Goal: Information Seeking & Learning: Understand process/instructions

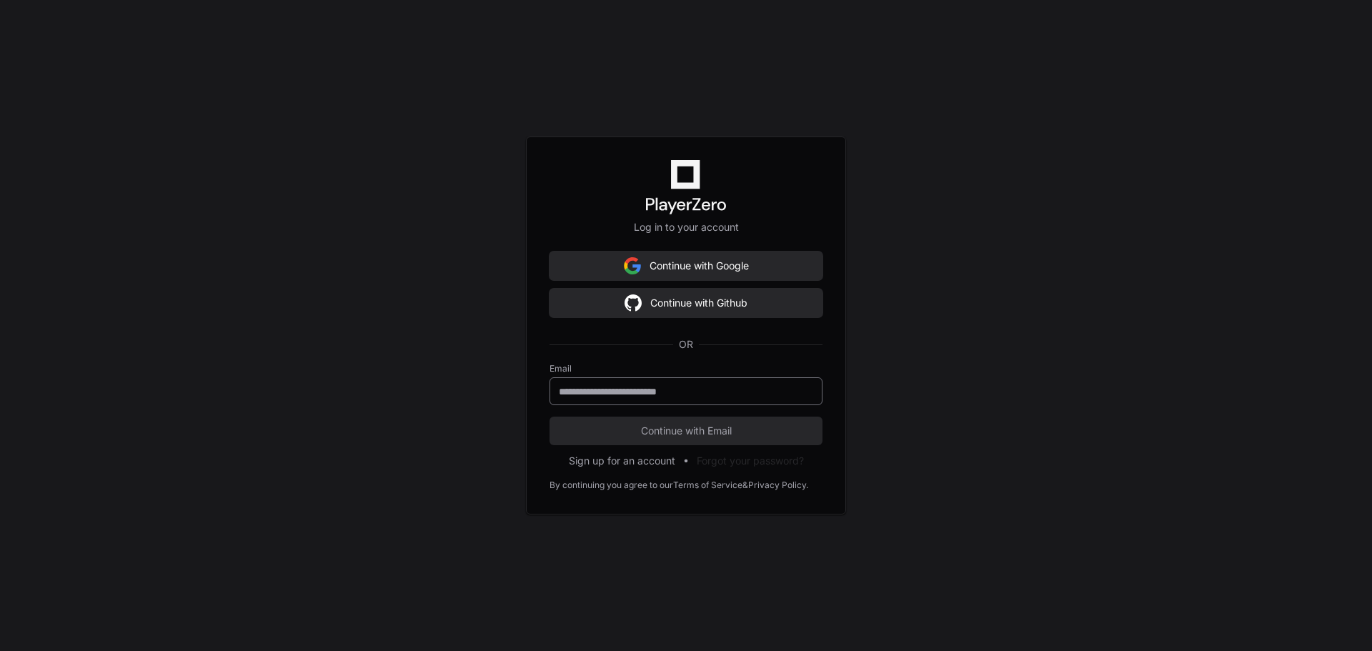
click at [617, 382] on div at bounding box center [686, 391] width 273 height 28
type input "**********"
click at [550, 417] on button "Continue with Email" at bounding box center [686, 431] width 273 height 29
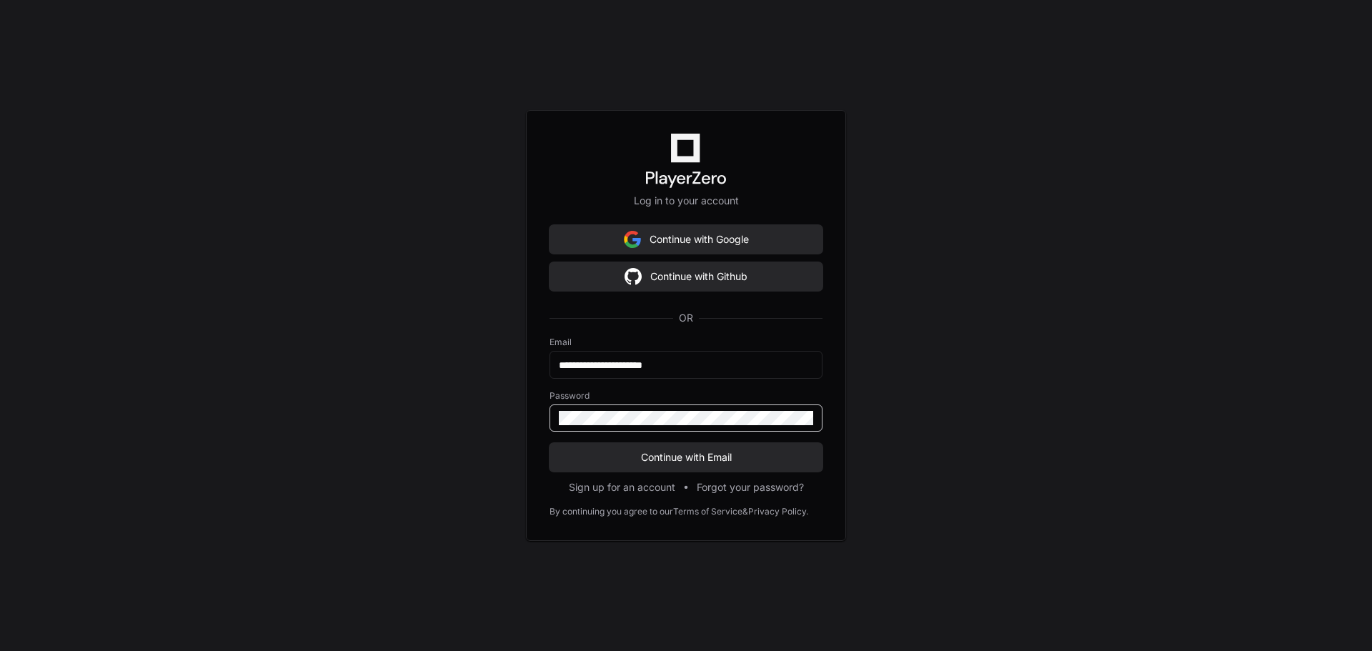
click at [550, 443] on button "Continue with Email" at bounding box center [686, 457] width 273 height 29
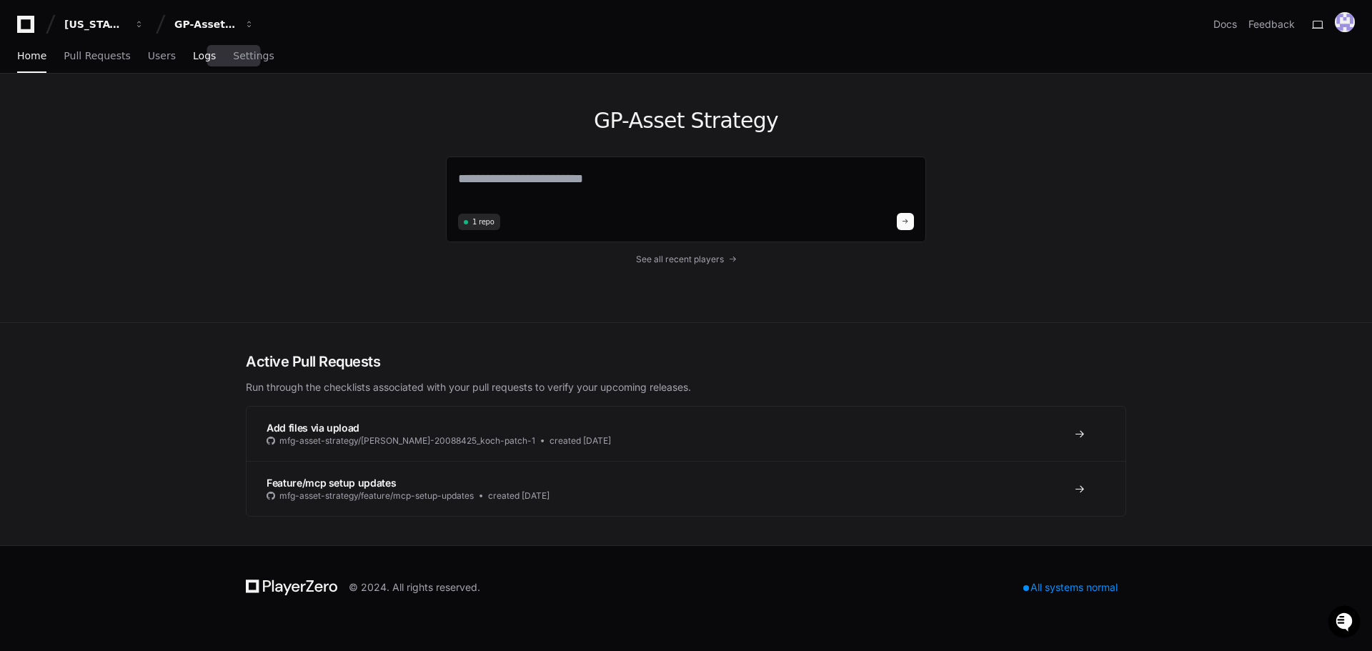
click at [194, 55] on span "Logs" at bounding box center [204, 55] width 23 height 9
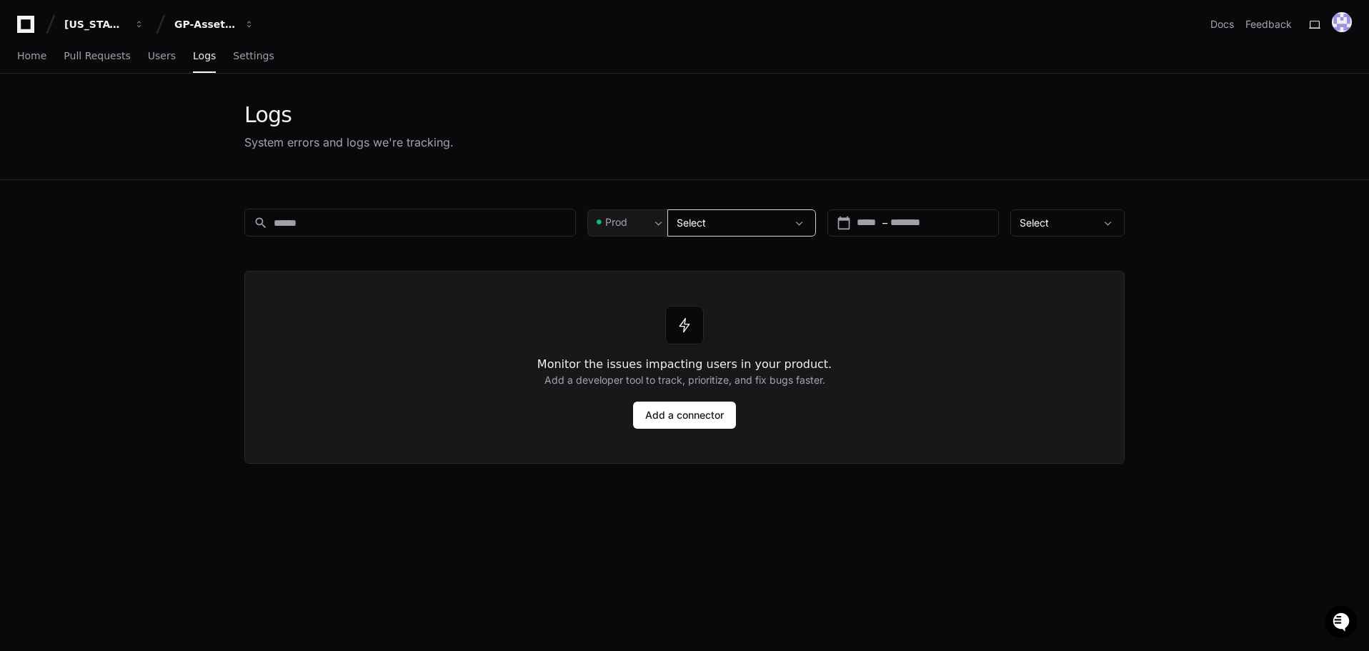
click at [786, 221] on div "Select" at bounding box center [732, 223] width 110 height 14
click at [807, 222] on span at bounding box center [800, 223] width 14 height 14
click at [907, 225] on input "text" at bounding box center [922, 223] width 64 height 14
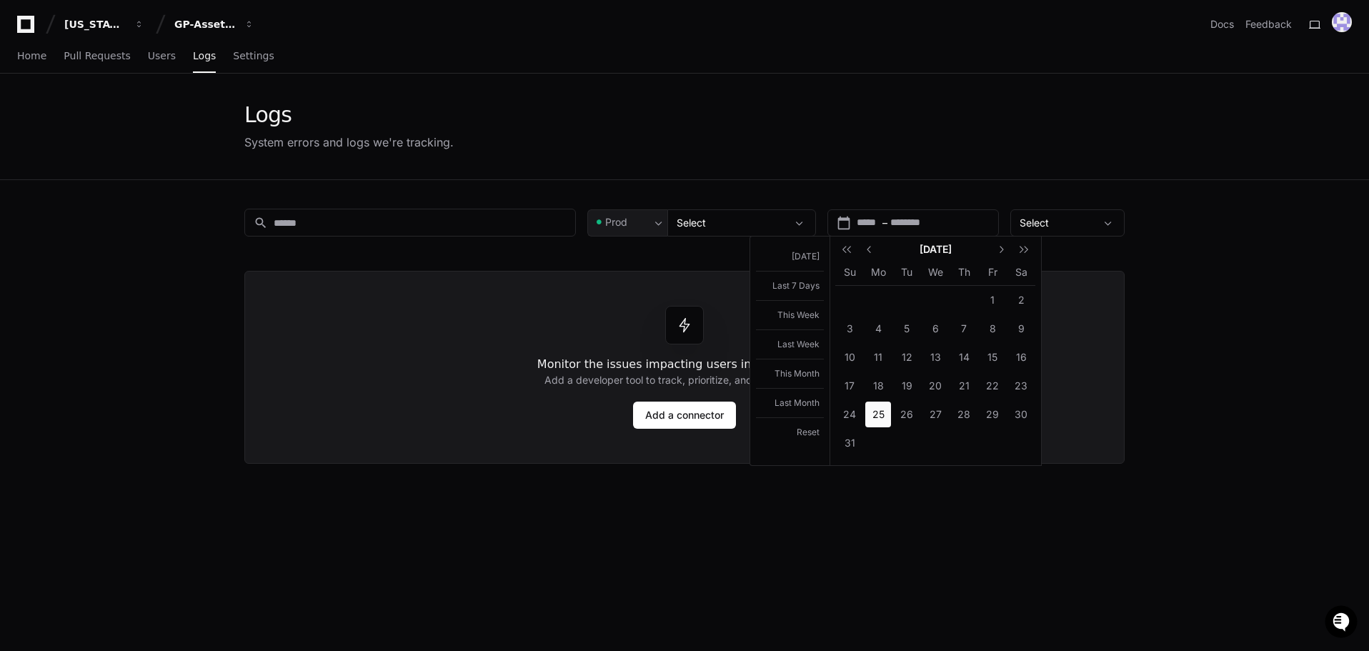
drag, startPoint x: 888, startPoint y: 415, endPoint x: 877, endPoint y: 427, distance: 15.7
click at [888, 416] on span "25" at bounding box center [878, 415] width 26 height 26
type input "**********"
click at [1095, 222] on div at bounding box center [684, 325] width 1369 height 651
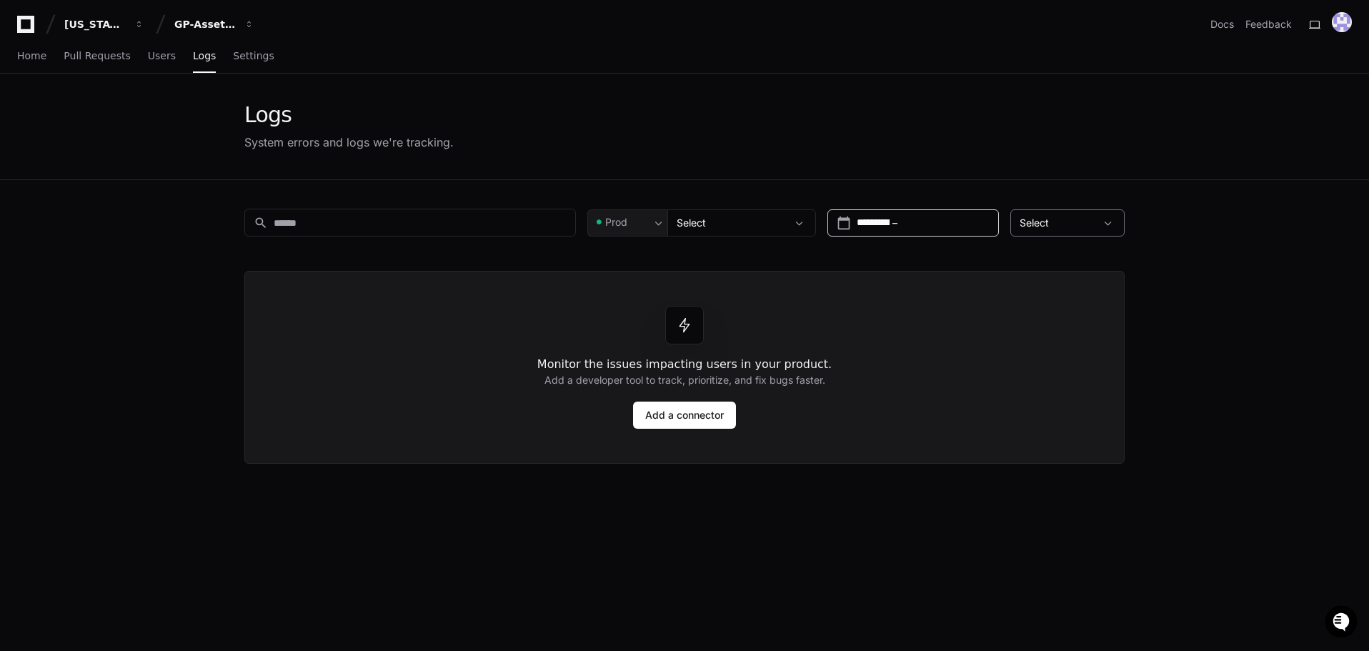
click at [1111, 225] on span at bounding box center [1108, 223] width 14 height 14
click at [1139, 233] on div at bounding box center [684, 325] width 1369 height 651
click at [423, 226] on input at bounding box center [420, 223] width 293 height 14
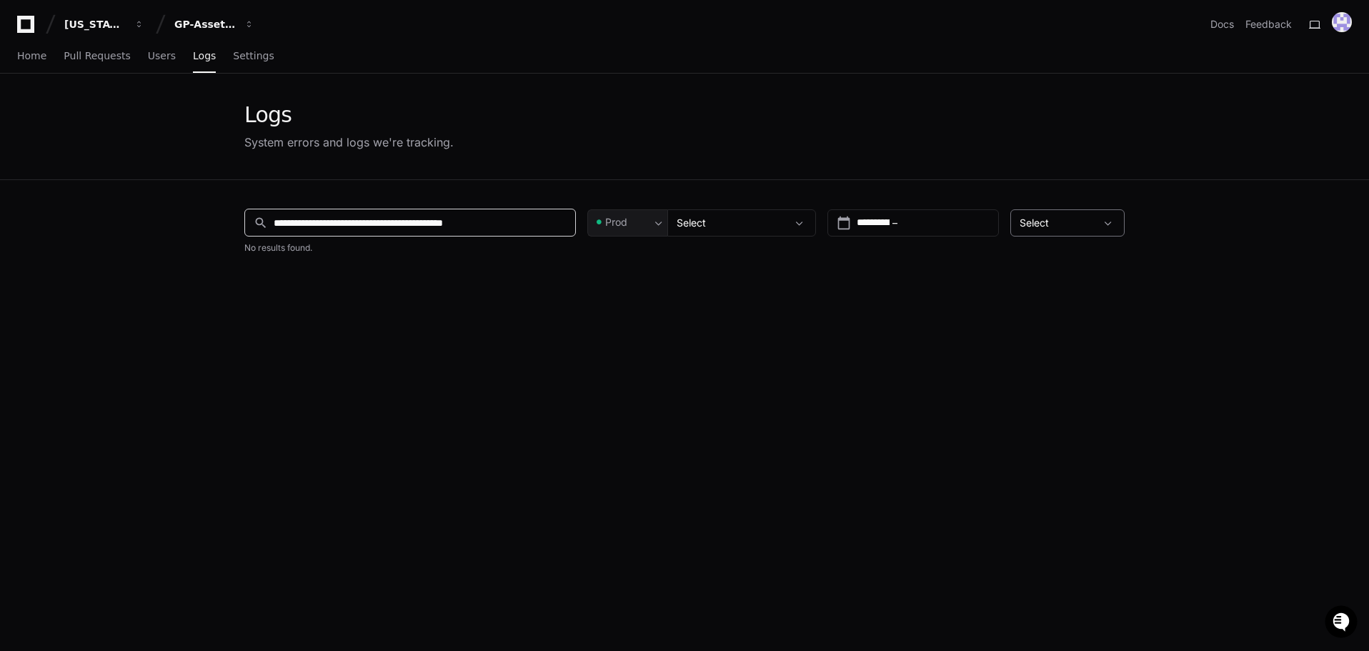
type input "**********"
click at [666, 216] on span at bounding box center [659, 223] width 14 height 14
click at [753, 199] on div at bounding box center [684, 325] width 1369 height 651
click at [805, 230] on span at bounding box center [800, 223] width 14 height 14
click at [805, 227] on span at bounding box center [800, 223] width 14 height 14
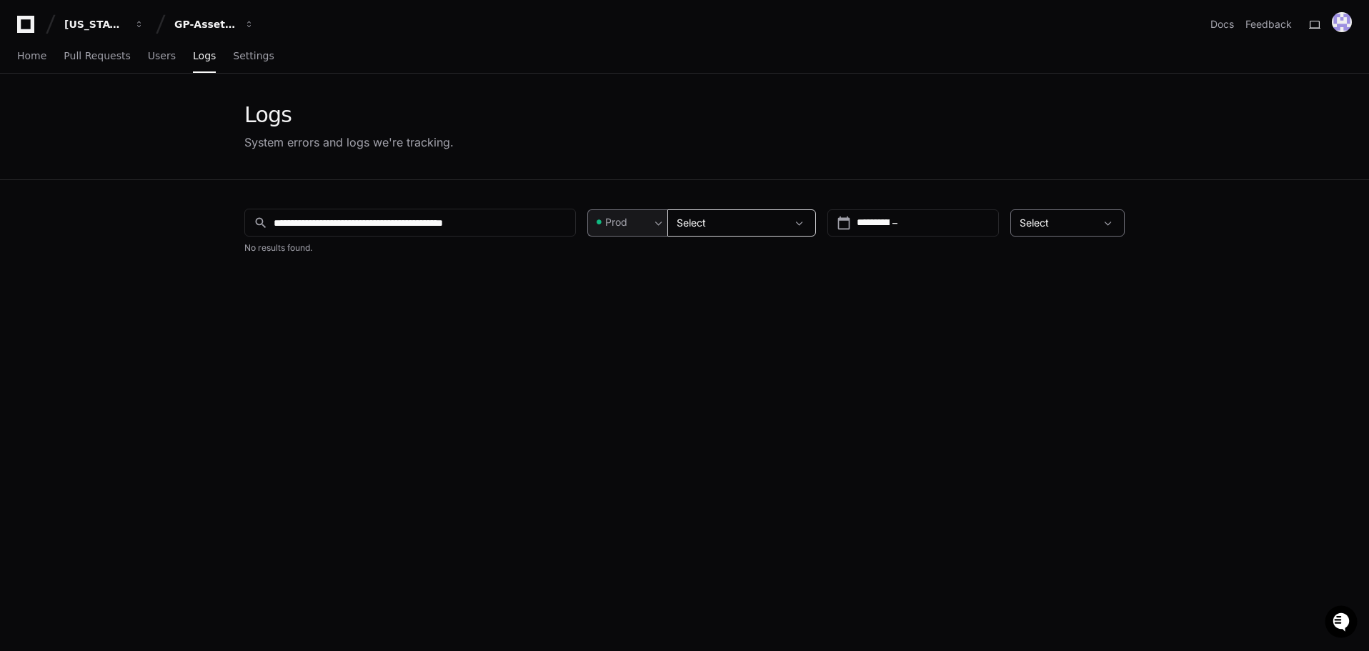
click at [805, 227] on span at bounding box center [800, 223] width 14 height 14
click at [1108, 225] on span at bounding box center [1108, 223] width 14 height 14
click at [1087, 259] on mat-option "All Issues" at bounding box center [1069, 261] width 114 height 34
drag, startPoint x: 392, startPoint y: 224, endPoint x: 172, endPoint y: 217, distance: 220.2
click at [172, 217] on app-issue-list-page "**********" at bounding box center [684, 453] width 1369 height 758
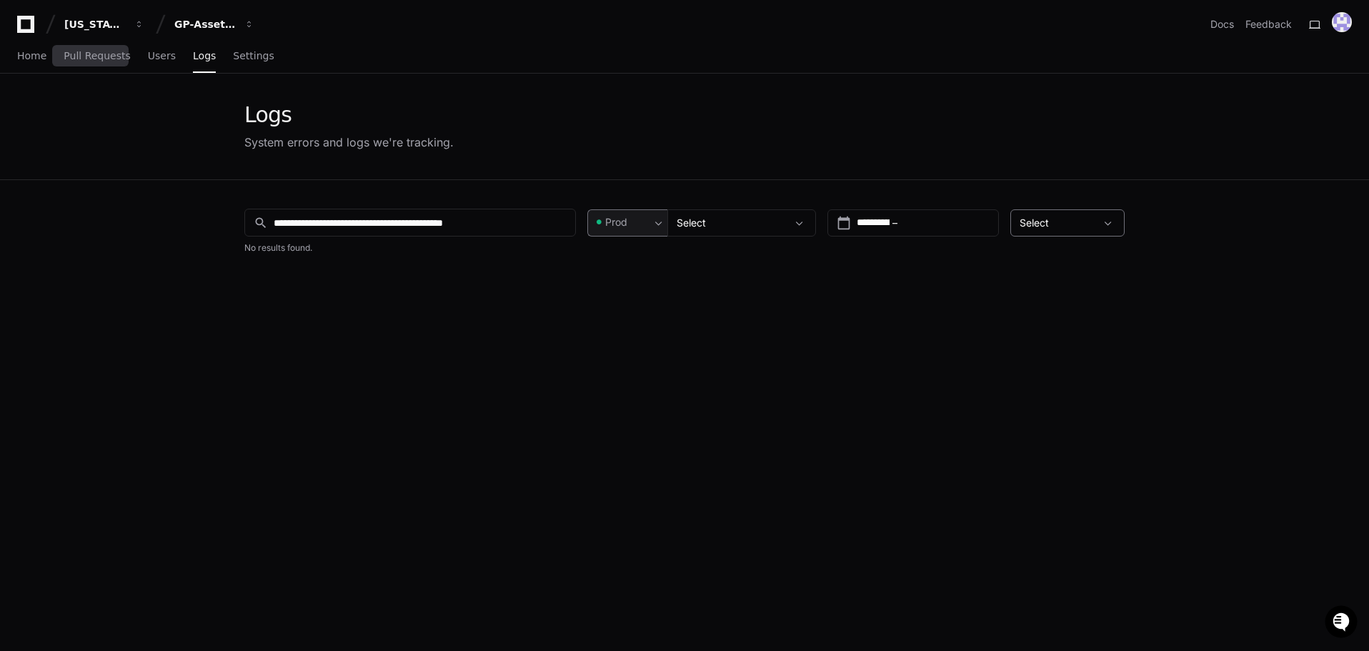
click at [131, 53] on div "Home Pull Requests Users Logs Settings" at bounding box center [145, 56] width 257 height 33
click at [148, 59] on span "Users" at bounding box center [162, 55] width 28 height 9
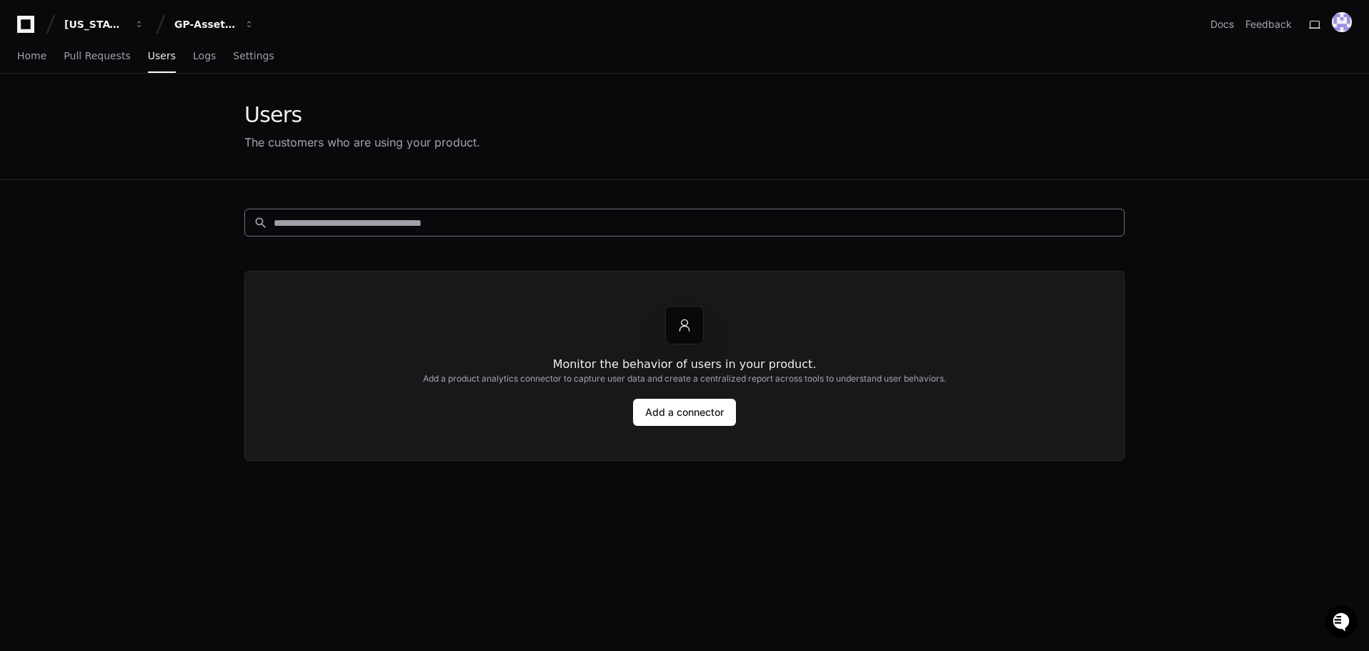
click at [354, 223] on input at bounding box center [695, 223] width 842 height 14
type input "******"
click at [249, 22] on span "button" at bounding box center [249, 24] width 10 height 10
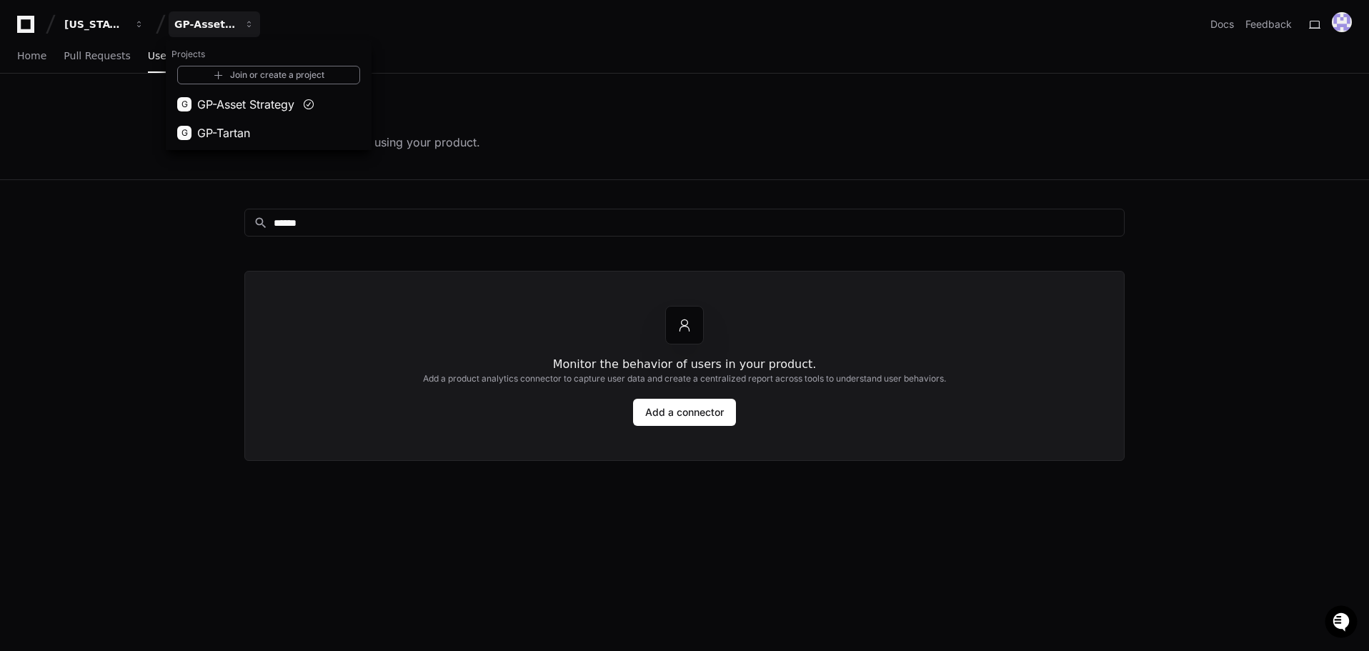
click at [239, 123] on button "G GP-Tartan" at bounding box center [269, 133] width 206 height 29
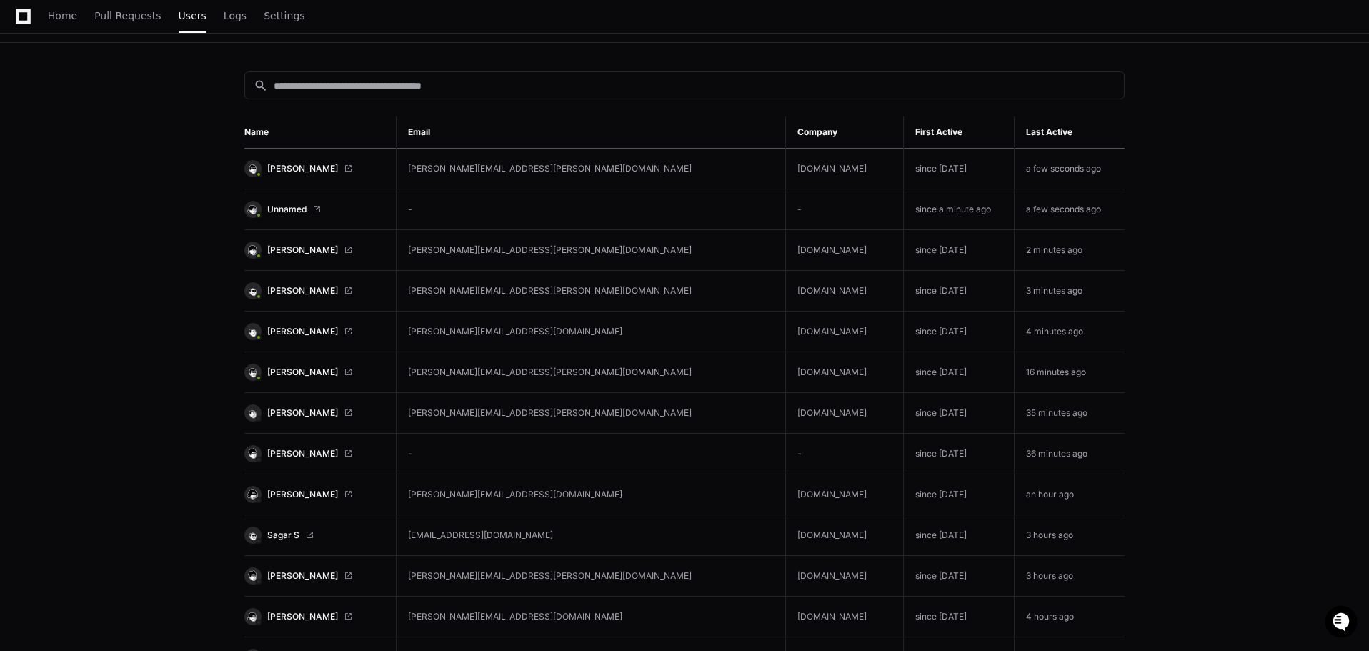
scroll to position [143, 0]
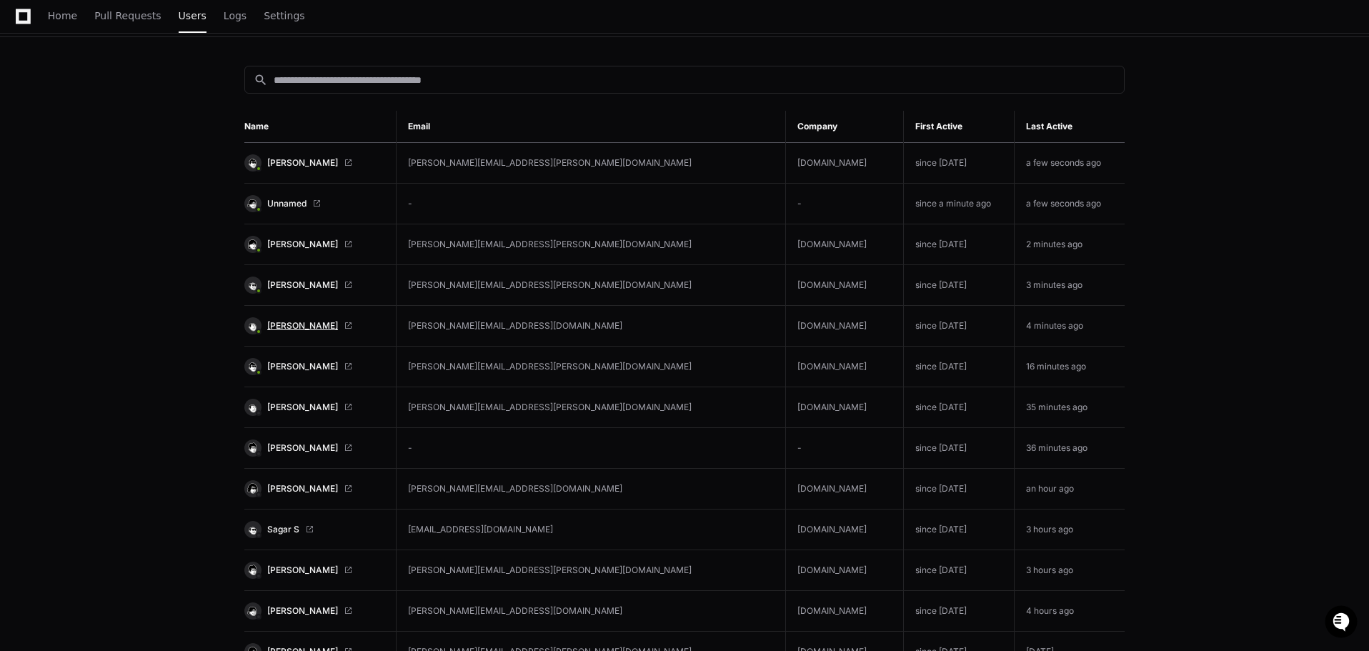
click at [309, 326] on span "Andrey Yakovlev" at bounding box center [302, 325] width 71 height 11
click at [348, 325] on span at bounding box center [348, 326] width 9 height 9
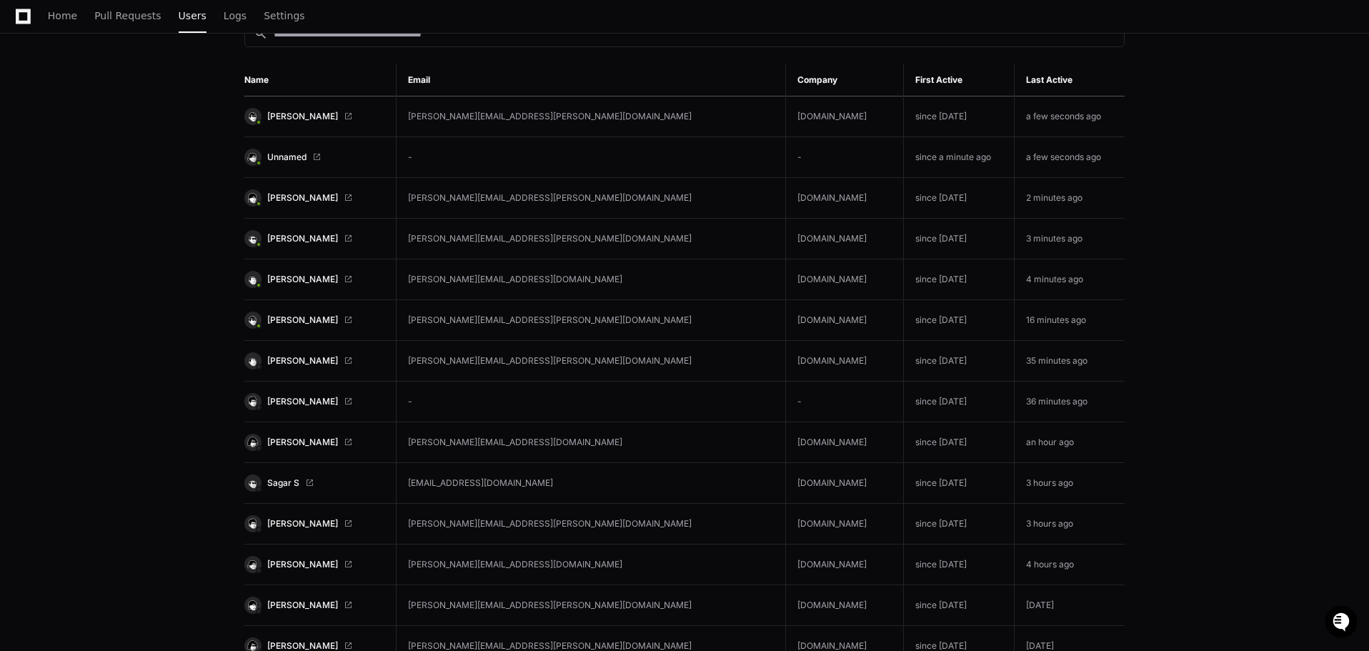
scroll to position [214, 0]
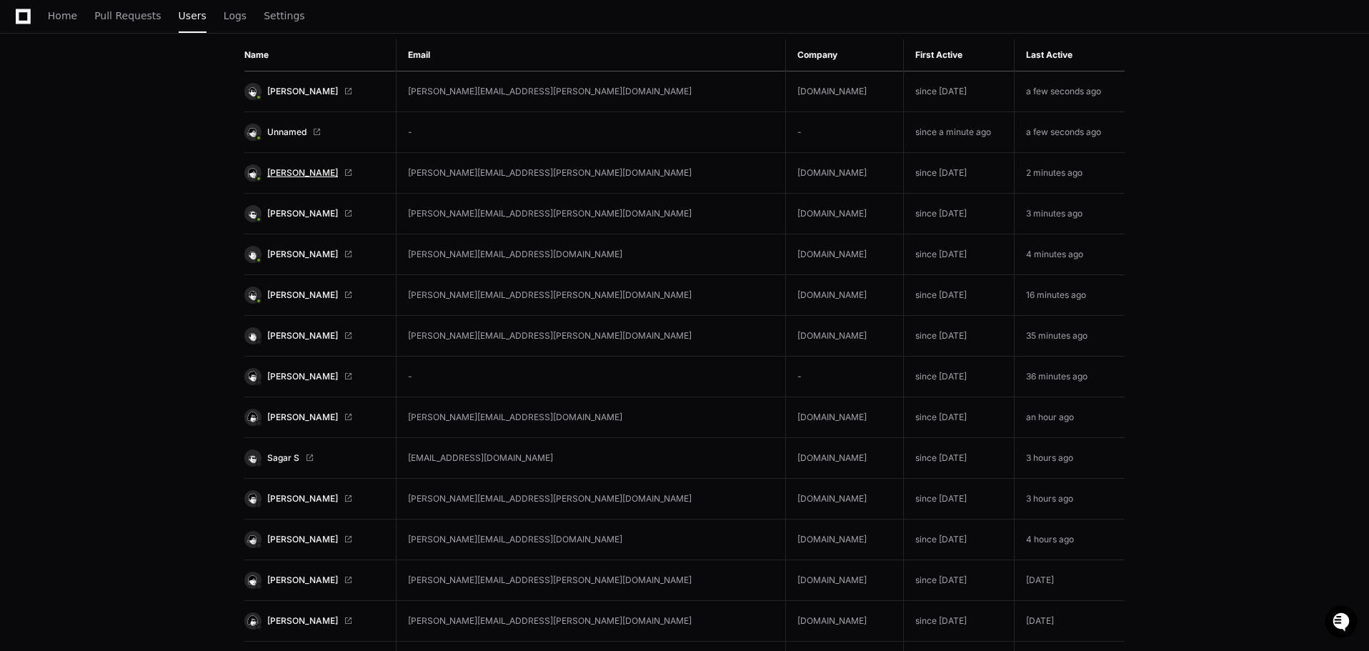
click at [328, 176] on span "[PERSON_NAME]" at bounding box center [302, 172] width 71 height 11
click at [349, 169] on span at bounding box center [348, 173] width 9 height 9
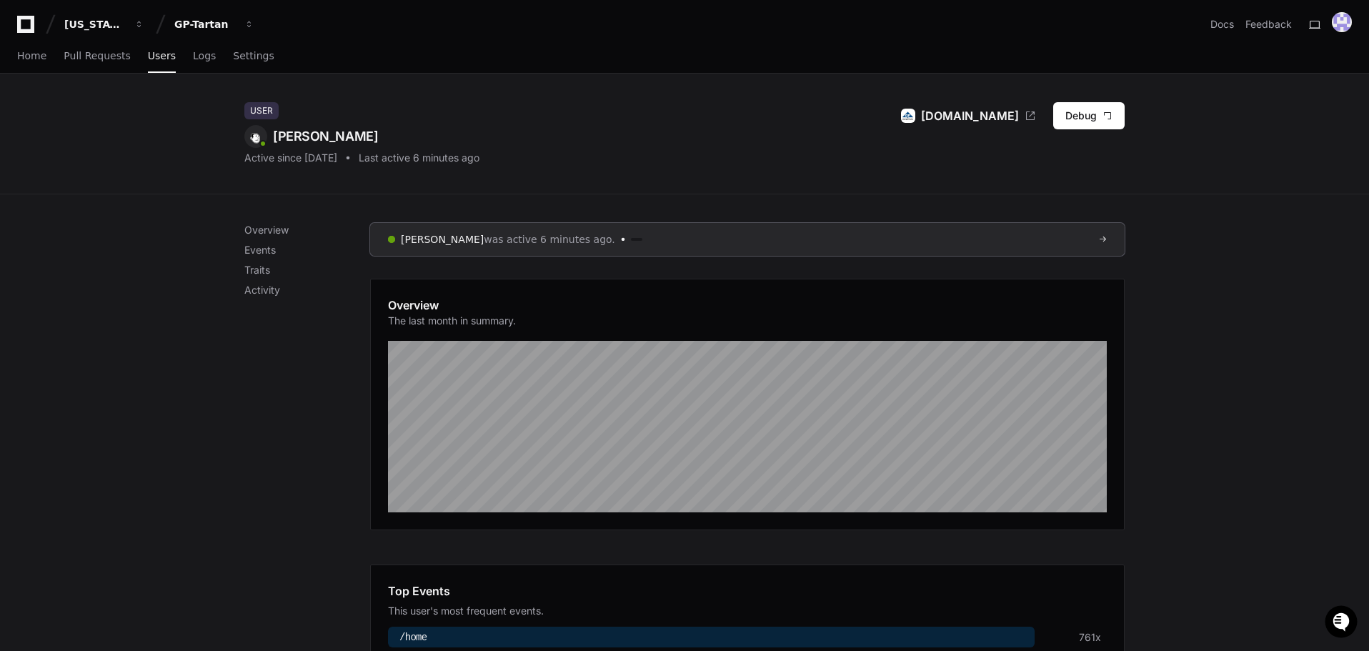
drag, startPoint x: 272, startPoint y: 294, endPoint x: 232, endPoint y: 312, distance: 43.5
click at [259, 287] on p "Activity" at bounding box center [307, 290] width 126 height 14
click at [1083, 113] on button "Debug" at bounding box center [1088, 115] width 71 height 27
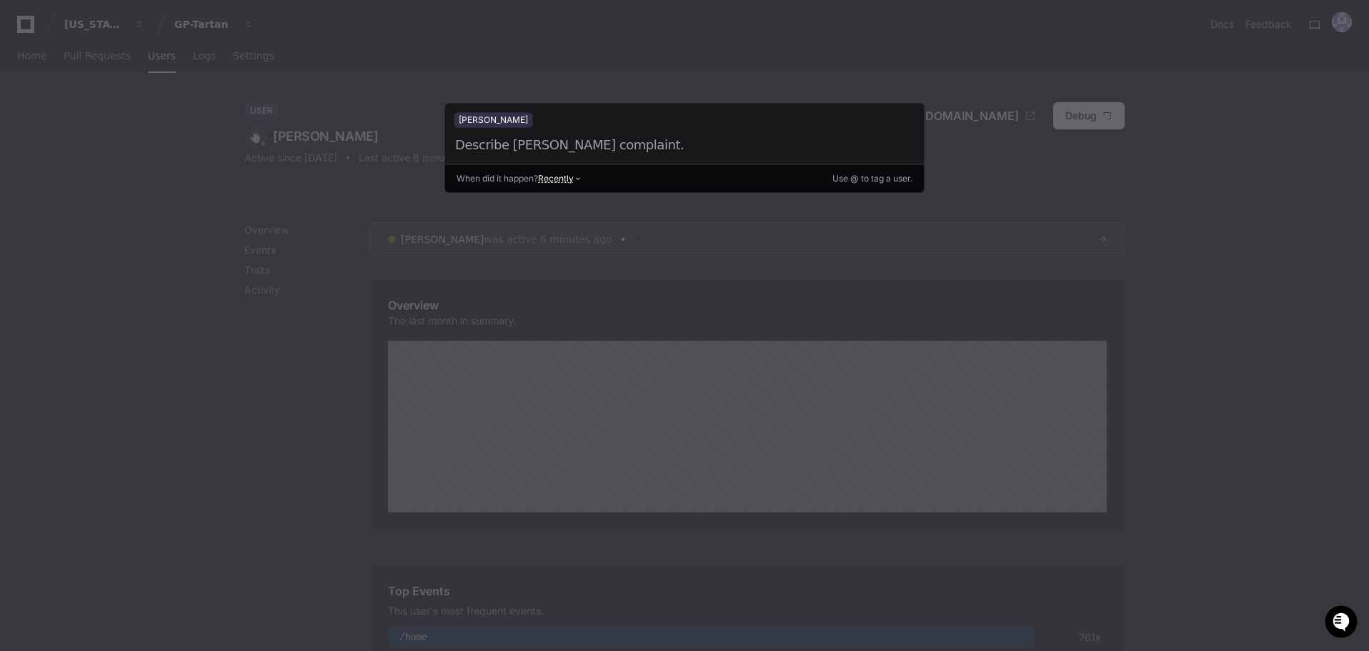
click at [603, 153] on div at bounding box center [668, 145] width 429 height 20
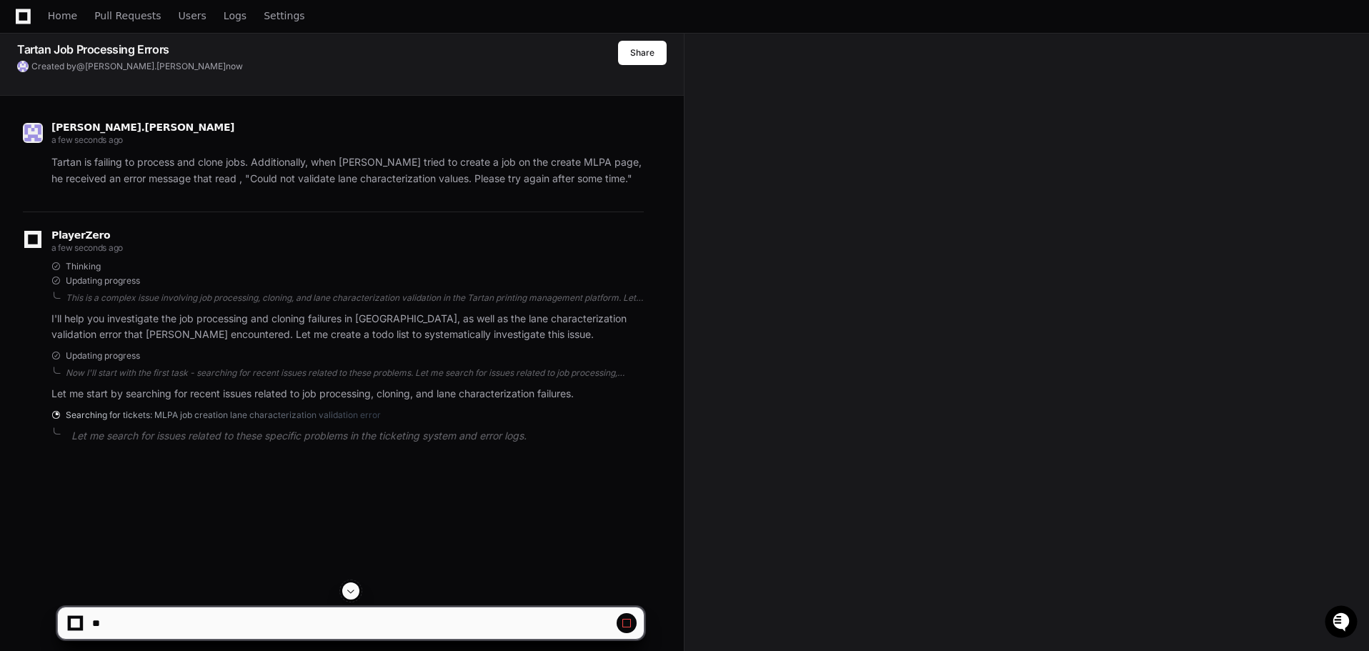
scroll to position [71, 0]
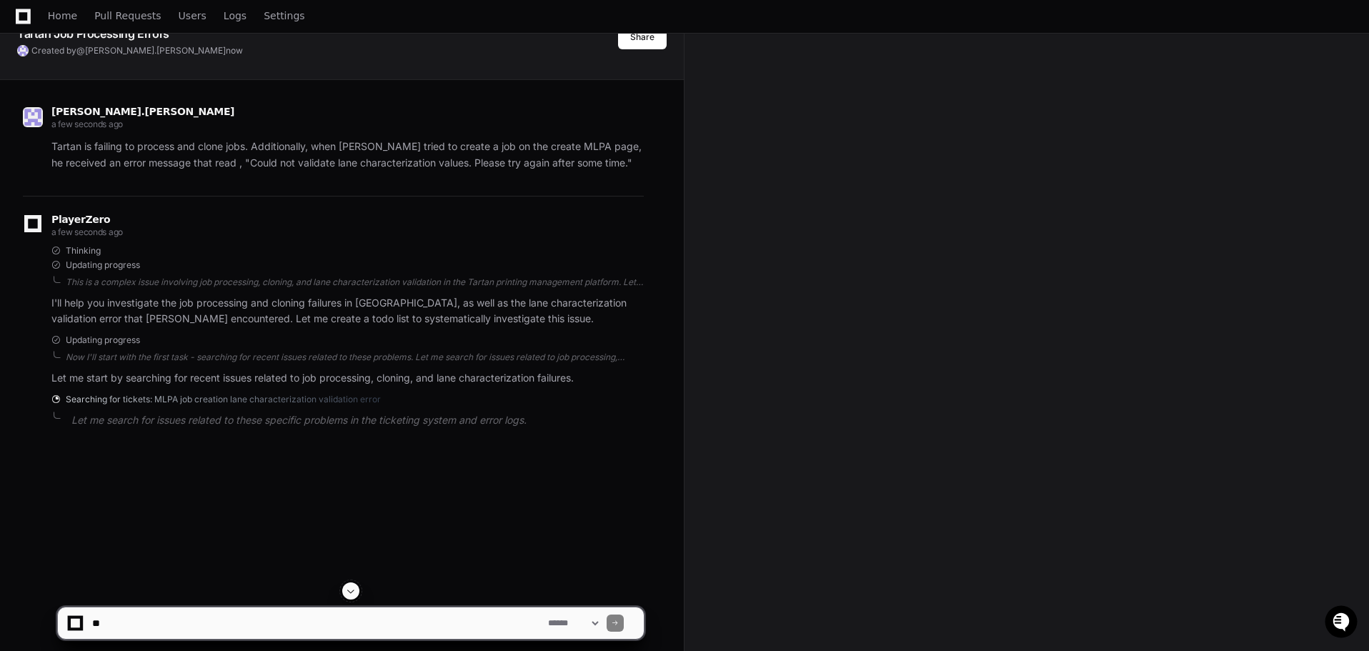
click at [855, 197] on div "Tartan Job Processing Errors Created by @ thomas.aquino now Share thomas.aquino…" at bounding box center [684, 407] width 1369 height 810
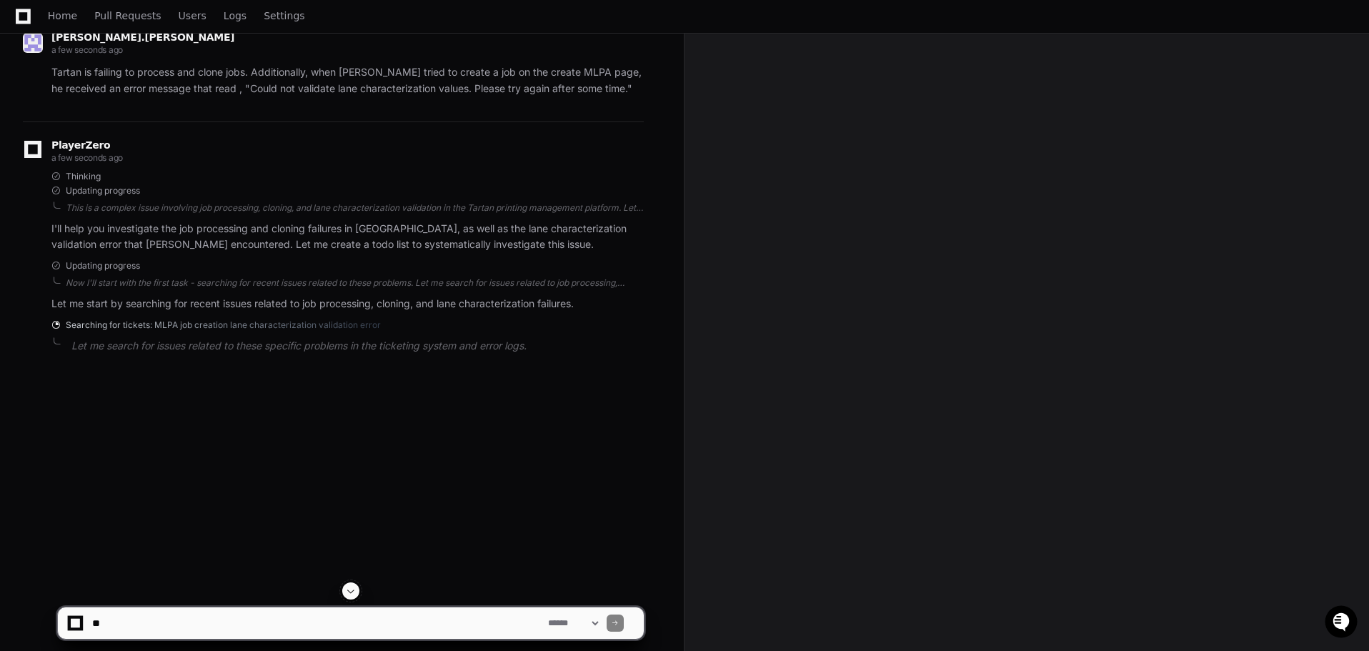
scroll to position [232, 0]
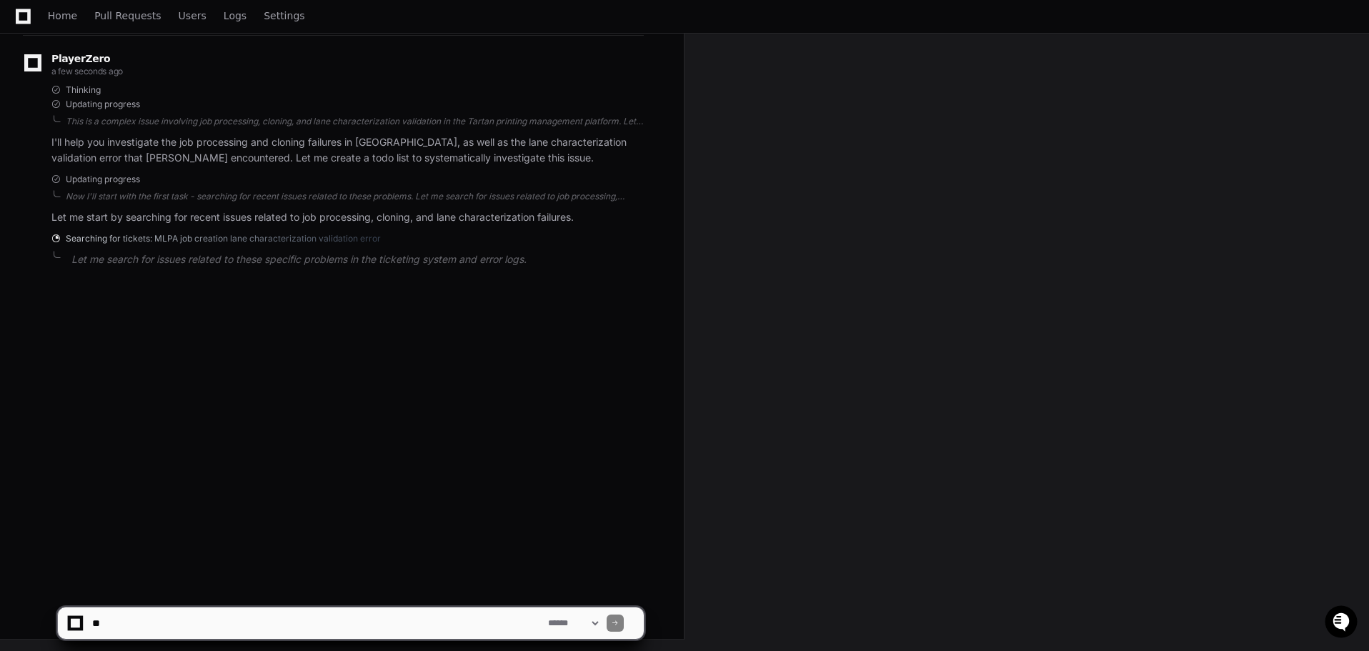
click at [330, 622] on textarea at bounding box center [317, 622] width 456 height 31
click at [624, 618] on div at bounding box center [615, 623] width 17 height 17
click at [489, 621] on textarea at bounding box center [317, 622] width 456 height 31
drag, startPoint x: 57, startPoint y: 251, endPoint x: 59, endPoint y: 242, distance: 8.8
click at [57, 250] on span at bounding box center [56, 254] width 11 height 11
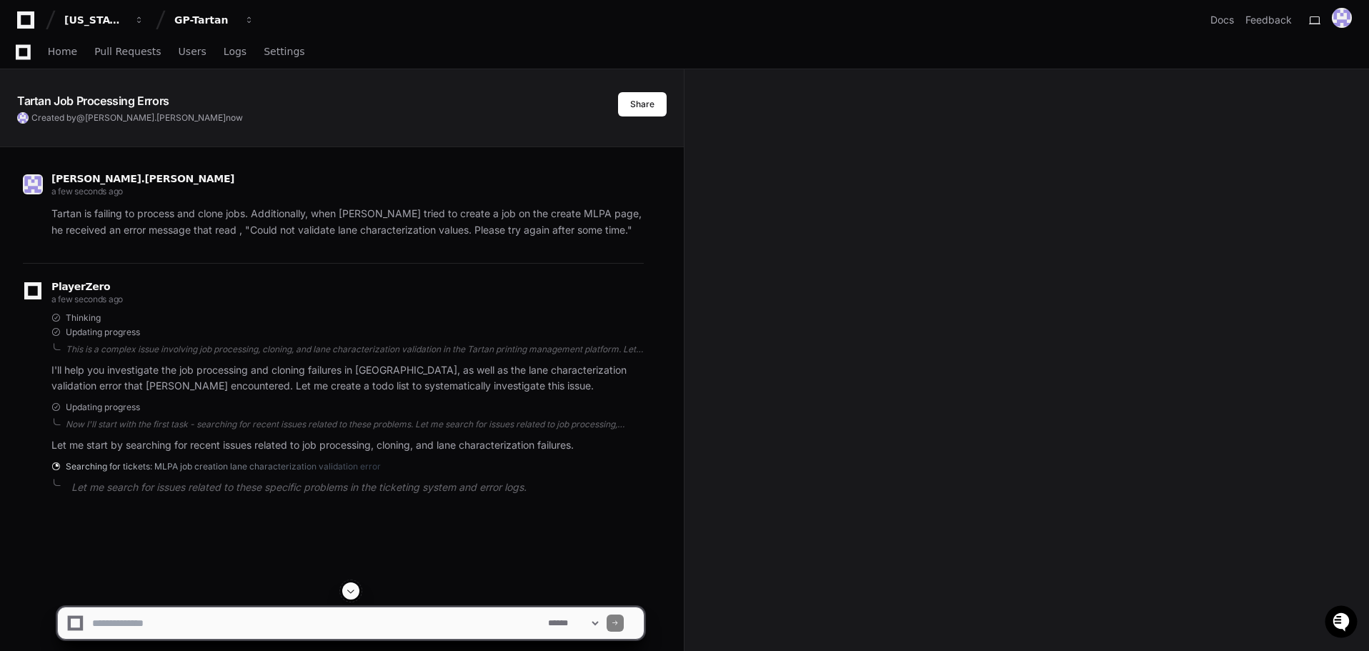
scroll to position [0, 0]
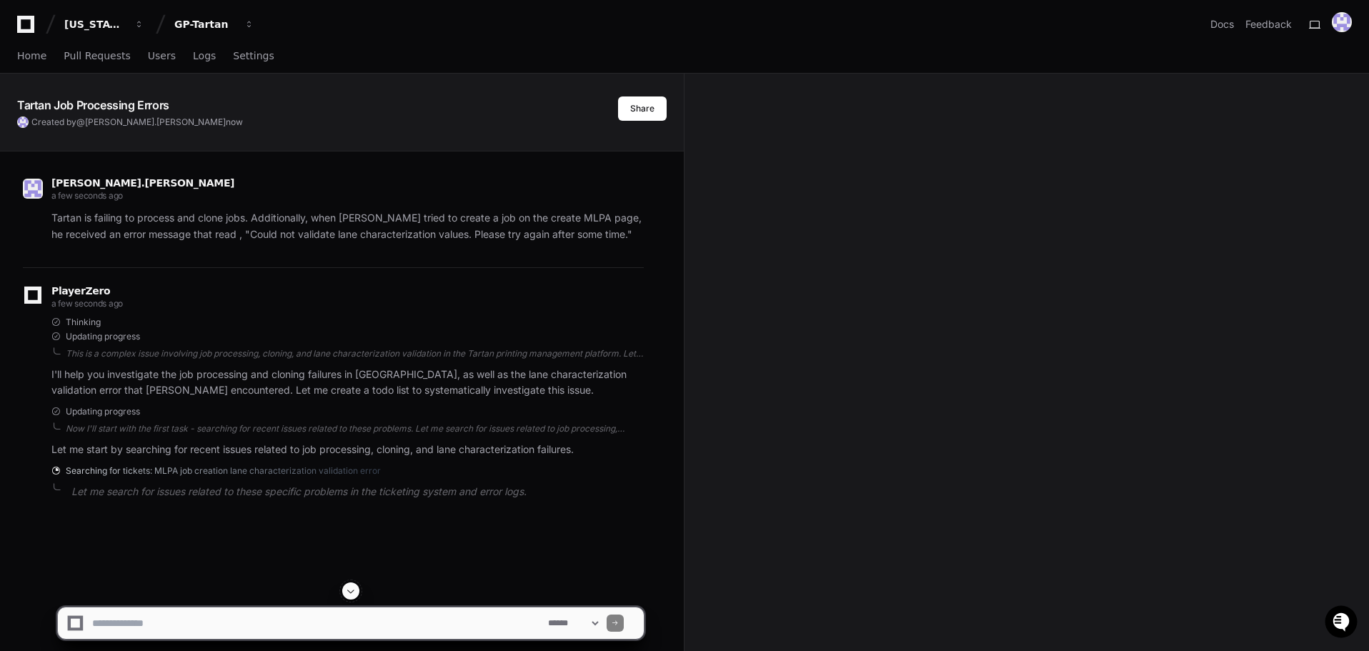
click at [347, 640] on div "**********" at bounding box center [350, 616] width 587 height 69
click at [352, 633] on textarea at bounding box center [317, 622] width 456 height 31
type textarea "**********"
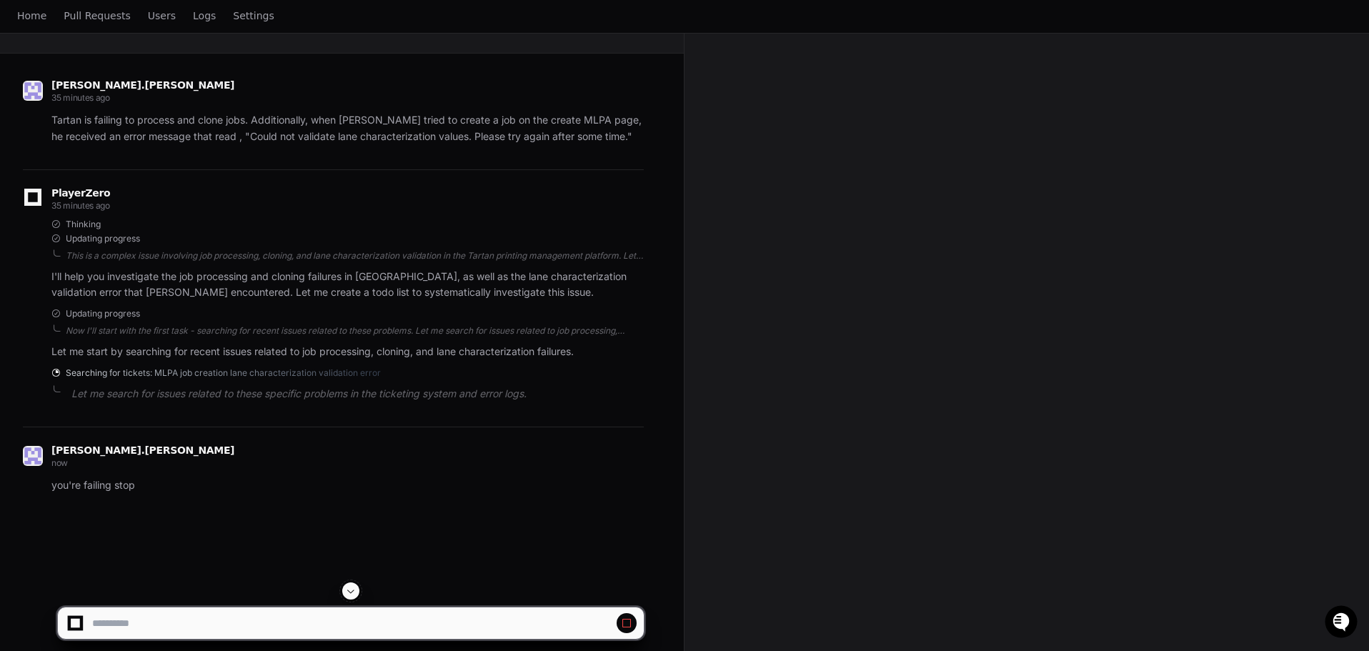
scroll to position [232, 0]
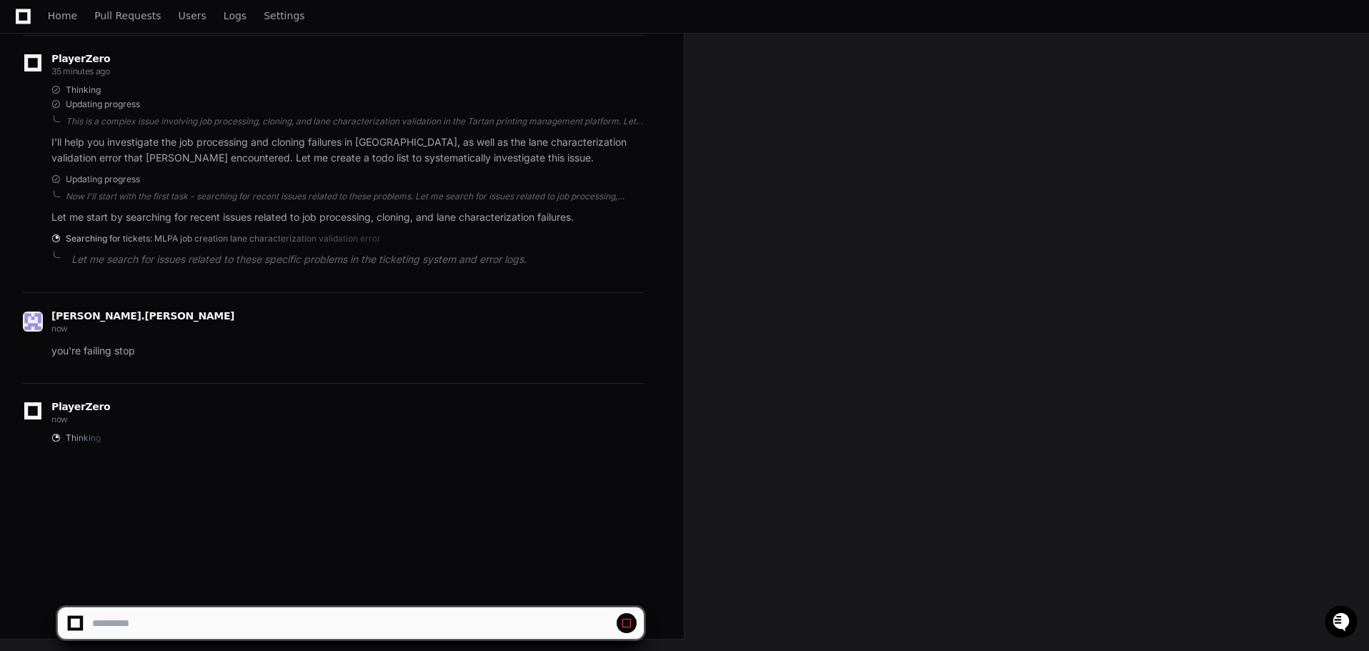
click at [628, 620] on span at bounding box center [626, 622] width 11 height 11
click at [414, 611] on textarea at bounding box center [317, 622] width 456 height 31
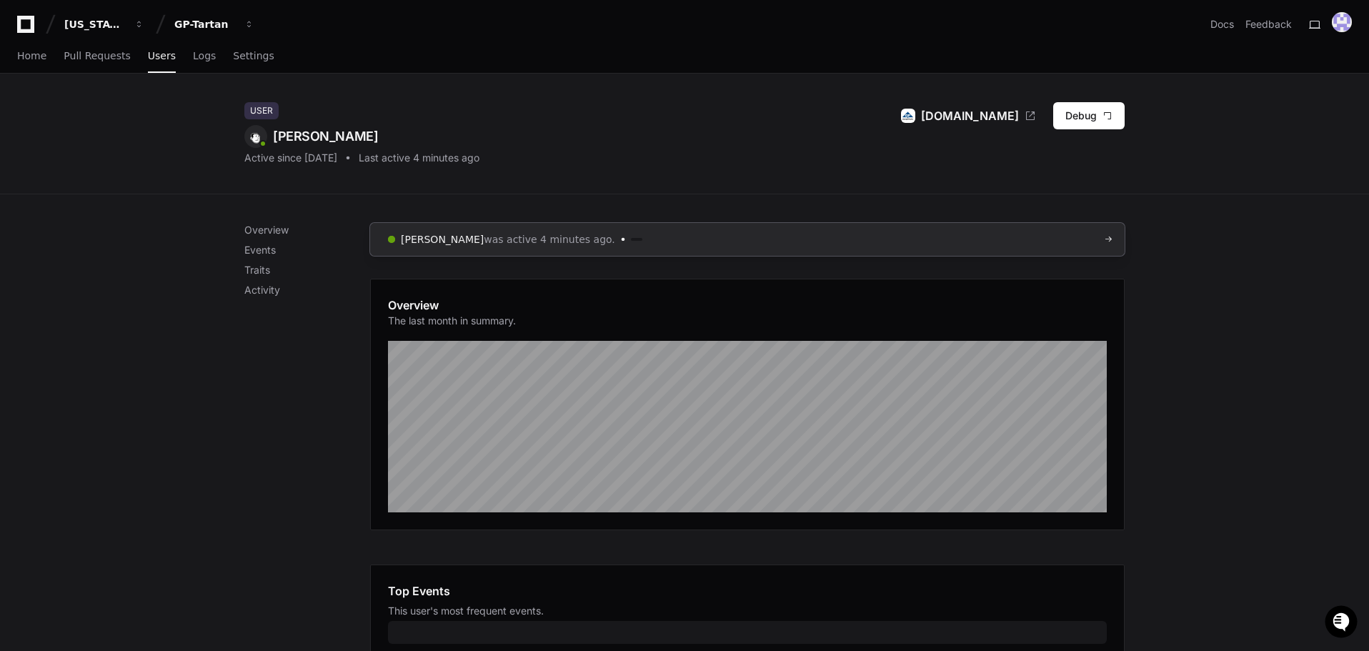
click at [1092, 226] on link "Andrey Yakovlev was active 4 minutes ago." at bounding box center [747, 239] width 755 height 33
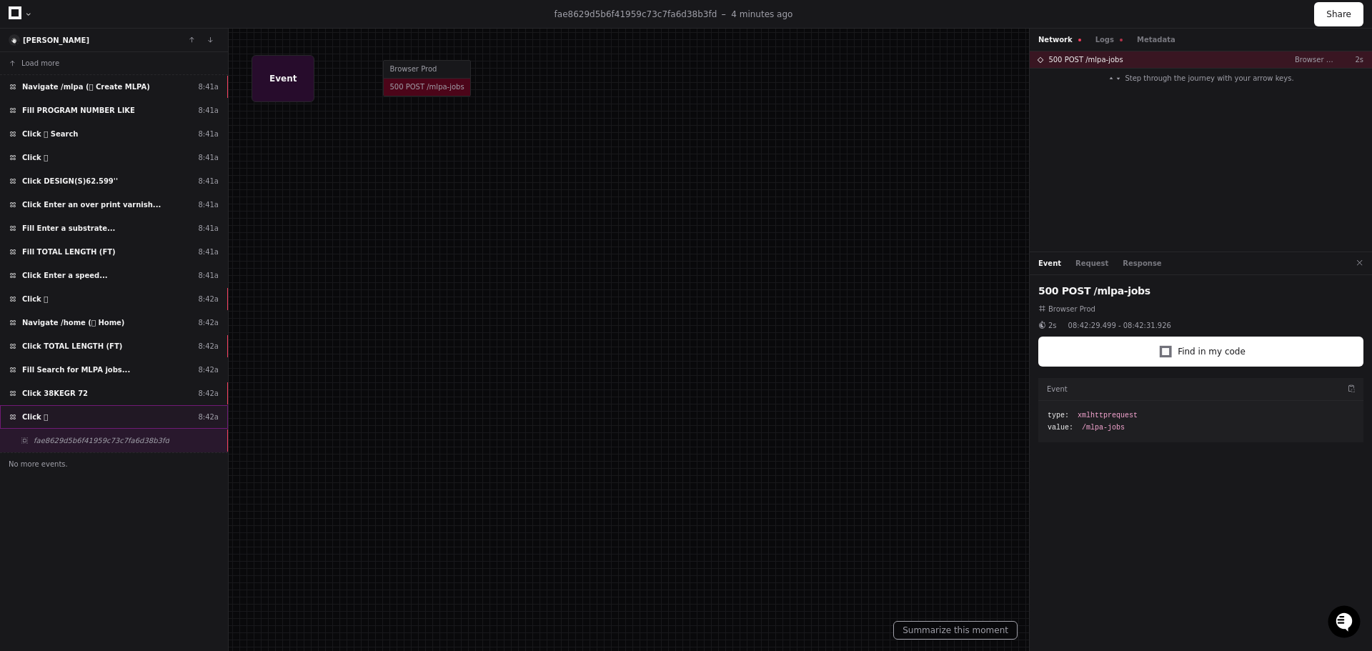
click at [131, 417] on div "Click  8:42a" at bounding box center [114, 417] width 228 height 24
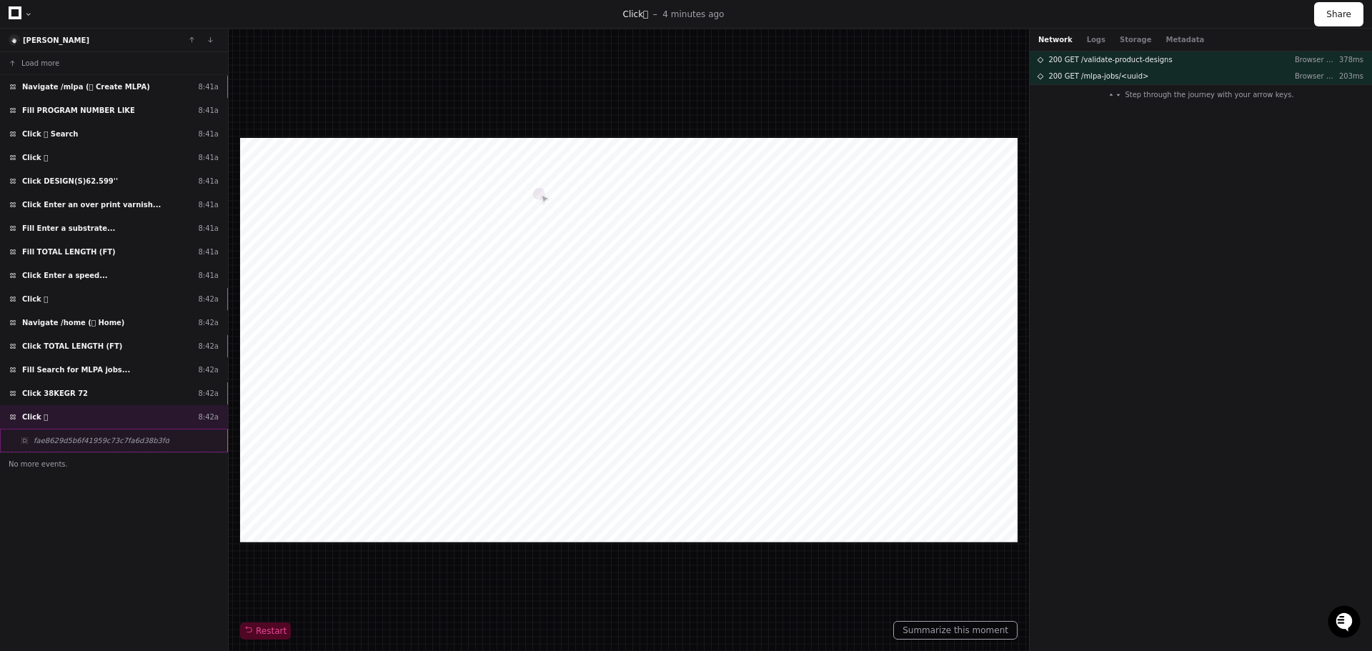
click at [113, 437] on span "fae8629d5b6f41959c73c7fa6d38b3fd" at bounding box center [102, 440] width 136 height 11
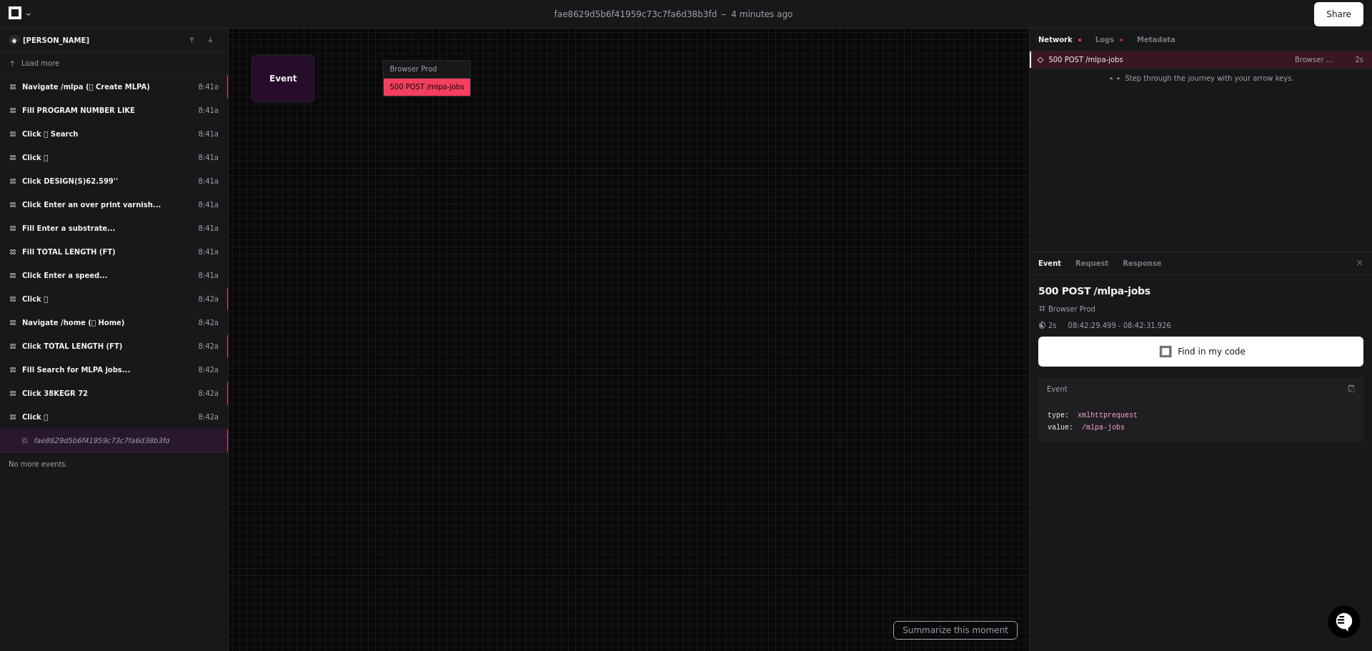
click at [1134, 56] on div "500 POST /mlpa-jobs Browser Prod 2s" at bounding box center [1201, 59] width 342 height 16
click at [116, 110] on div "Fill PROGRAM NUMBER LIKE 8:41a" at bounding box center [114, 111] width 228 height 24
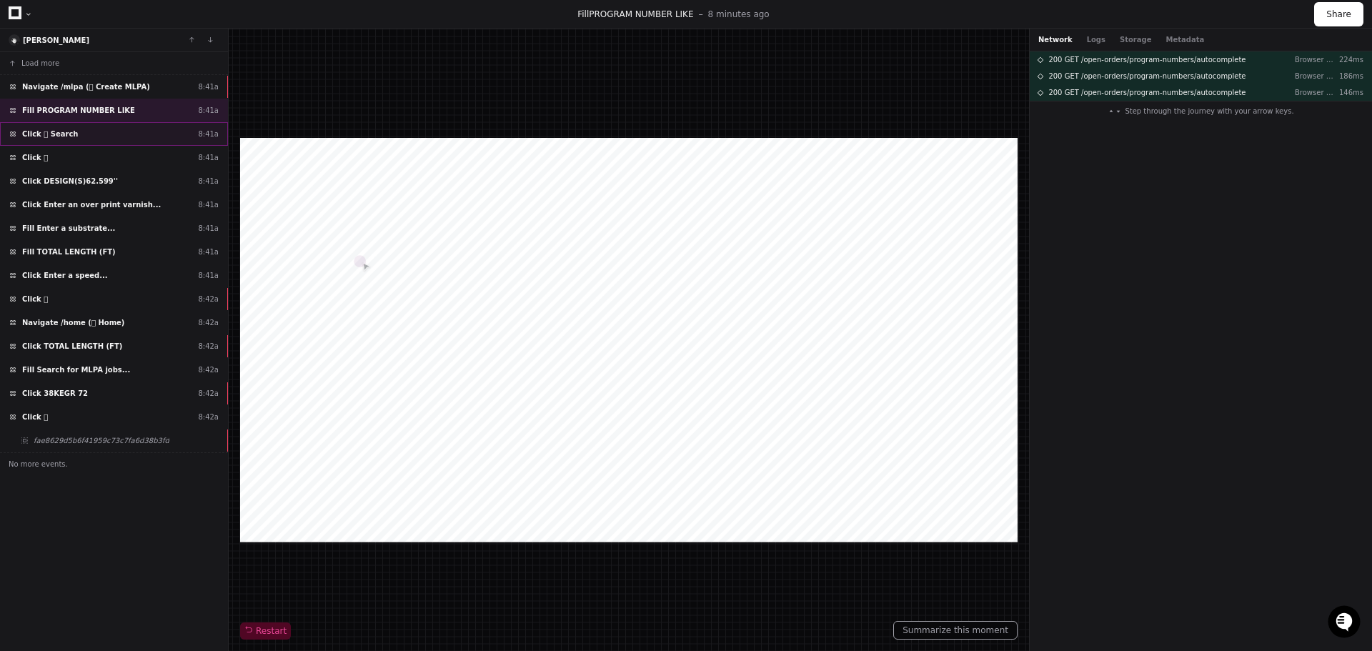
click at [102, 136] on div "Click  Search 8:41a" at bounding box center [114, 134] width 228 height 24
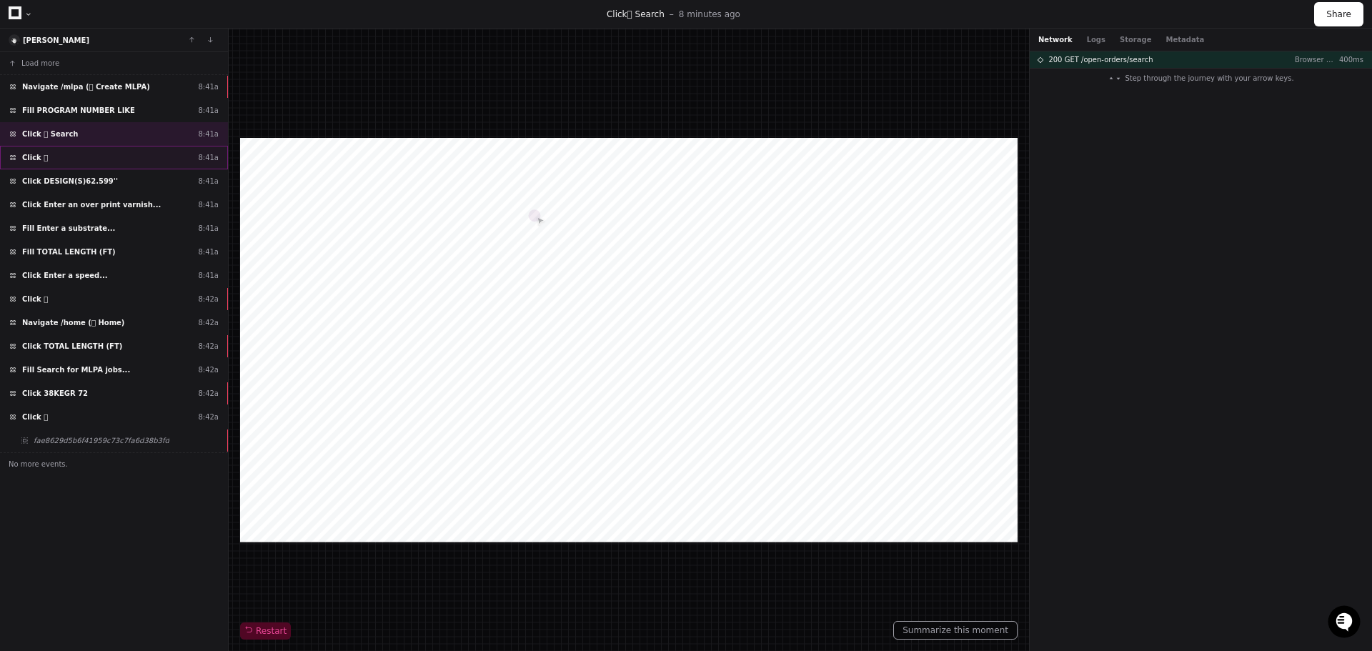
click at [113, 158] on div "Click  8:41a" at bounding box center [114, 158] width 228 height 24
click at [124, 186] on div "Click DESIGN(S)62.599'' 8:41a" at bounding box center [114, 181] width 228 height 24
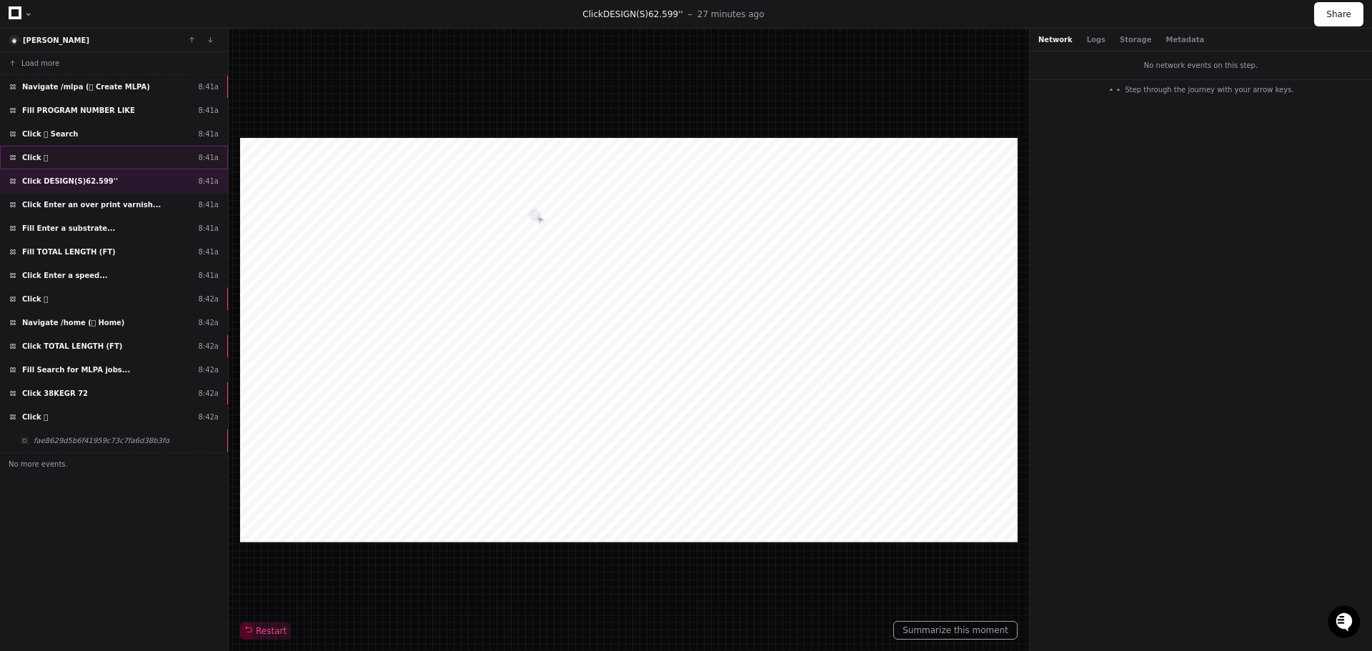
click at [118, 155] on div "Click  8:41a" at bounding box center [114, 158] width 228 height 24
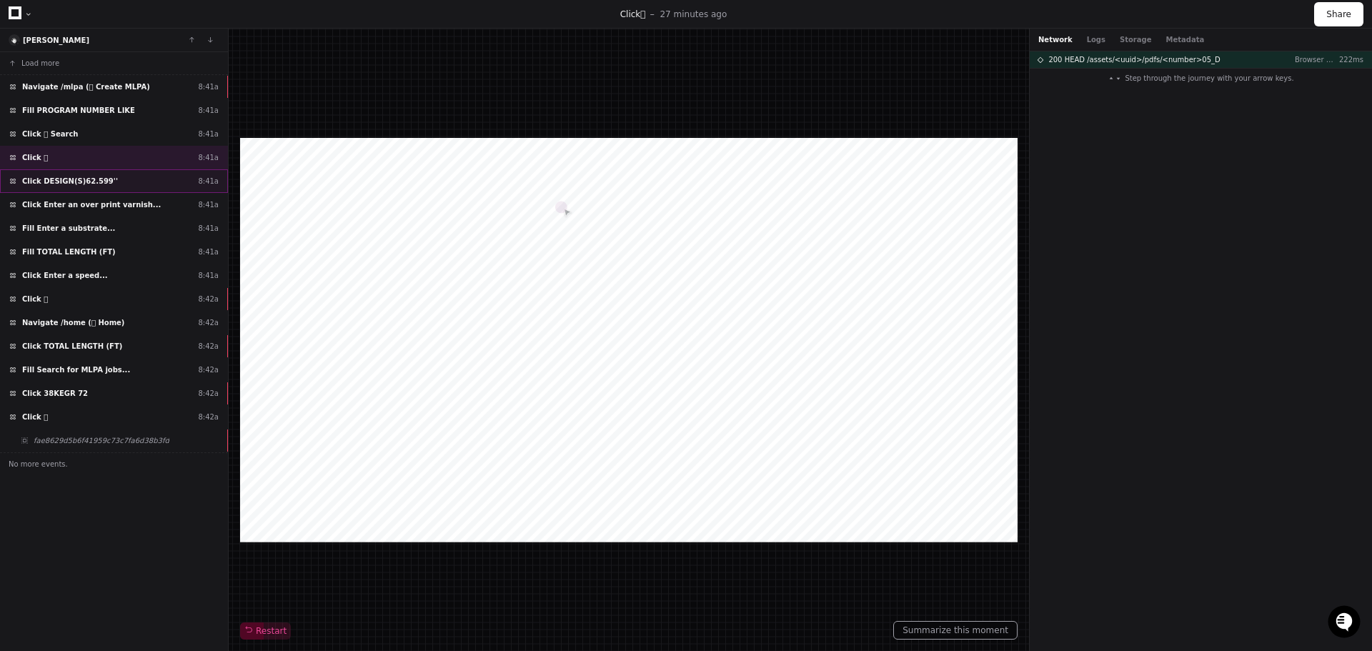
click at [132, 179] on div "Click DESIGN(S)62.599'' 8:41a" at bounding box center [114, 181] width 228 height 24
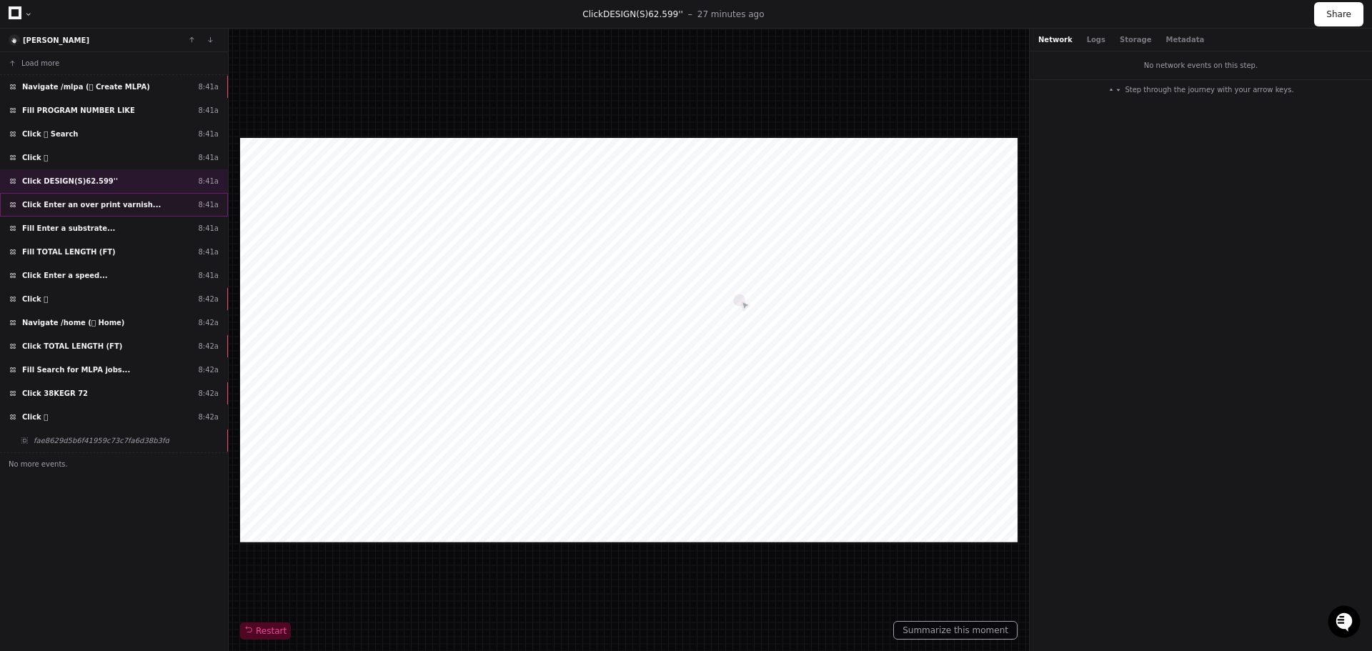
click at [114, 204] on span "Click Enter an over print varnish..." at bounding box center [91, 204] width 139 height 11
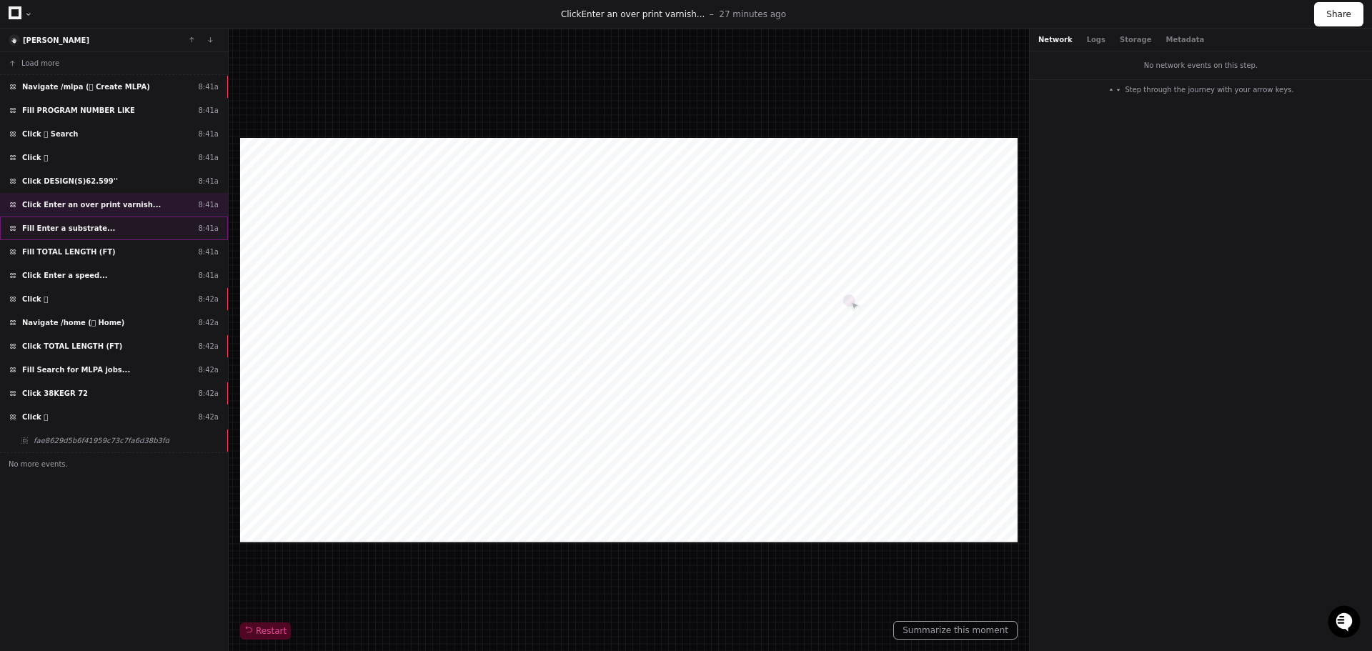
click at [121, 227] on div "Fill Enter a substrate... 8:41a" at bounding box center [114, 229] width 228 height 24
click at [125, 244] on div "Fill TOTAL LENGTH (FT) 8:41a" at bounding box center [114, 252] width 228 height 24
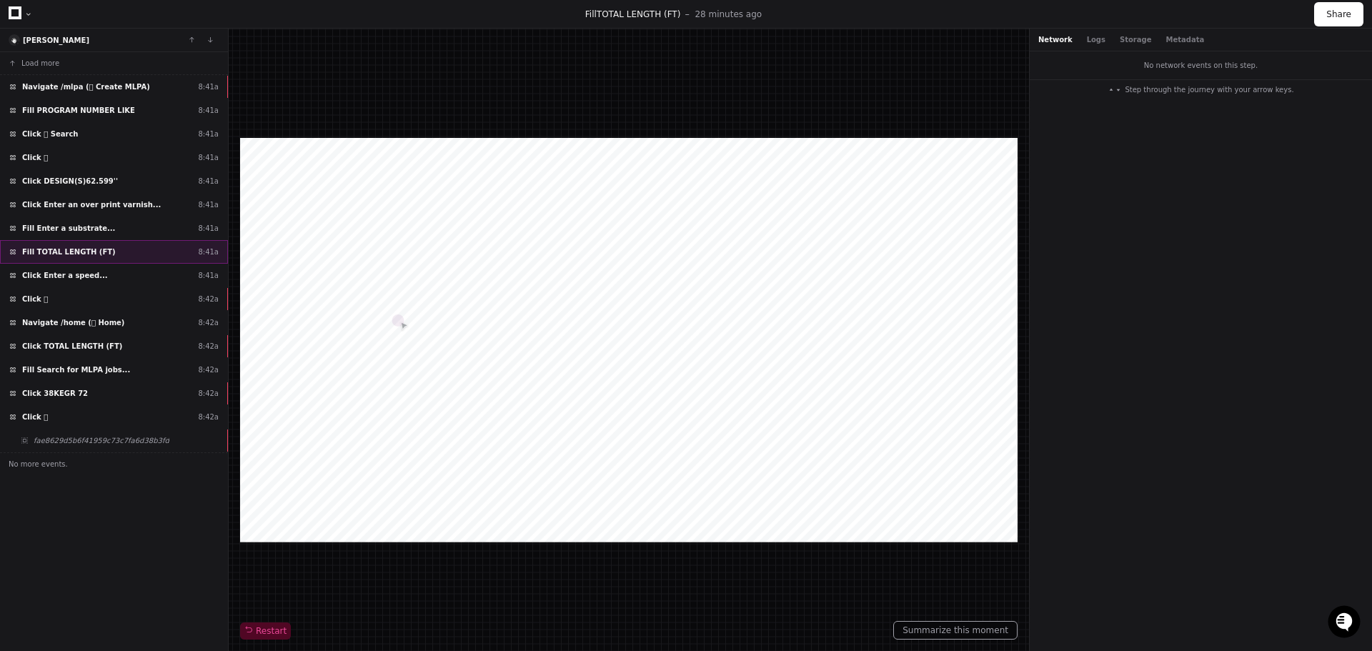
click at [118, 244] on div "Fill TOTAL LENGTH (FT) 8:41a" at bounding box center [114, 252] width 228 height 24
click at [121, 281] on div "Click Enter a speed... 8:41a" at bounding box center [114, 276] width 228 height 24
click at [119, 294] on div "Click  8:42a" at bounding box center [114, 299] width 228 height 24
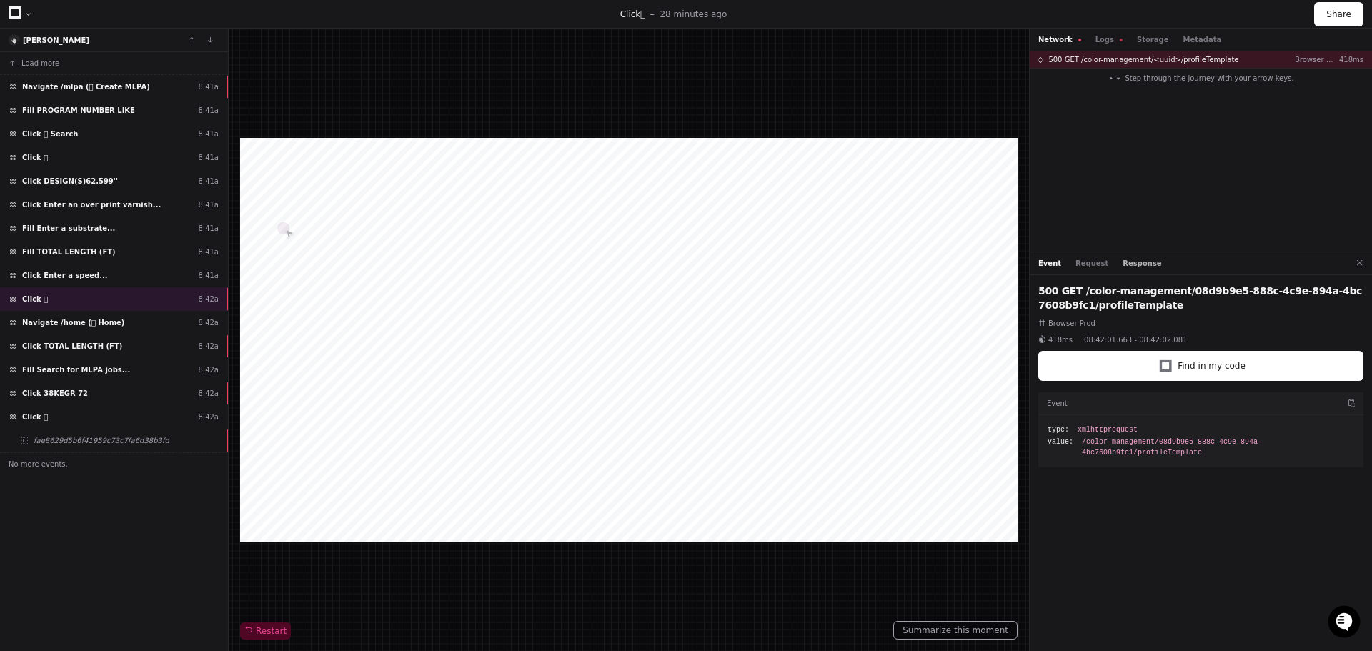
click at [1134, 262] on button "Response" at bounding box center [1142, 263] width 39 height 11
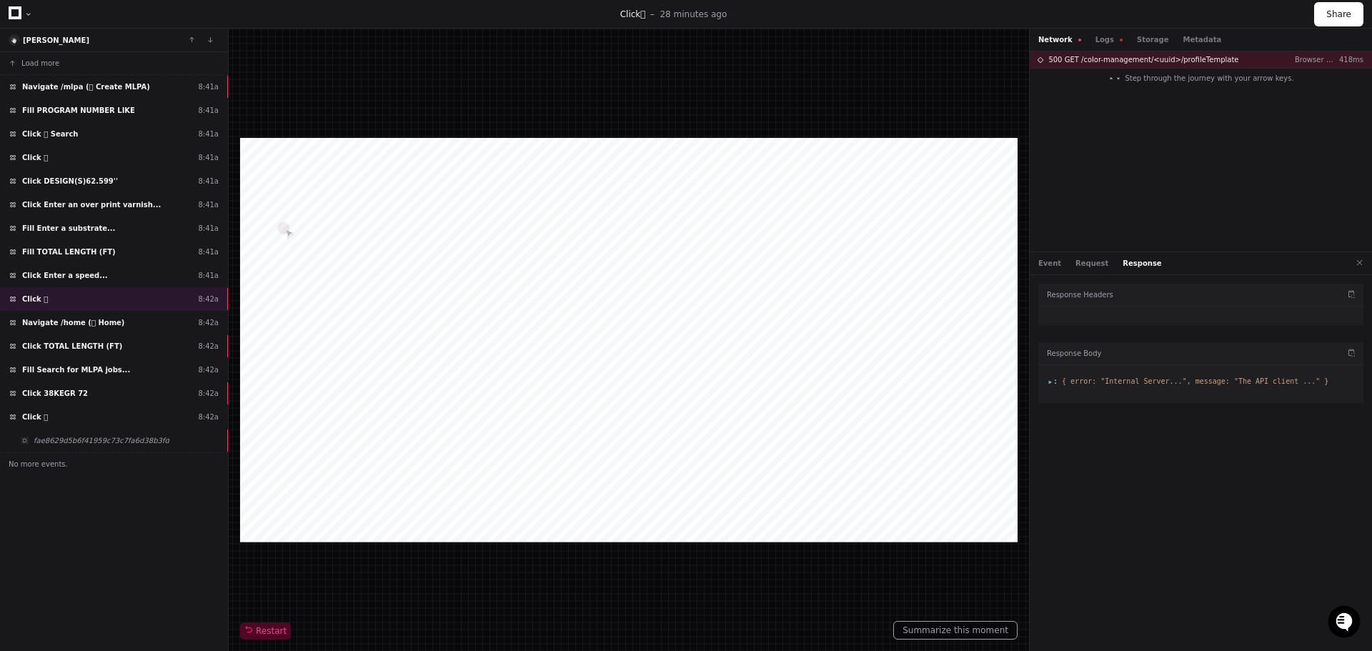
click at [1047, 379] on div at bounding box center [1200, 384] width 325 height 38
click at [1049, 382] on span ":" at bounding box center [1053, 381] width 10 height 8
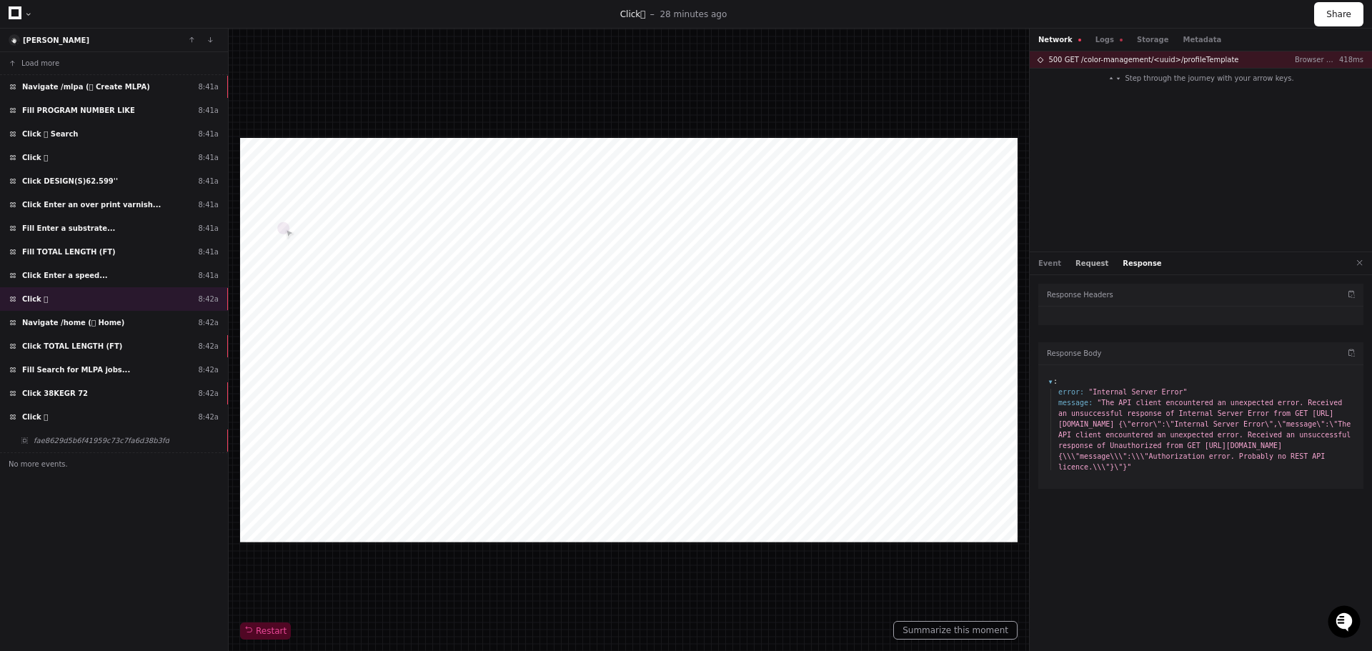
click at [1094, 262] on button "Request" at bounding box center [1092, 263] width 33 height 11
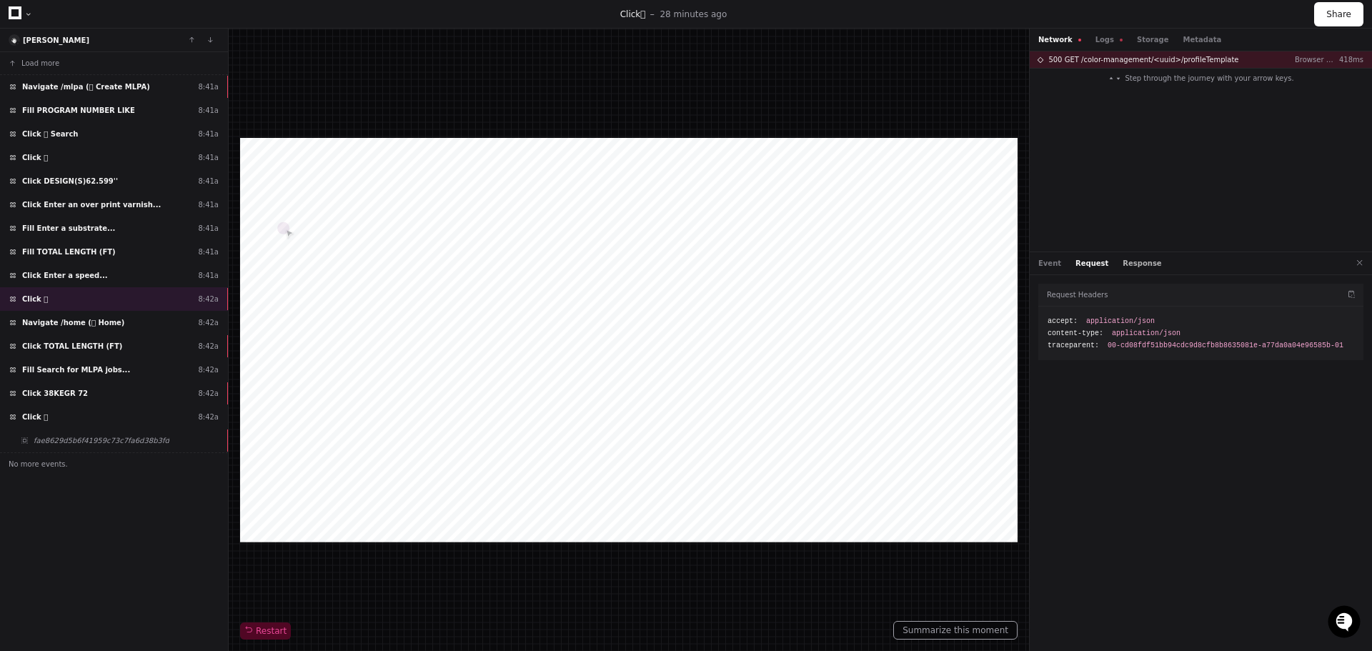
click at [1140, 264] on button "Response" at bounding box center [1142, 263] width 39 height 11
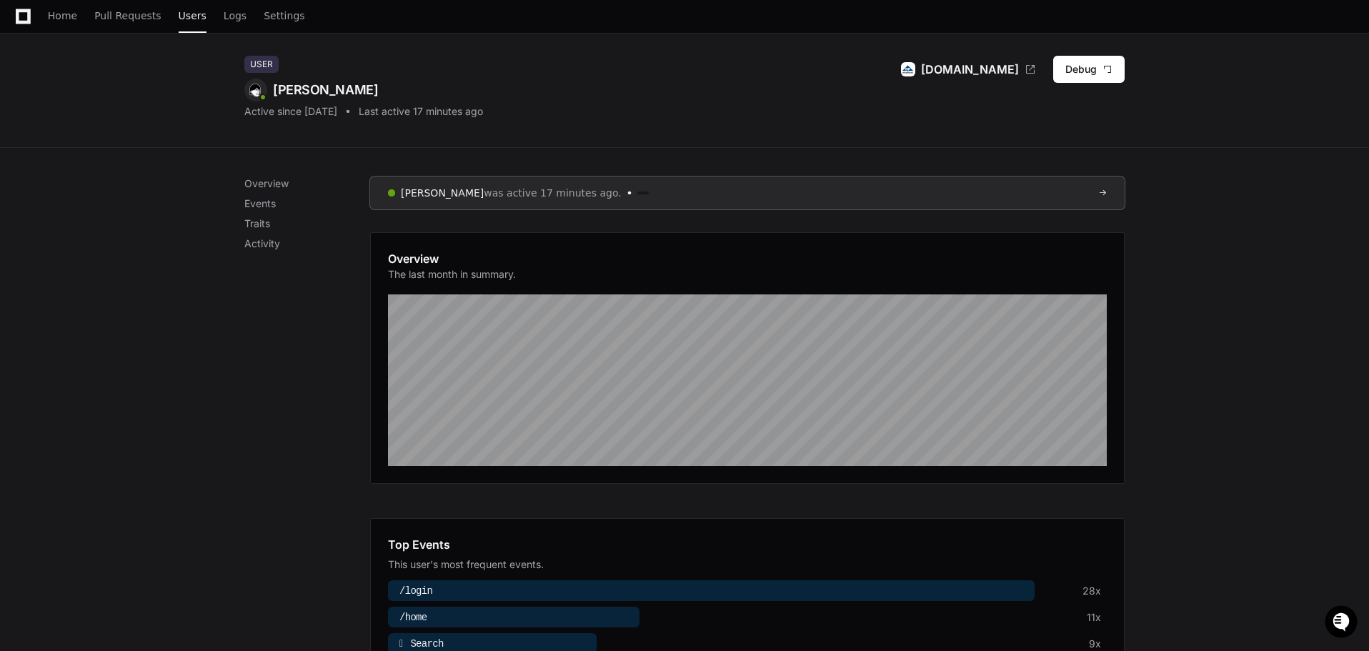
scroll to position [71, 0]
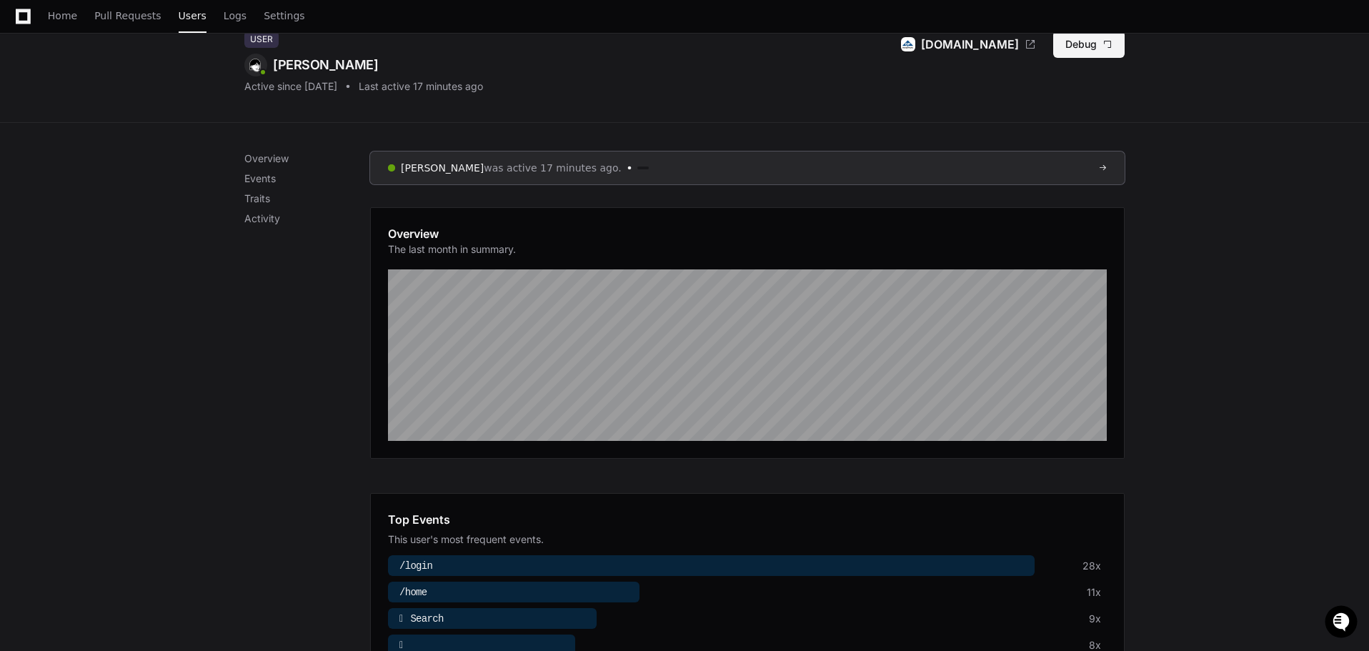
click at [1103, 51] on button "Debug" at bounding box center [1088, 44] width 71 height 27
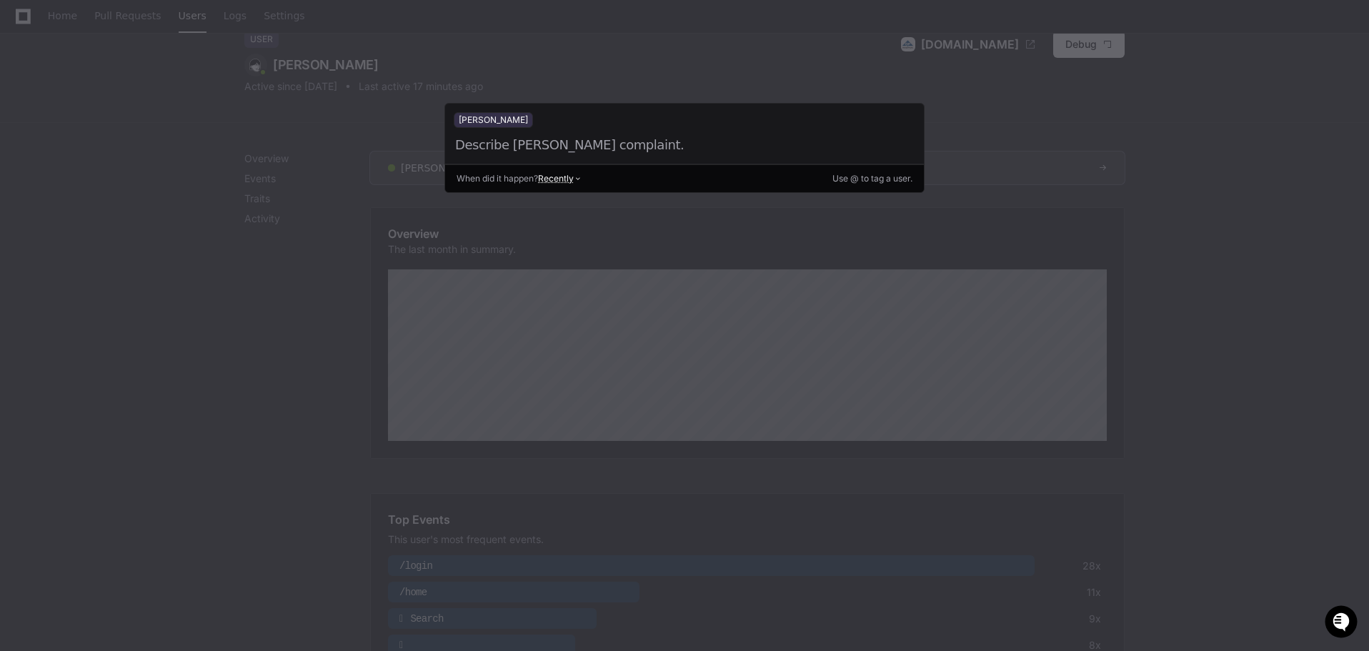
scroll to position [0, 0]
click at [344, 294] on div at bounding box center [684, 325] width 1369 height 651
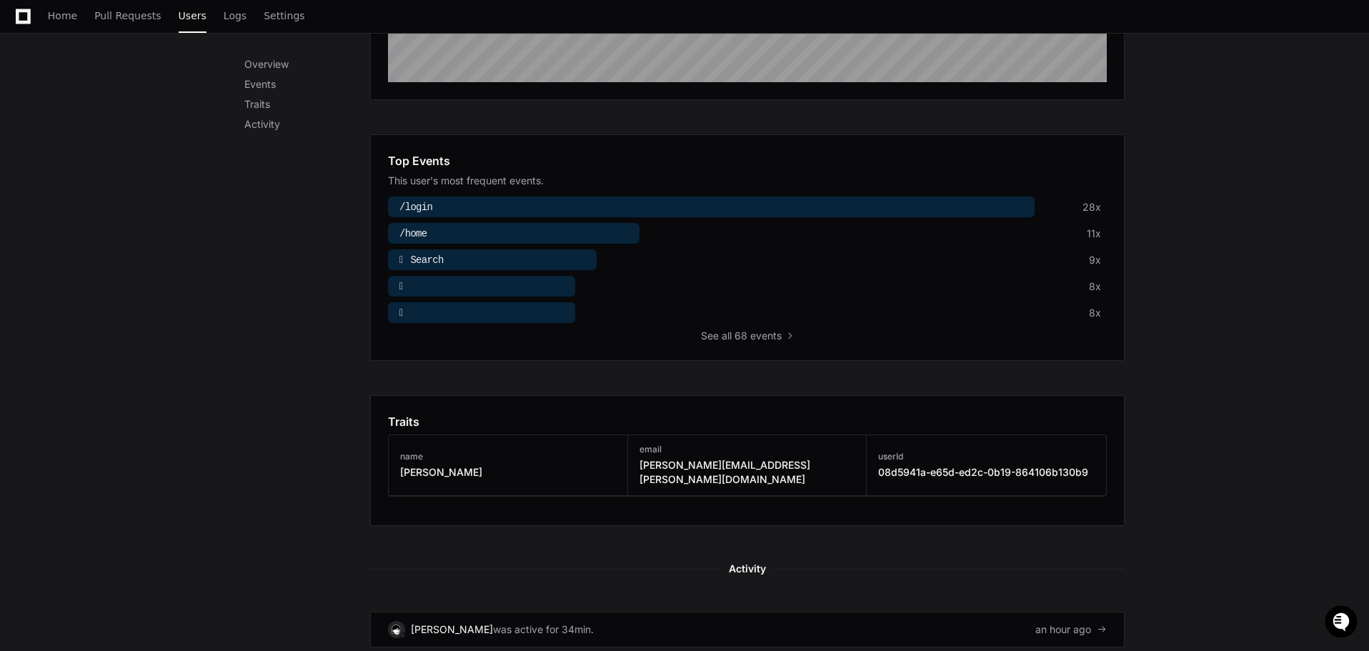
scroll to position [572, 0]
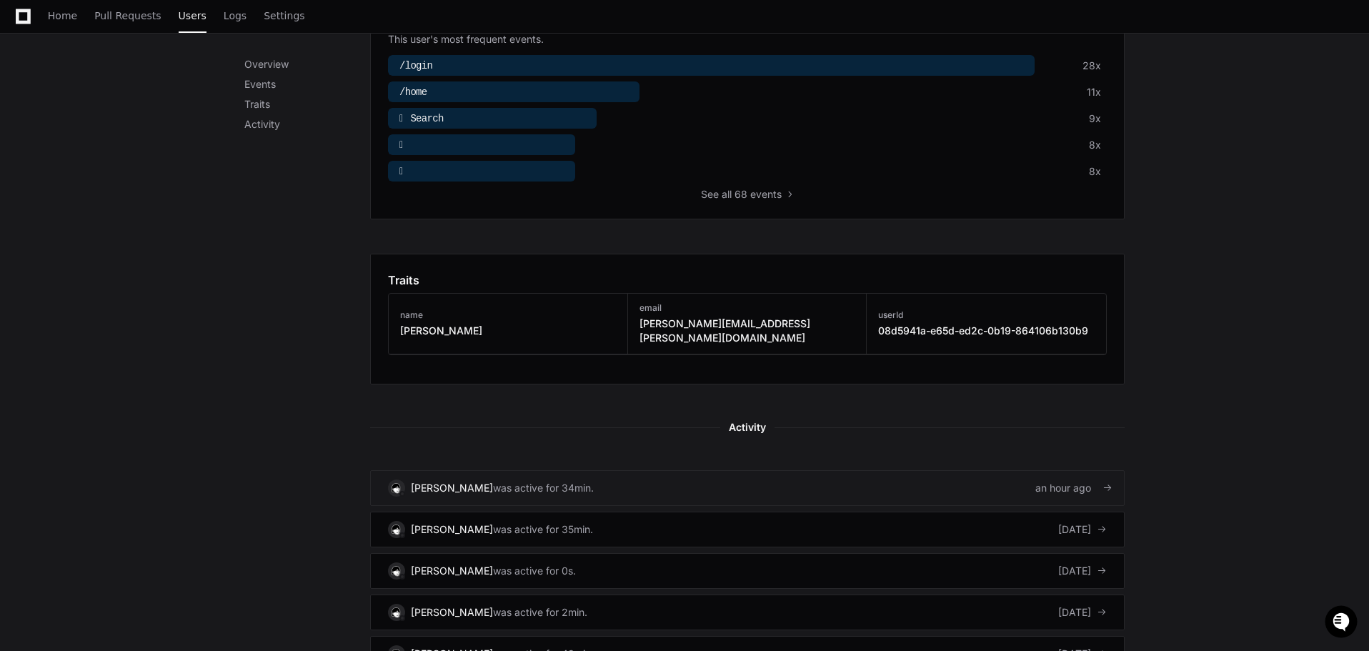
click at [1077, 470] on link "BRIAN LAUTHER was active for 34min. an hour ago" at bounding box center [747, 488] width 755 height 36
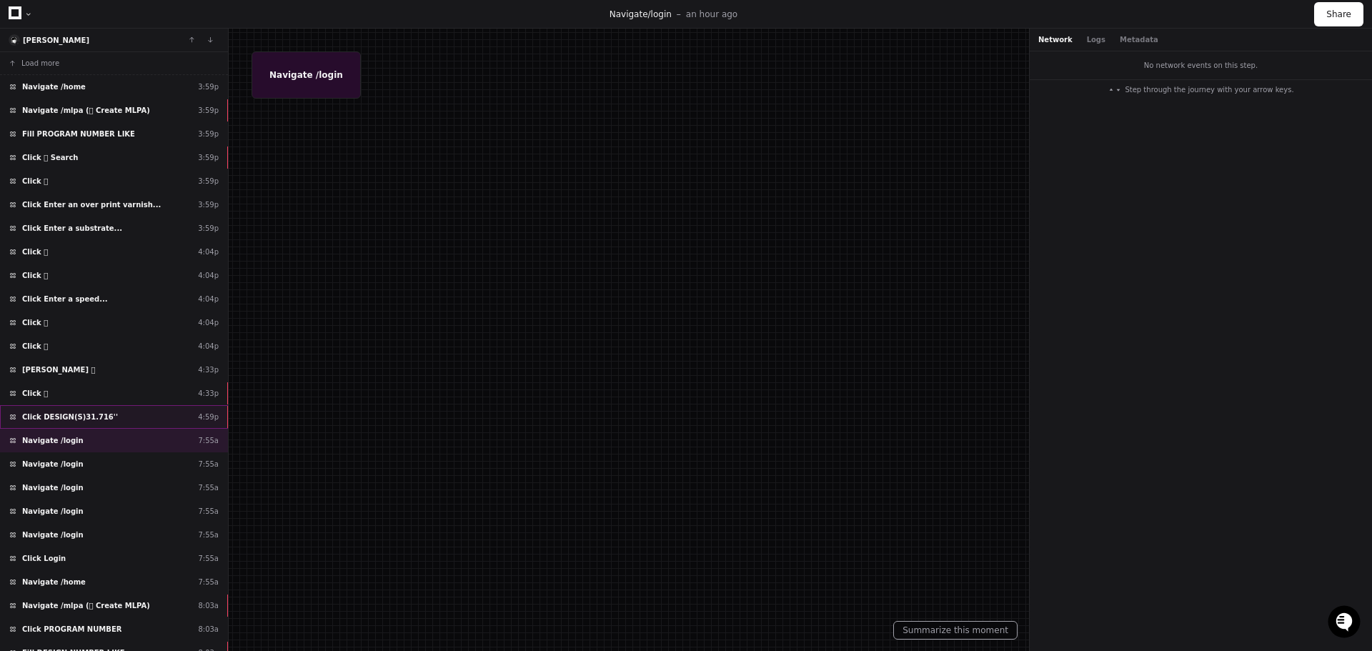
drag, startPoint x: 164, startPoint y: 409, endPoint x: 154, endPoint y: 409, distance: 10.0
click at [164, 409] on div "Click DESIGN(S)31.716'' 4:59p" at bounding box center [114, 417] width 228 height 24
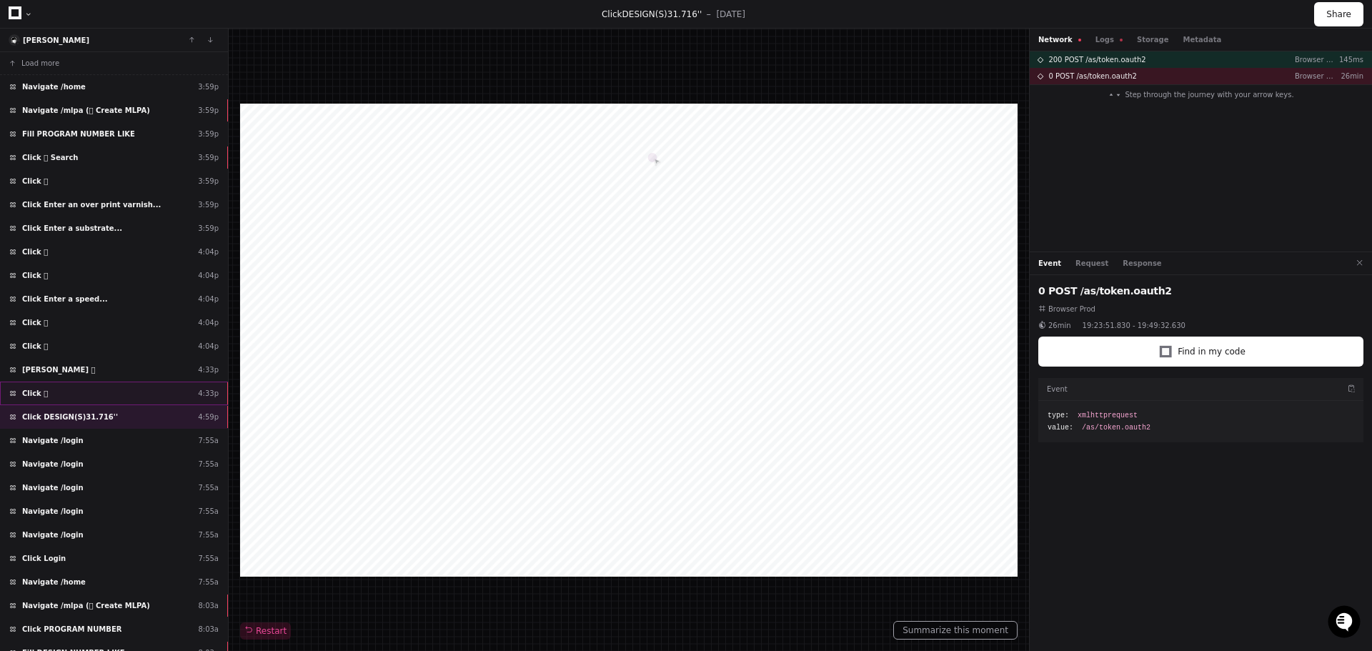
click at [114, 395] on div "Click  4:33p" at bounding box center [114, 394] width 228 height 24
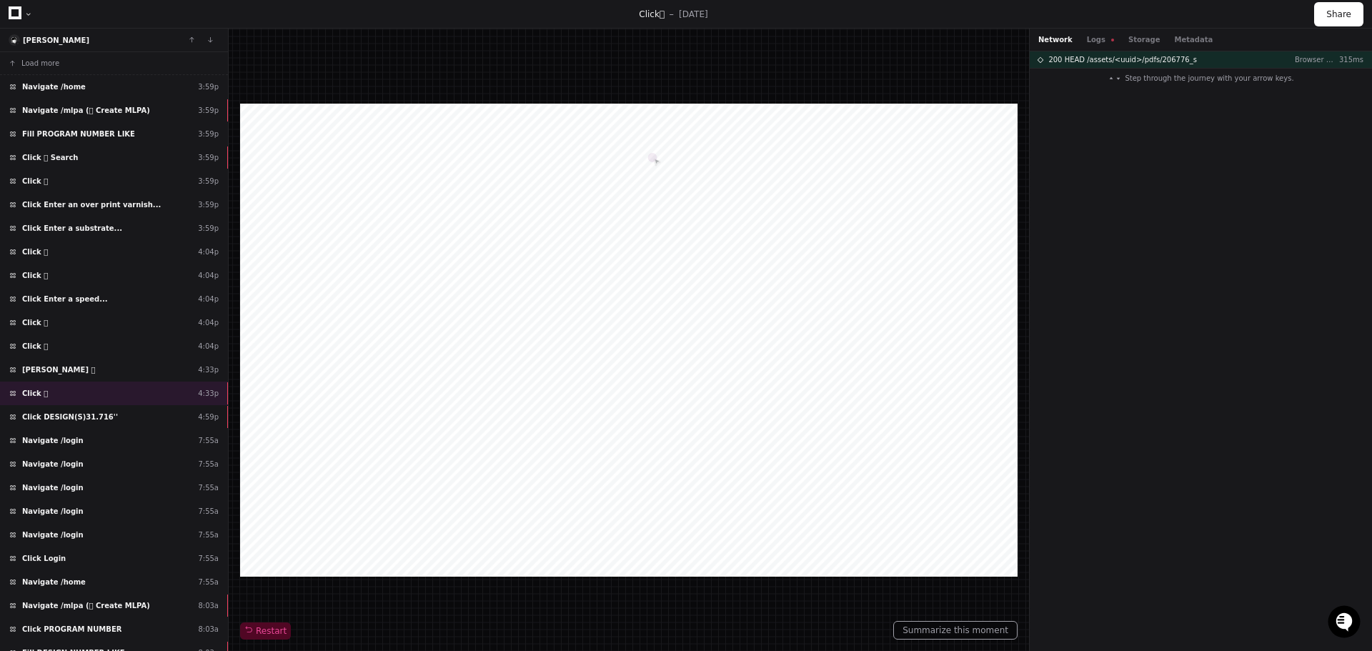
click at [923, 559] on div at bounding box center [629, 340] width 778 height 473
click at [1172, 58] on span "200 HEAD /assets/<uuid>/pdfs/206776_s" at bounding box center [1122, 59] width 149 height 11
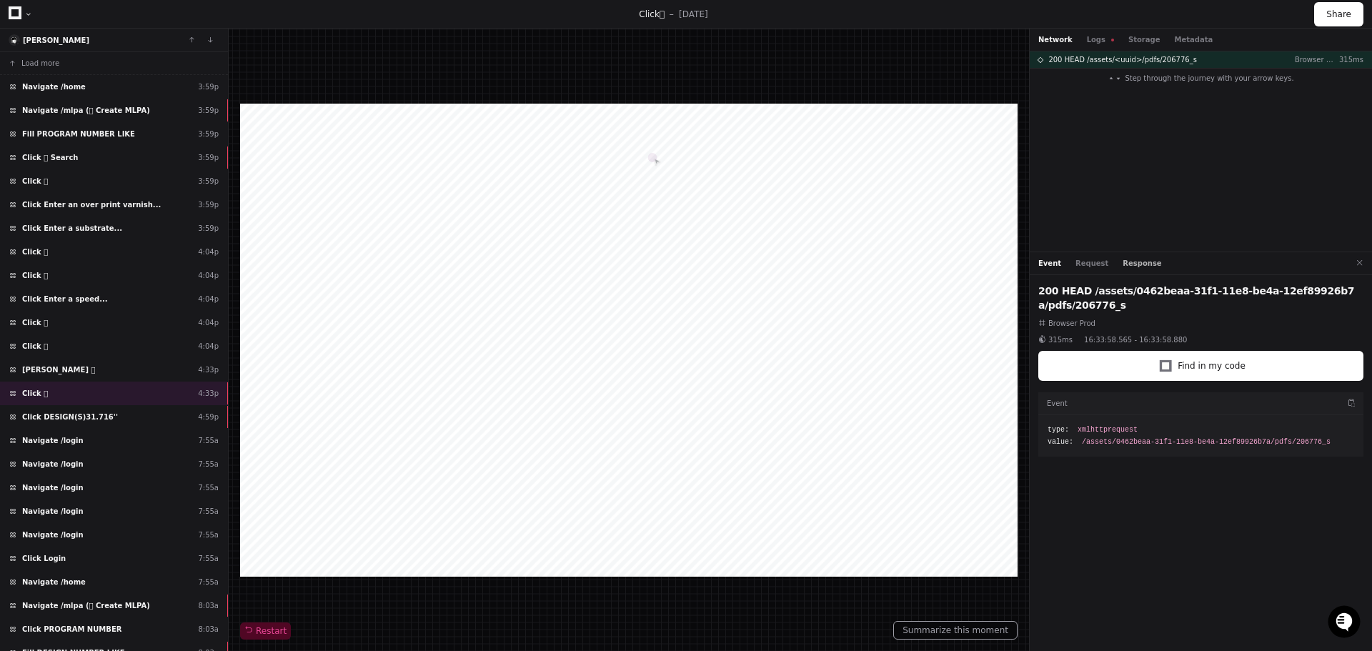
click at [1126, 262] on button "Response" at bounding box center [1142, 263] width 39 height 11
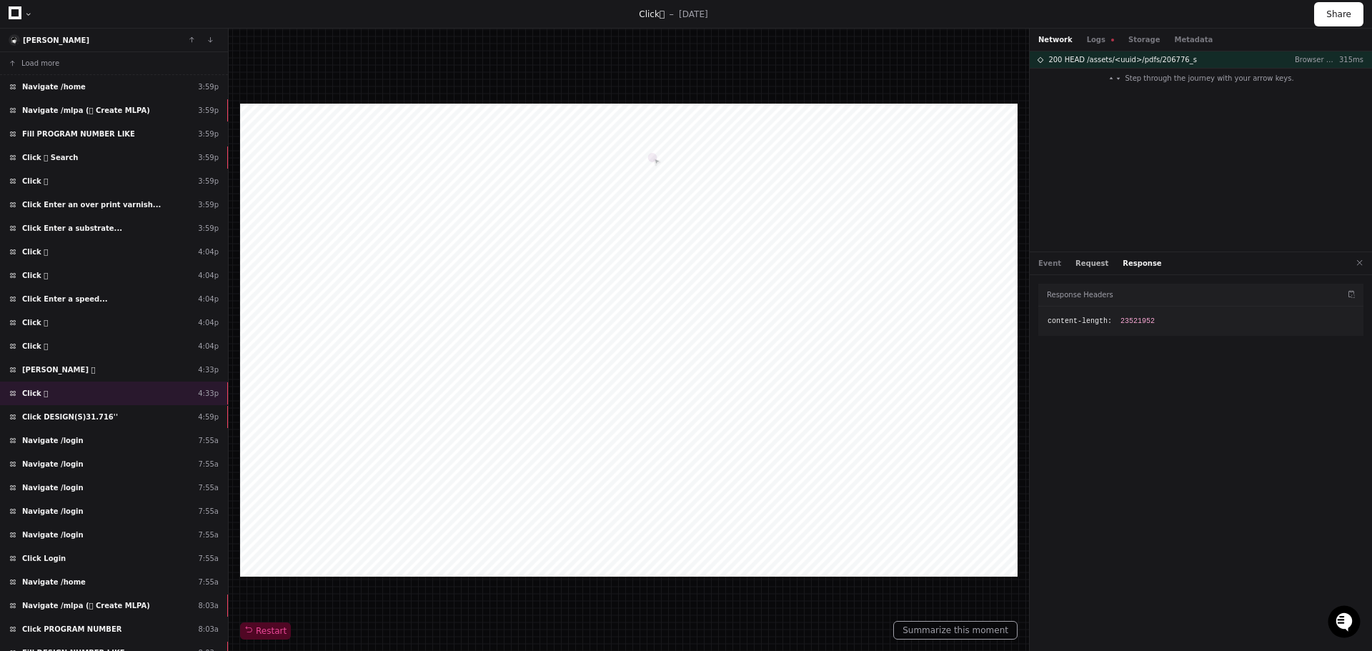
click at [1076, 262] on button "Request" at bounding box center [1092, 263] width 33 height 11
click at [958, 535] on div at bounding box center [629, 340] width 778 height 473
click at [103, 419] on div "Click DESIGN(S)31.716'' 4:59p" at bounding box center [114, 417] width 228 height 24
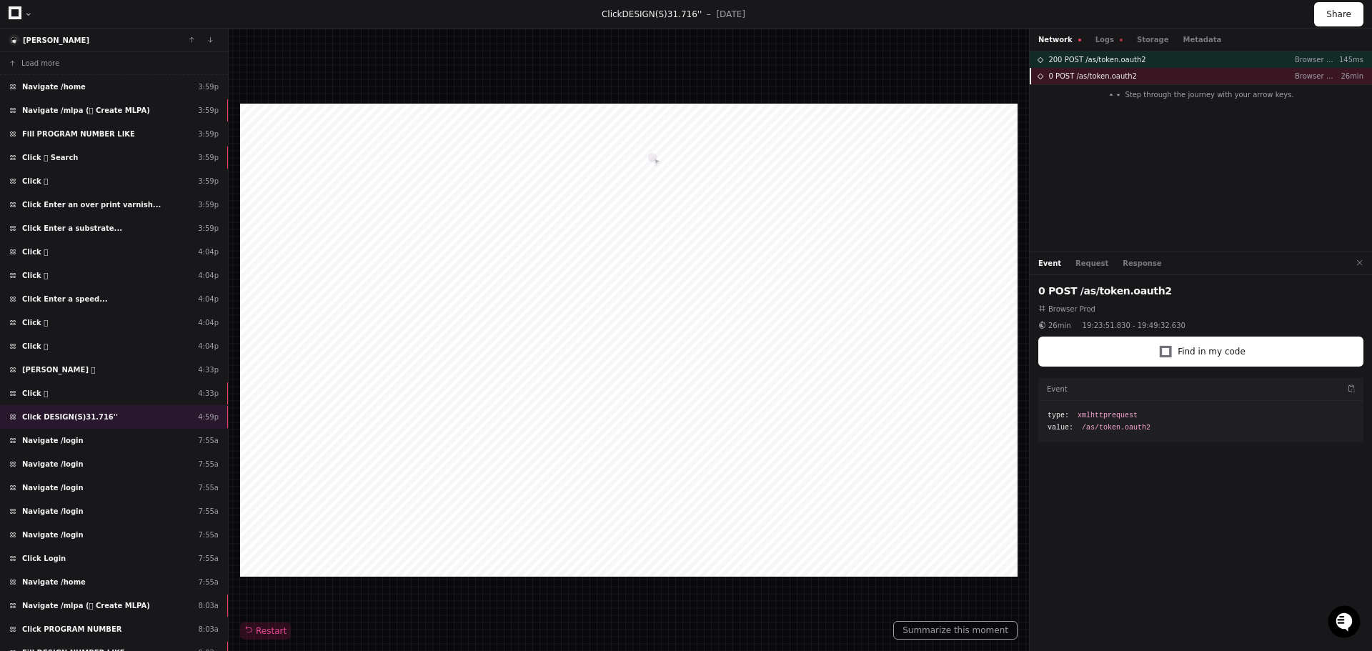
click at [1126, 79] on span "0 POST /as/token.oauth2" at bounding box center [1092, 76] width 89 height 11
click at [1066, 59] on span "200 POST /as/token.oauth2" at bounding box center [1096, 59] width 97 height 11
click at [1068, 77] on span "0 POST /as/token.oauth2" at bounding box center [1092, 76] width 89 height 11
click at [929, 558] on div at bounding box center [629, 340] width 778 height 473
click at [97, 436] on div "Navigate /login 7:55a" at bounding box center [114, 441] width 228 height 24
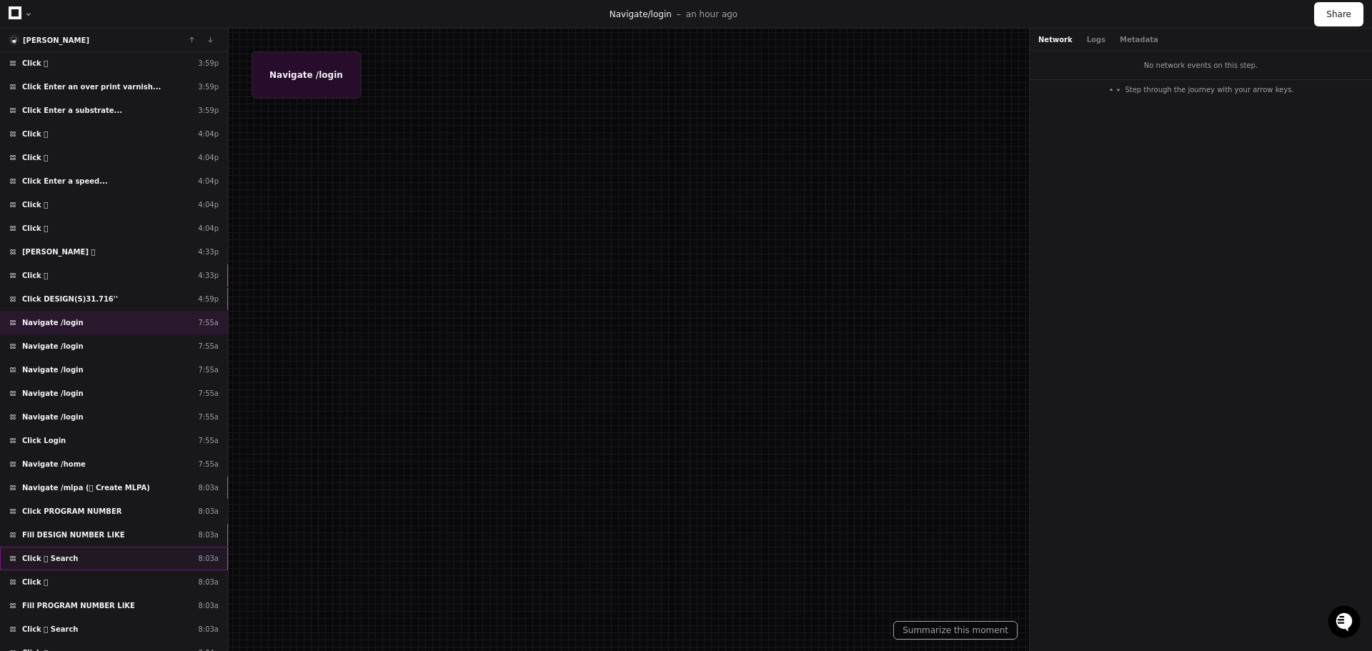
scroll to position [143, 0]
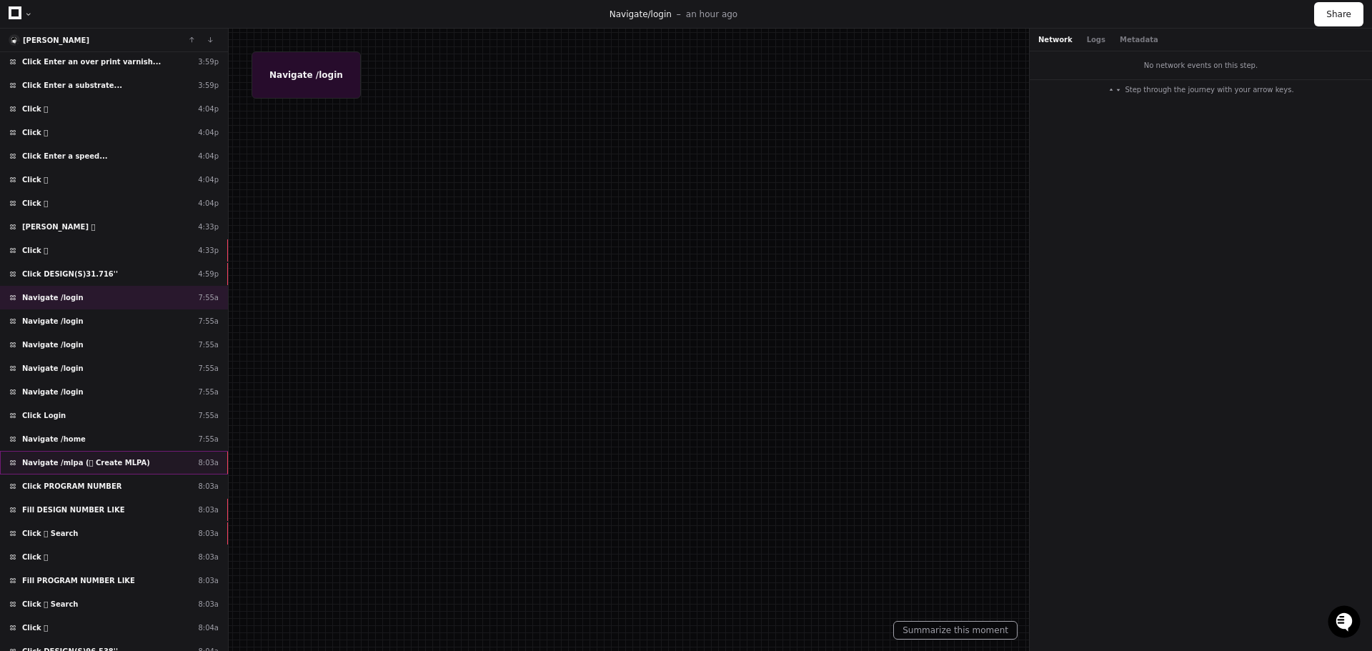
click at [133, 471] on div "Navigate /mlpa ( Create MLPA) 8:03a" at bounding box center [114, 463] width 228 height 24
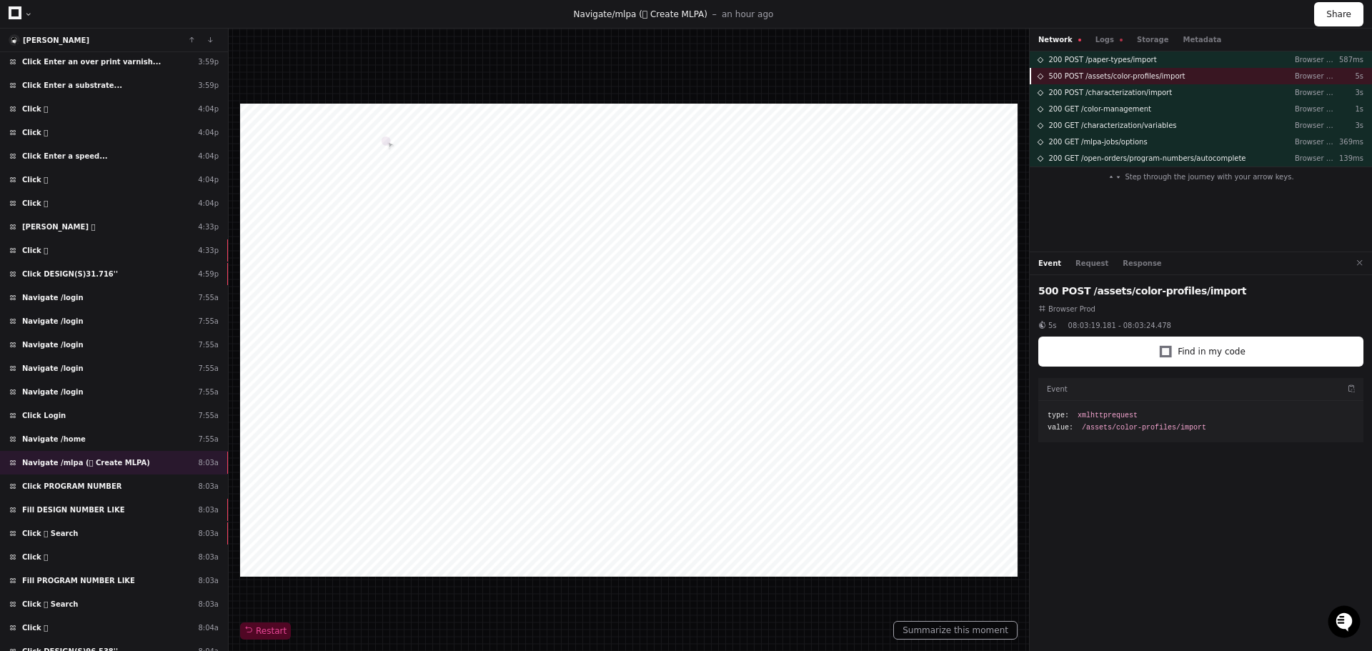
click at [1161, 74] on span "500 POST /assets/color-profiles/import" at bounding box center [1116, 76] width 136 height 11
click at [1123, 260] on button "Response" at bounding box center [1142, 263] width 39 height 11
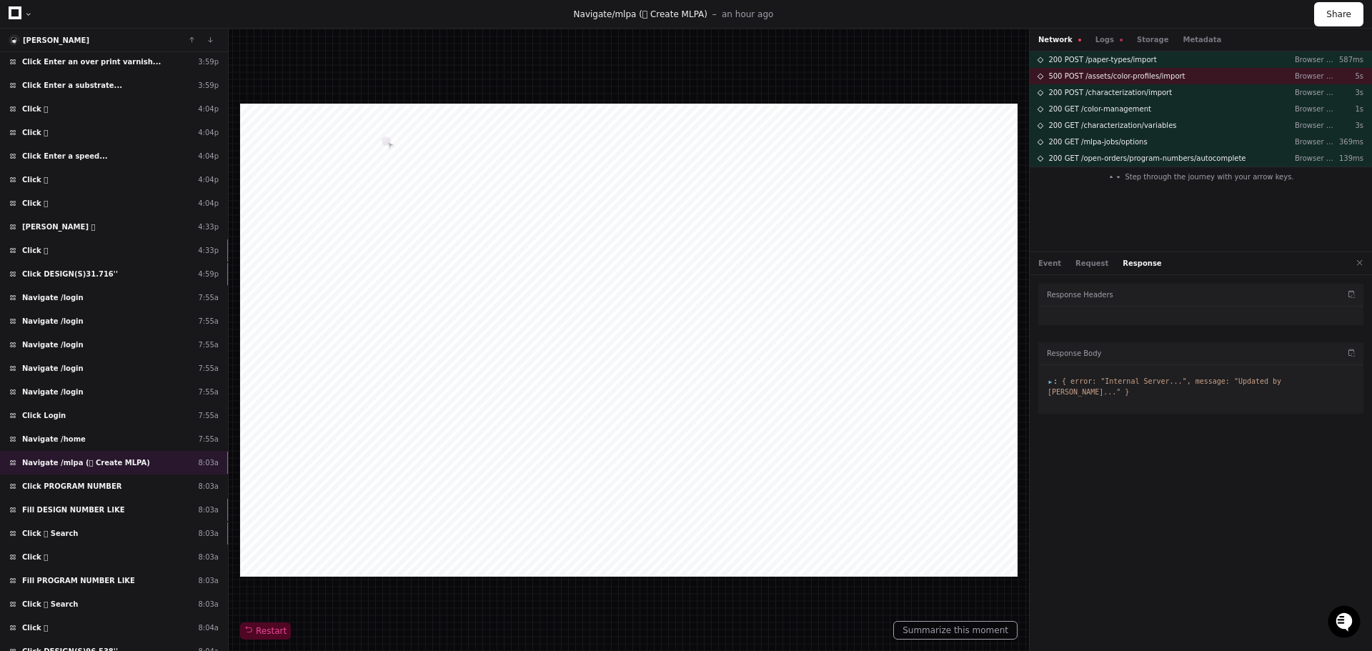
click at [1049, 382] on div at bounding box center [1200, 389] width 325 height 49
click at [1050, 379] on span ":" at bounding box center [1053, 381] width 10 height 8
click at [1076, 260] on button "Request" at bounding box center [1092, 263] width 33 height 11
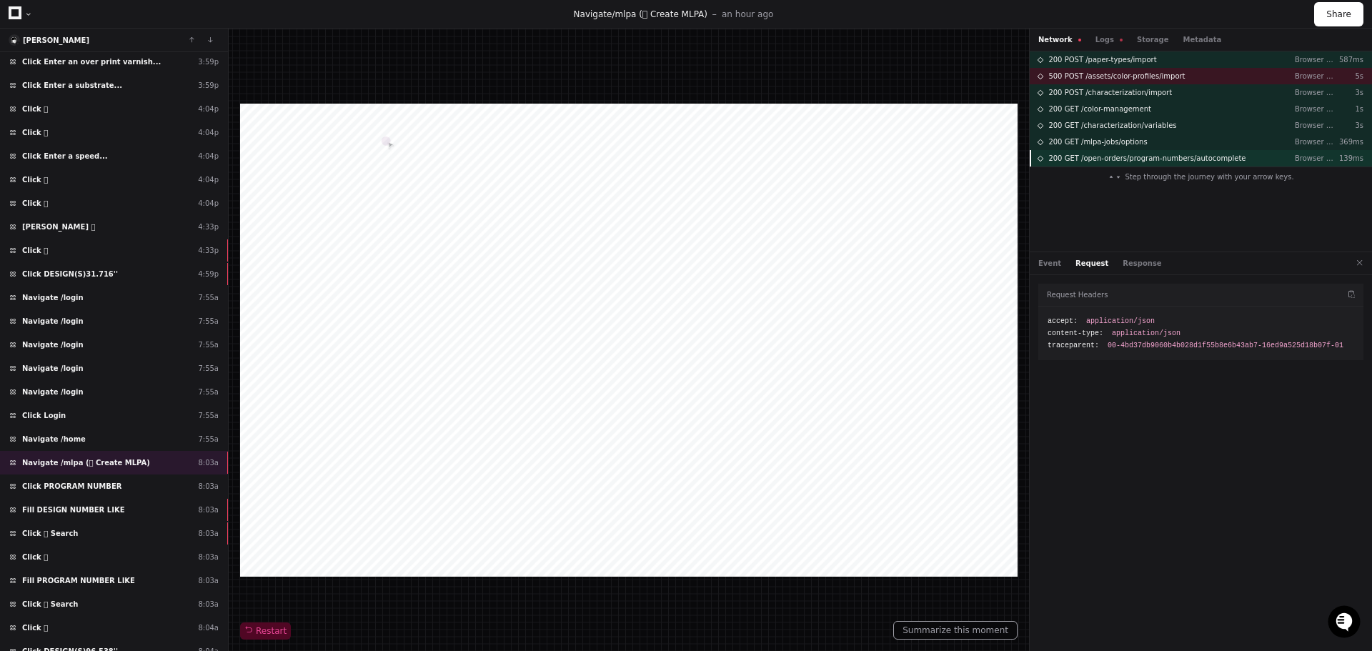
click at [1103, 159] on span "200 GET /open-orders/program-numbers/autocomplete" at bounding box center [1146, 158] width 197 height 11
click at [254, 627] on span "Restart" at bounding box center [265, 630] width 42 height 11
click at [131, 495] on div "Click PROGRAM NUMBER 8:03a" at bounding box center [114, 487] width 228 height 24
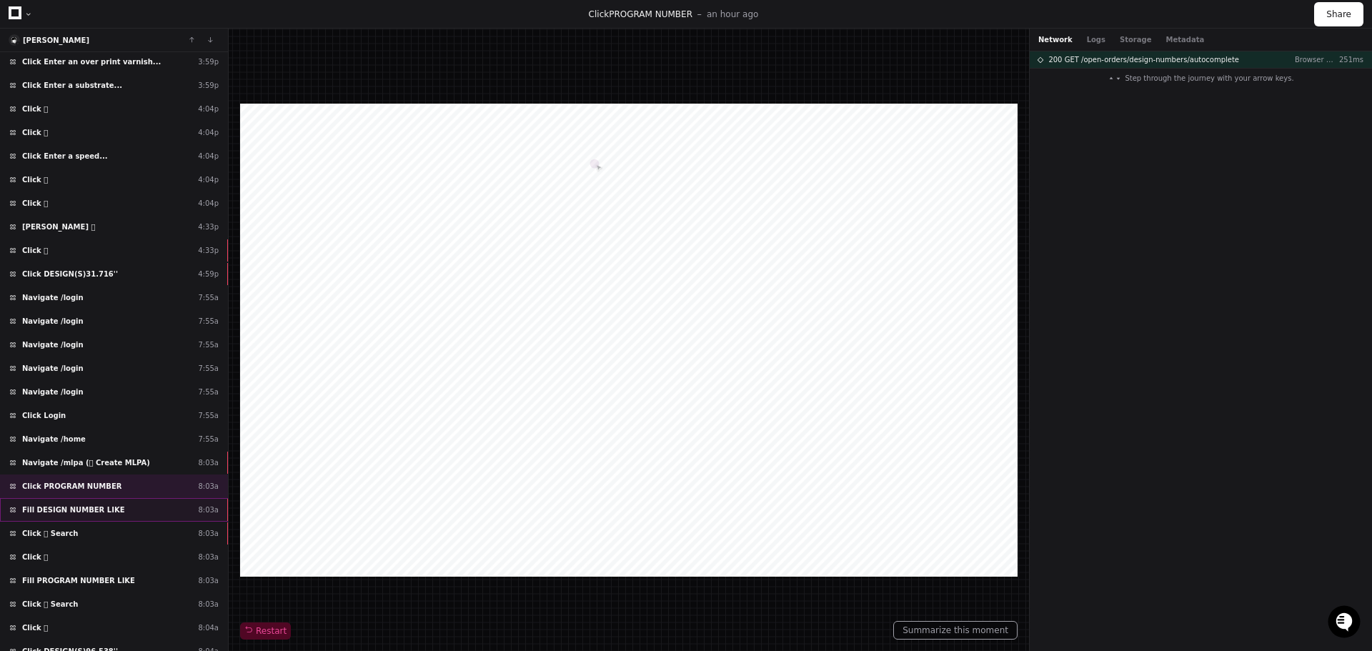
click at [135, 512] on div "Fill DESIGN NUMBER LIKE 8:03a" at bounding box center [114, 510] width 228 height 24
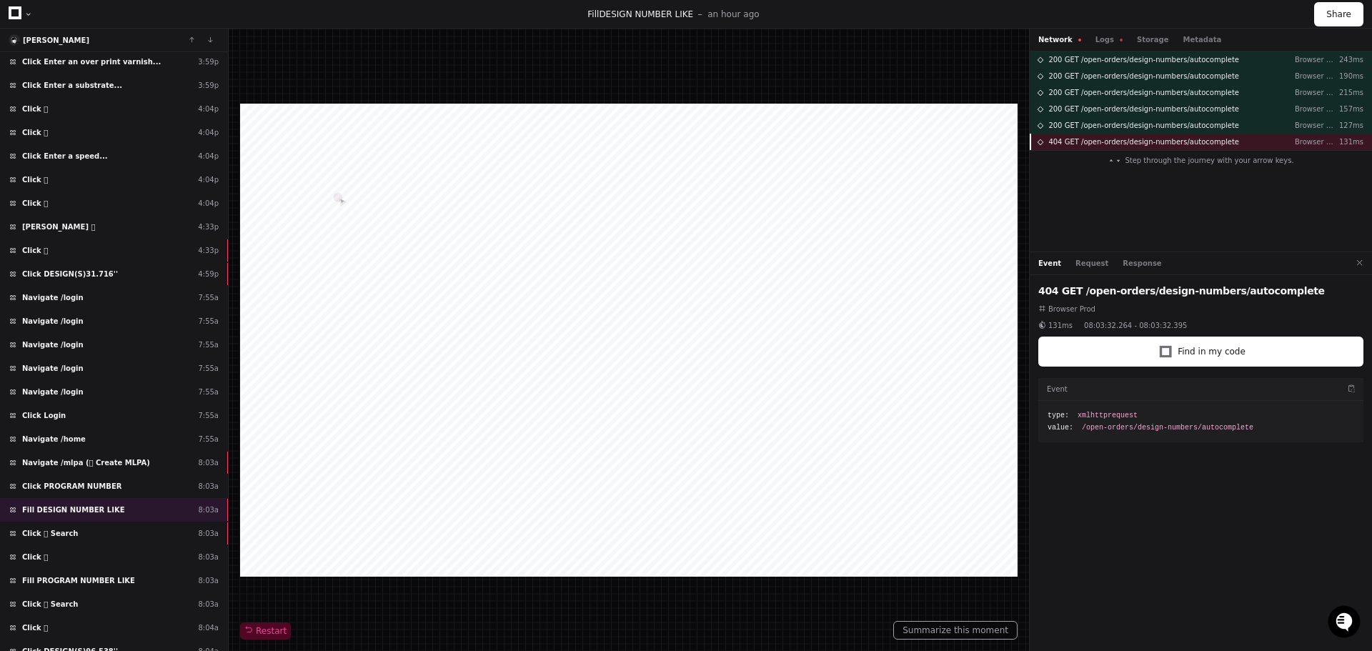
click at [1141, 141] on span "404 GET /open-orders/design-numbers/autocomplete" at bounding box center [1143, 141] width 191 height 11
click at [1123, 264] on button "Response" at bounding box center [1142, 263] width 39 height 11
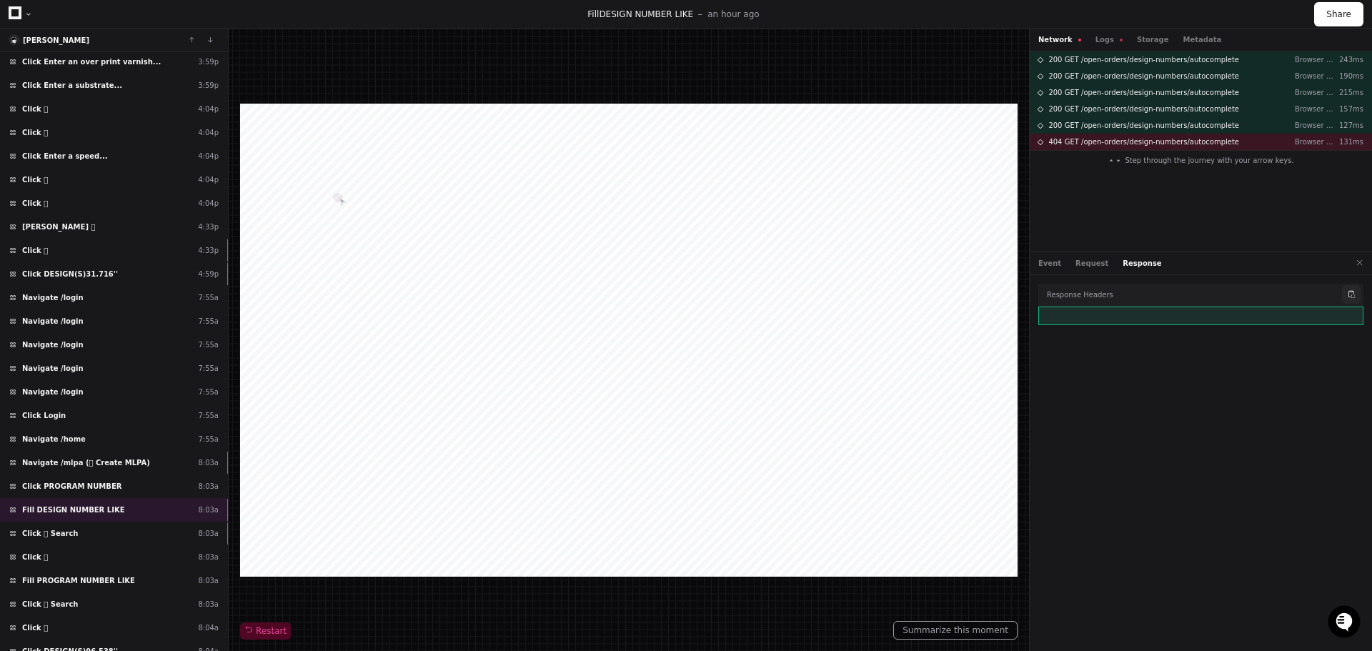
click at [1350, 292] on button at bounding box center [1351, 294] width 19 height 19
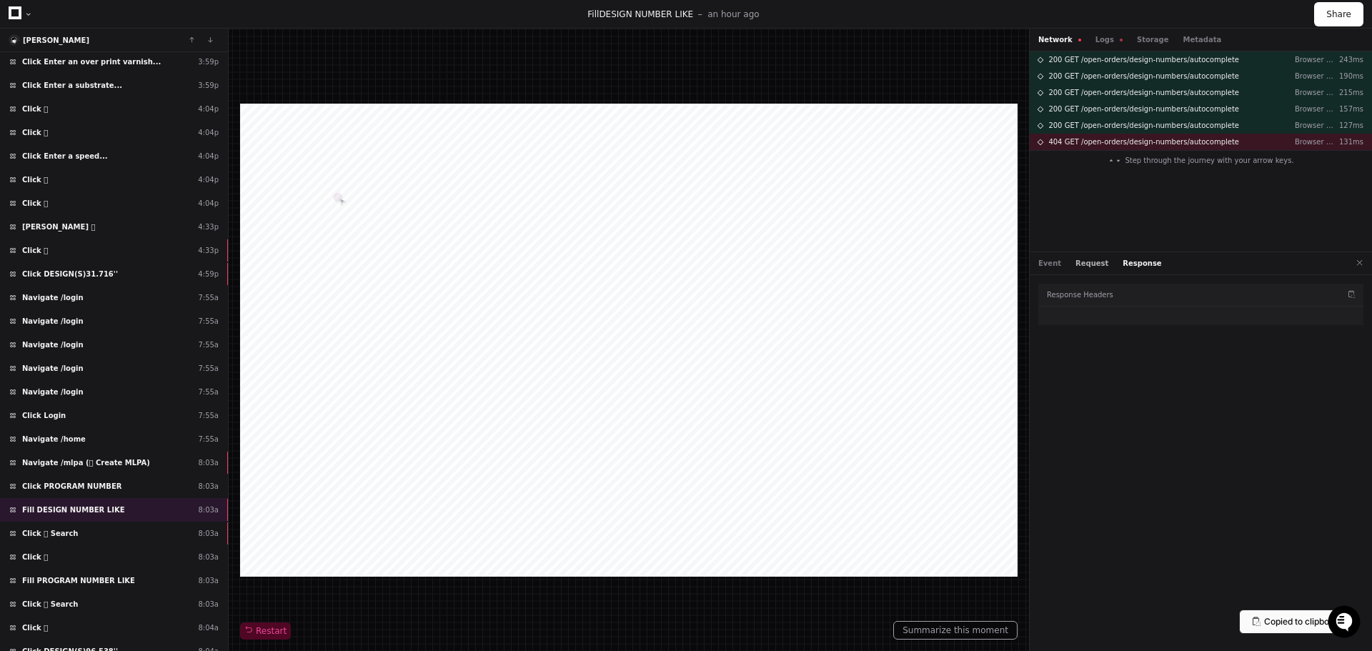
click at [1082, 268] on button "Request" at bounding box center [1092, 263] width 33 height 11
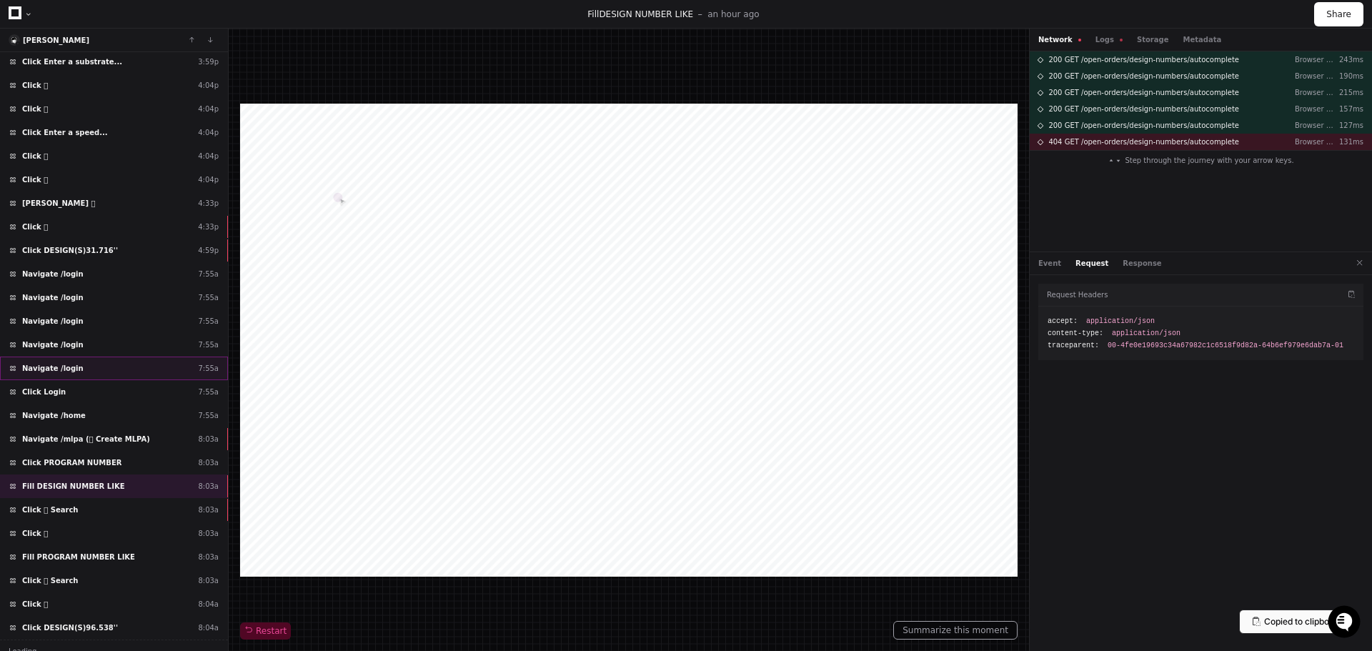
scroll to position [177, 0]
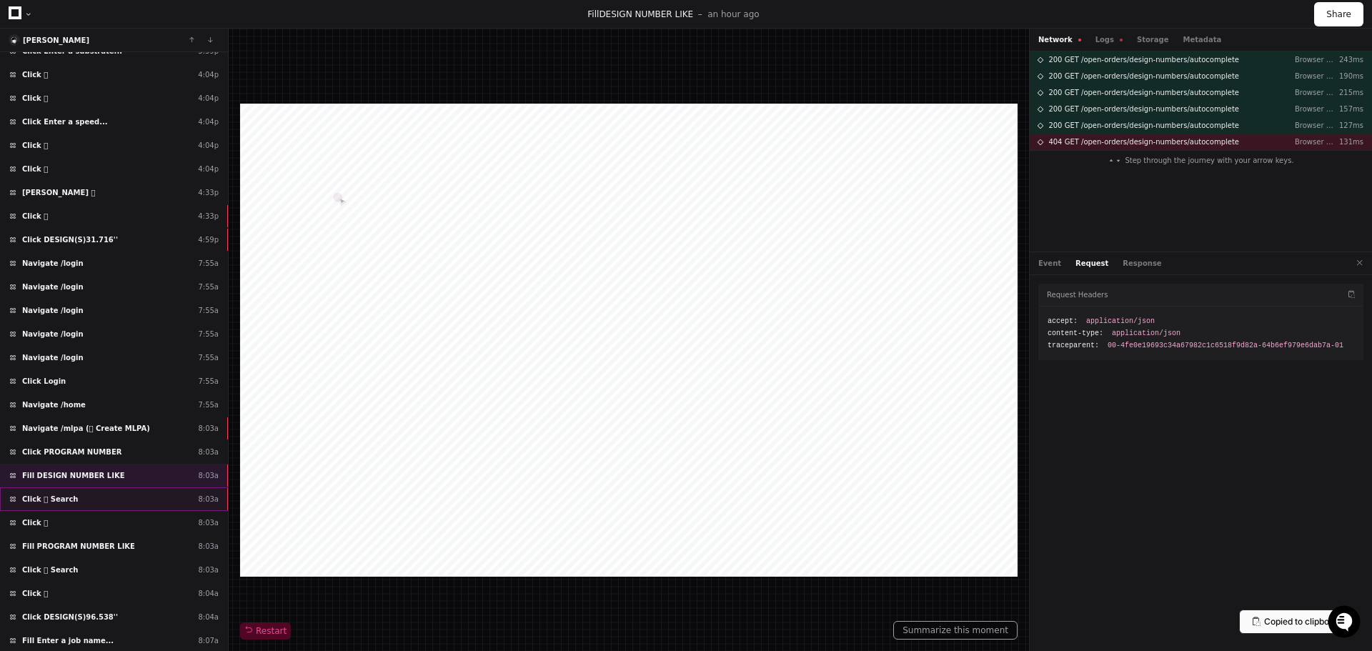
click at [100, 501] on div "Click  Search 8:03a" at bounding box center [114, 499] width 228 height 24
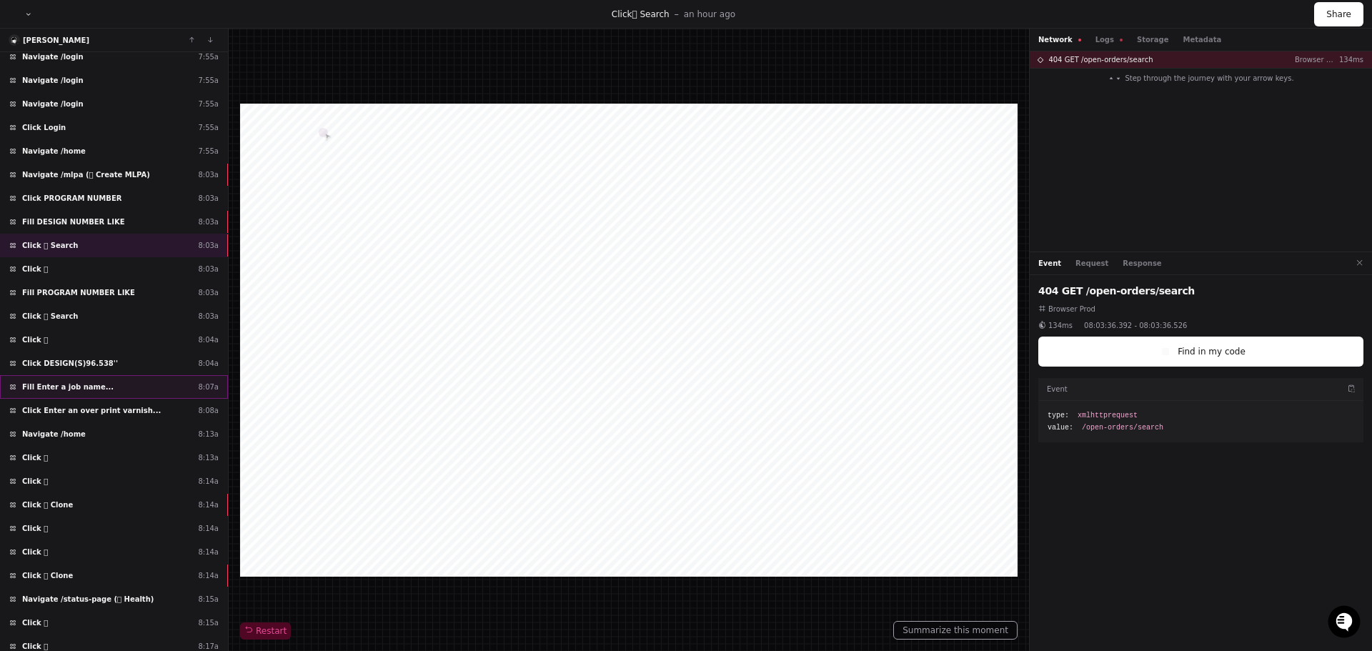
scroll to position [463, 0]
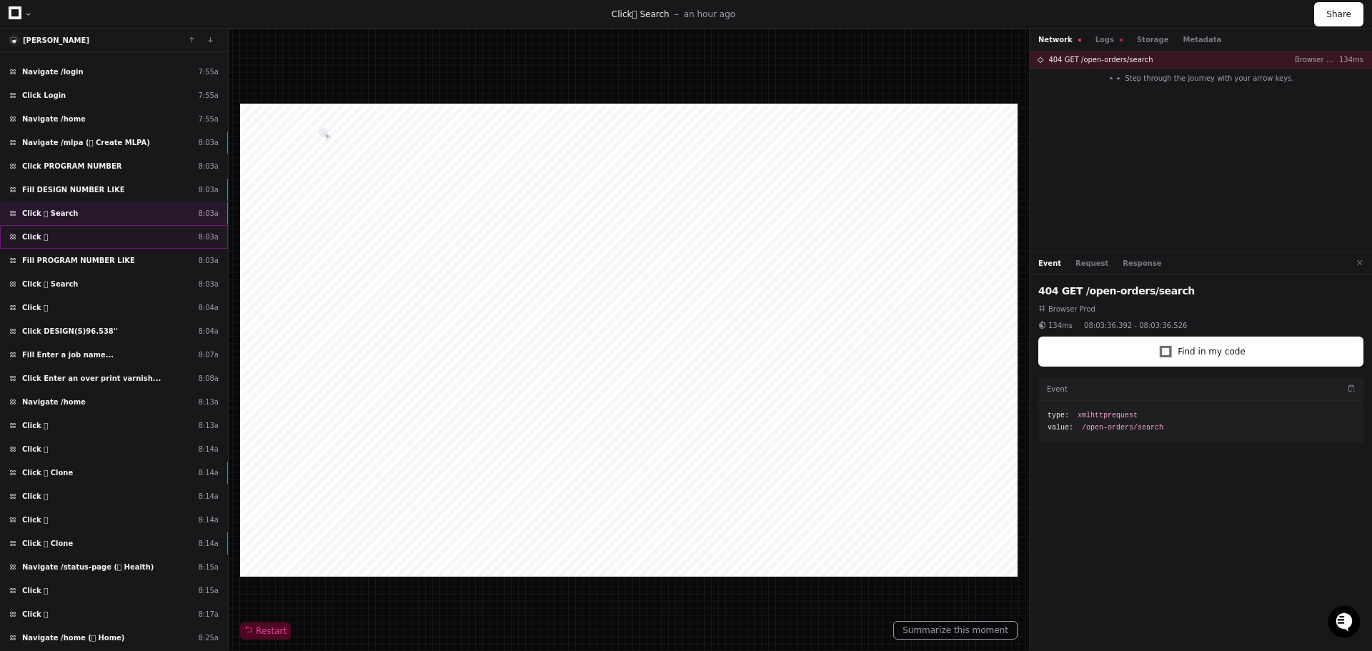
click at [84, 242] on div "Click  8:03a" at bounding box center [114, 237] width 228 height 24
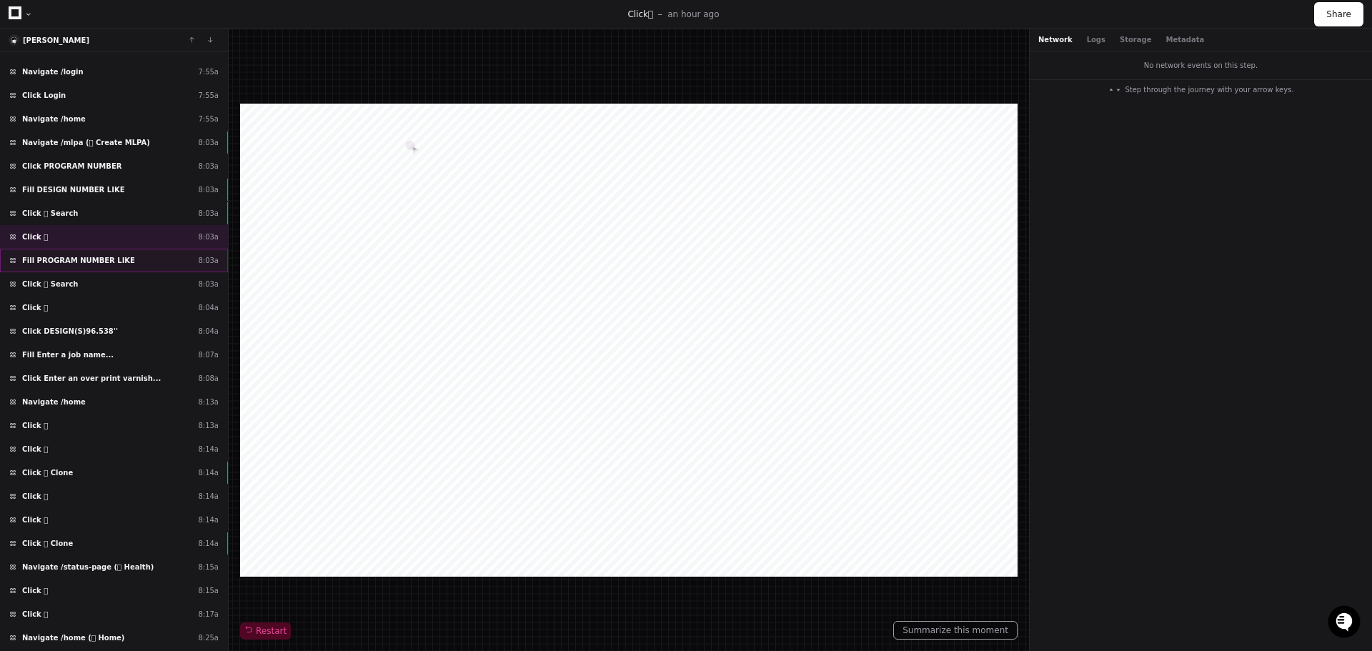
click at [159, 262] on div "Fill PROGRAM NUMBER LIKE 8:03a" at bounding box center [114, 261] width 228 height 24
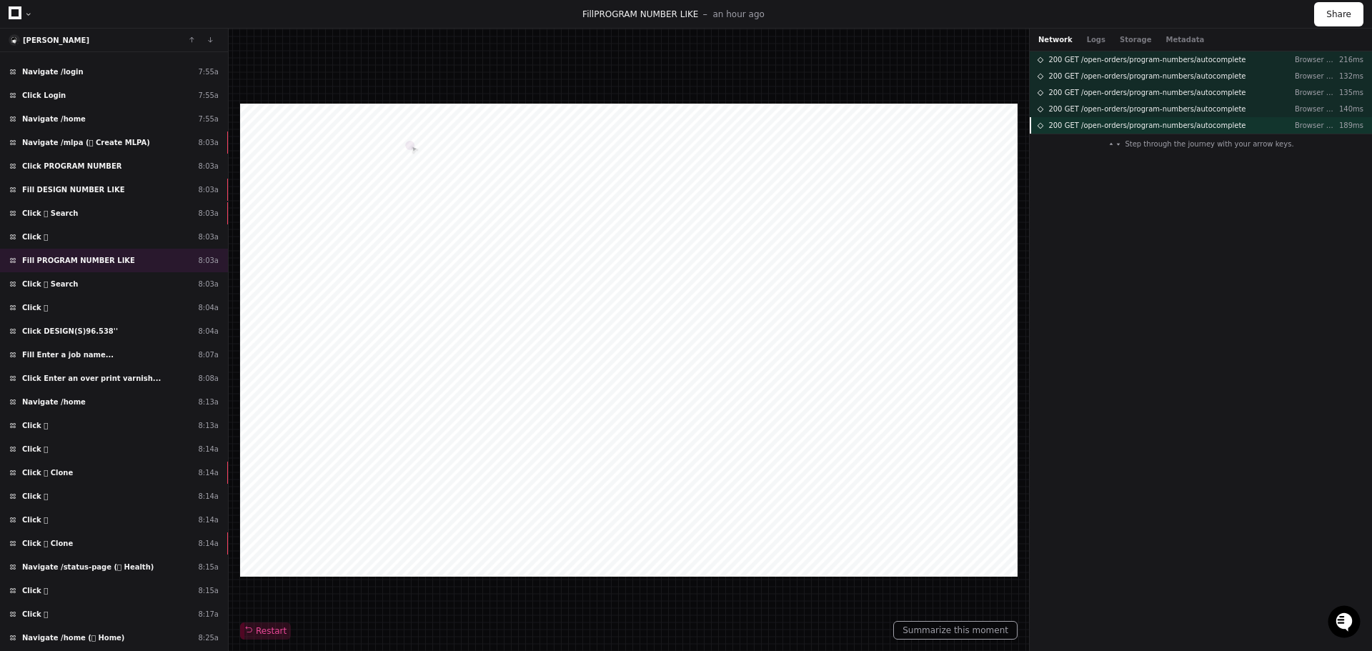
click at [1216, 127] on span "200 GET /open-orders/program-numbers/autocomplete" at bounding box center [1146, 125] width 197 height 11
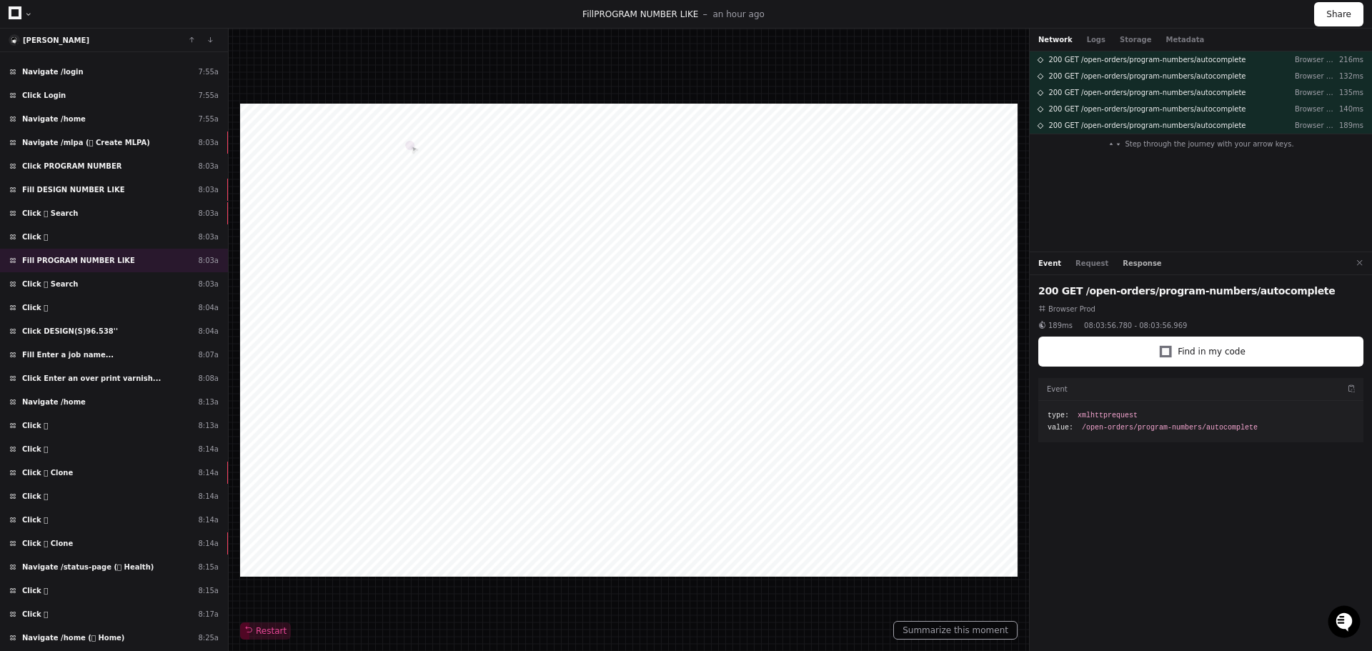
click at [1123, 263] on button "Response" at bounding box center [1142, 263] width 39 height 11
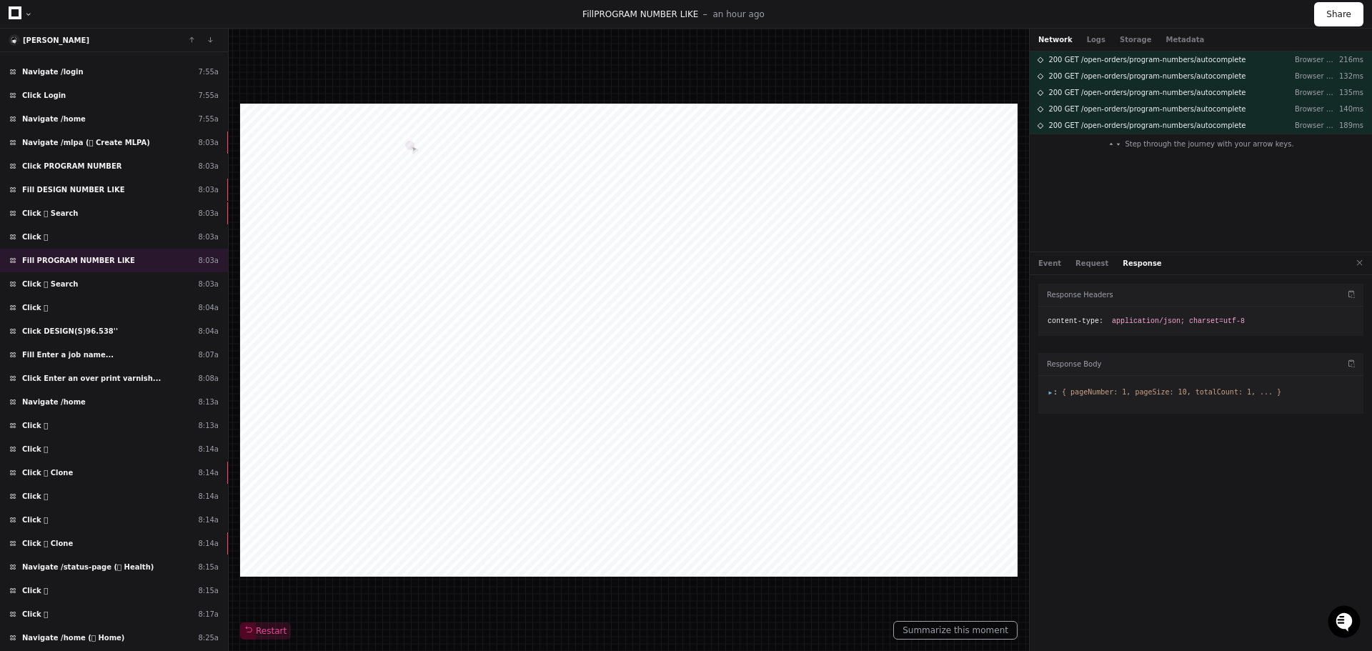
click at [1051, 393] on span ":" at bounding box center [1053, 392] width 10 height 8
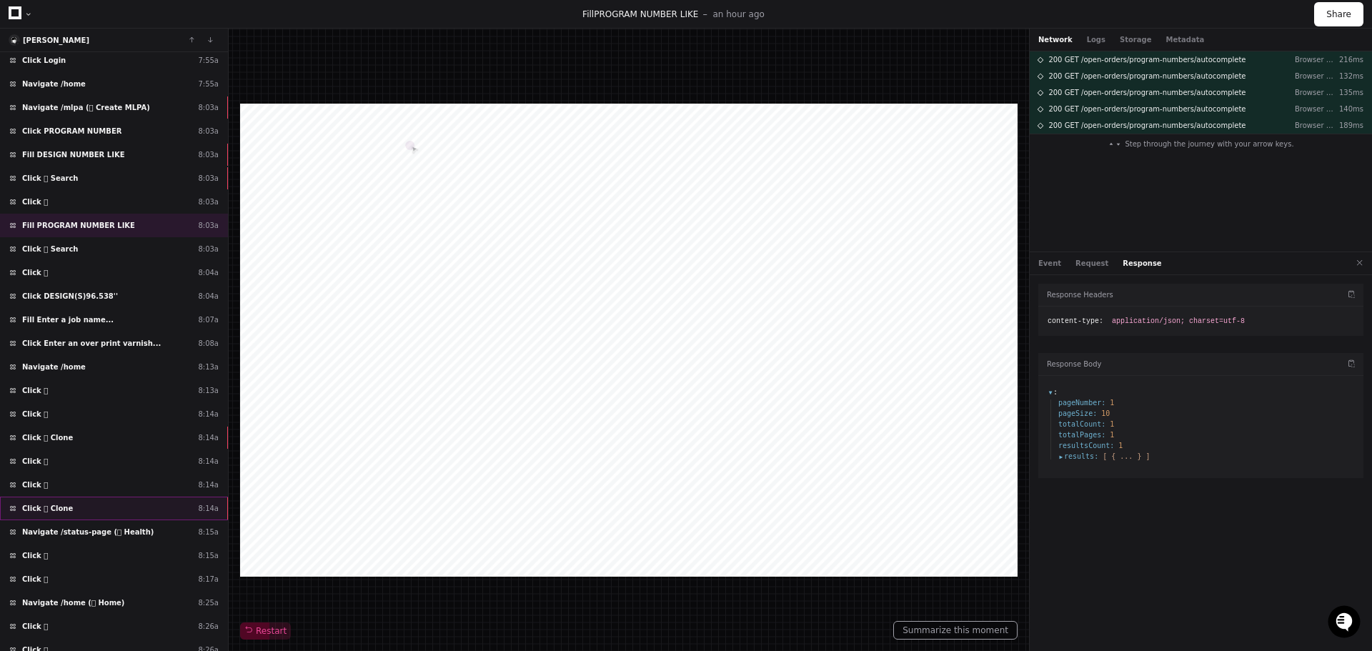
scroll to position [531, 0]
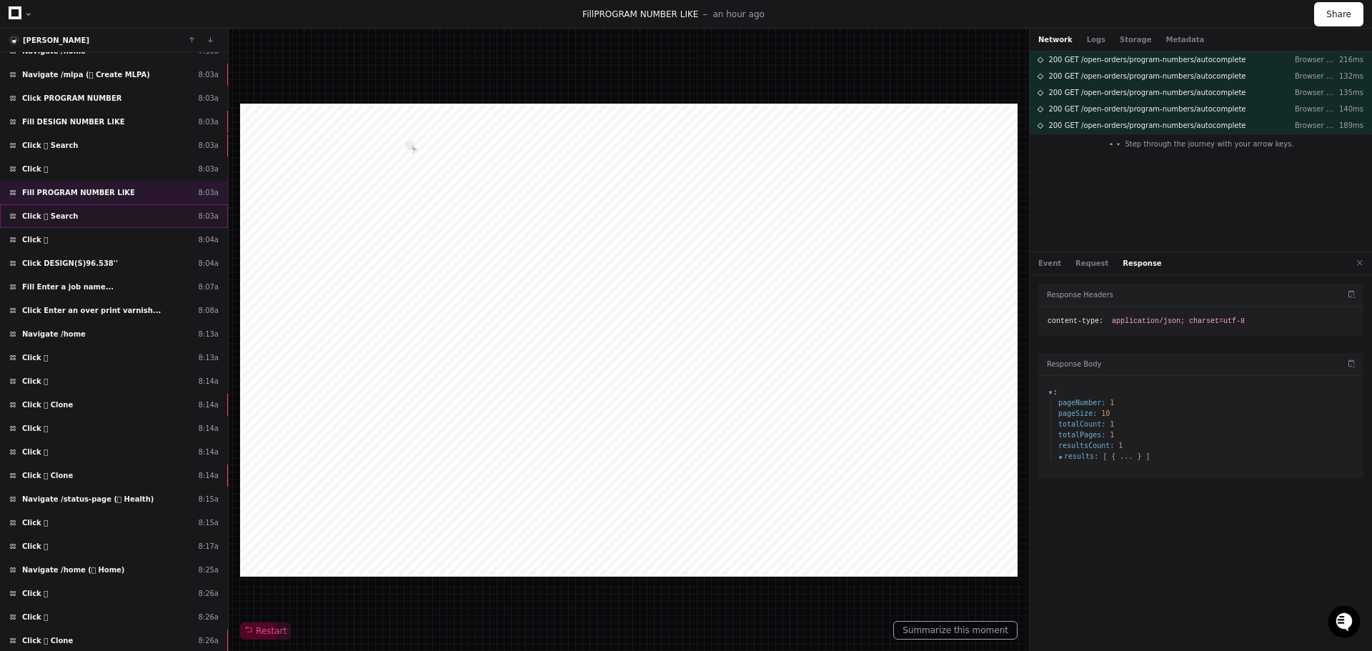
click at [128, 215] on div "Click  Search 8:03a" at bounding box center [114, 216] width 228 height 24
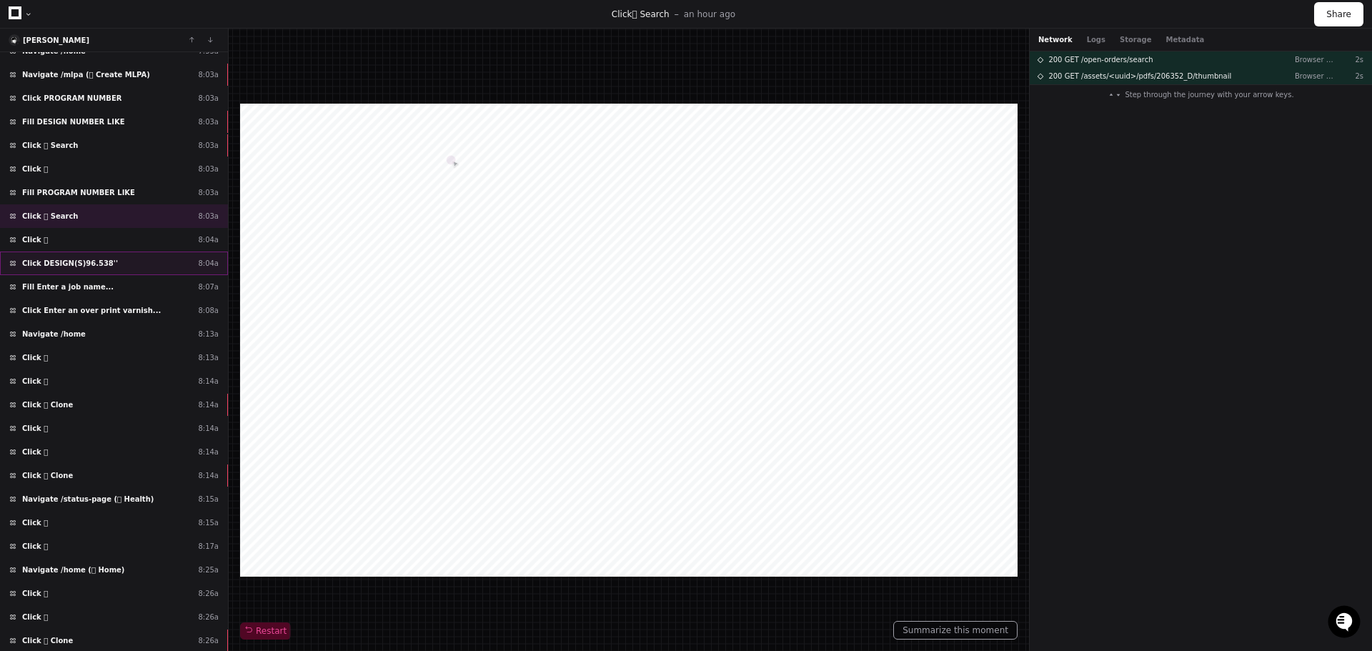
click at [111, 253] on div "Click DESIGN(S)96.538'' 8:04a" at bounding box center [114, 264] width 228 height 24
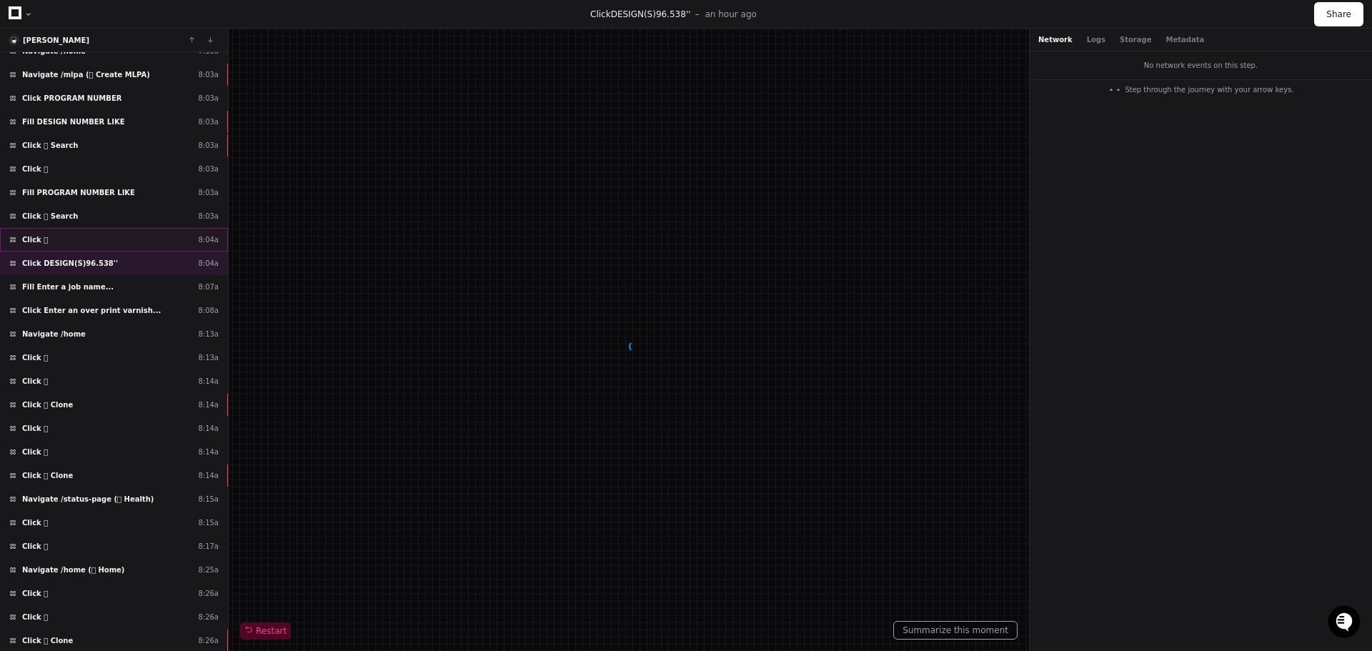
click at [111, 242] on div "Click  8:04a" at bounding box center [114, 240] width 228 height 24
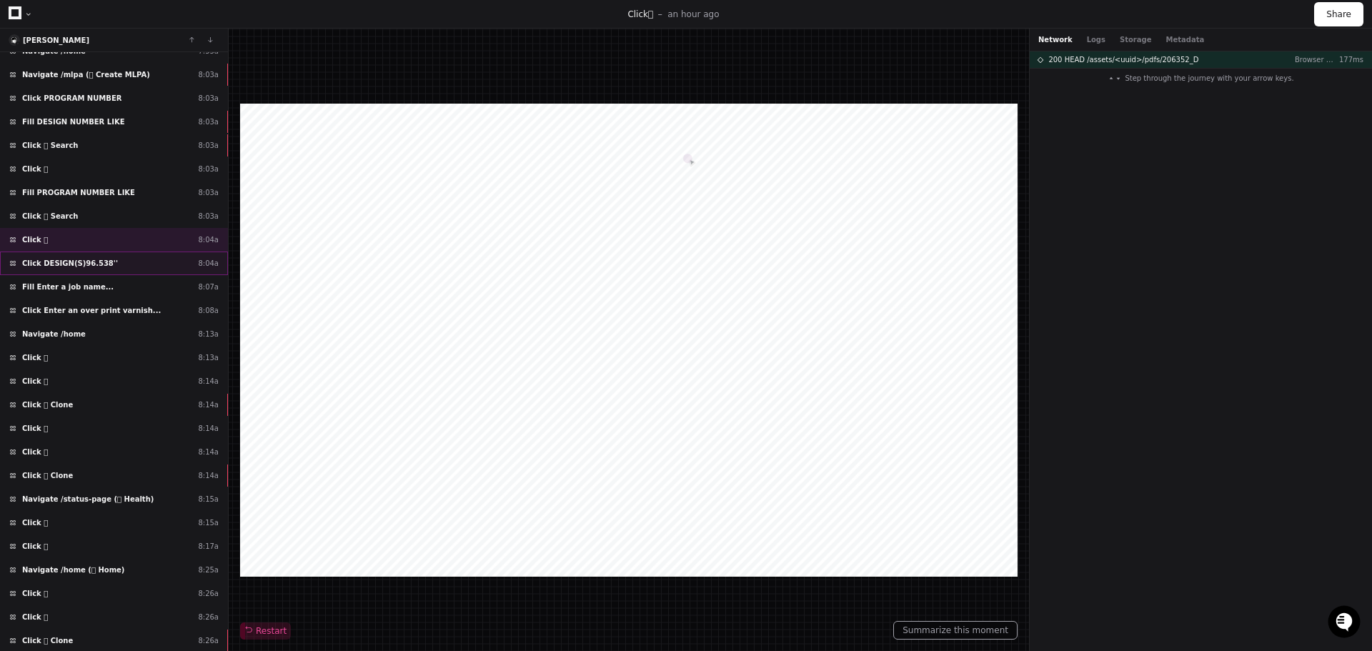
click at [61, 269] on div "Click DESIGN(S)96.538'' 8:04a" at bounding box center [114, 264] width 228 height 24
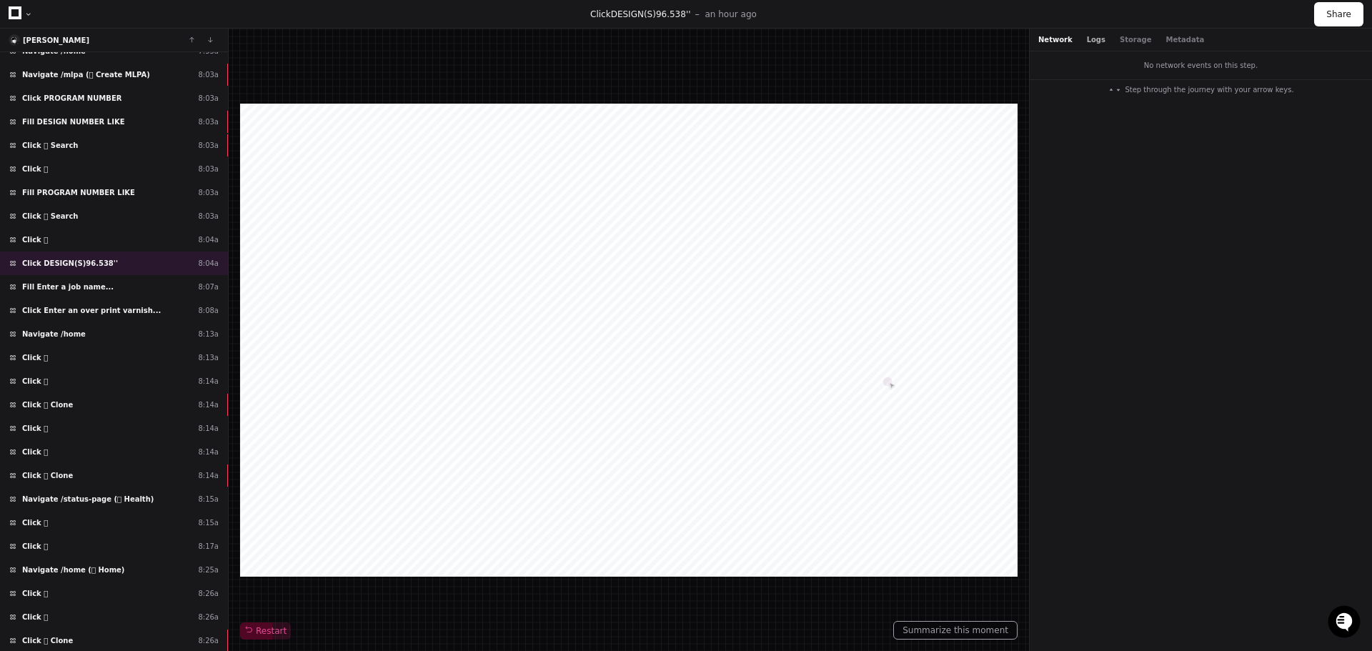
click at [1087, 44] on button "Logs" at bounding box center [1096, 39] width 19 height 11
click at [1126, 35] on button "Storage" at bounding box center [1135, 39] width 31 height 11
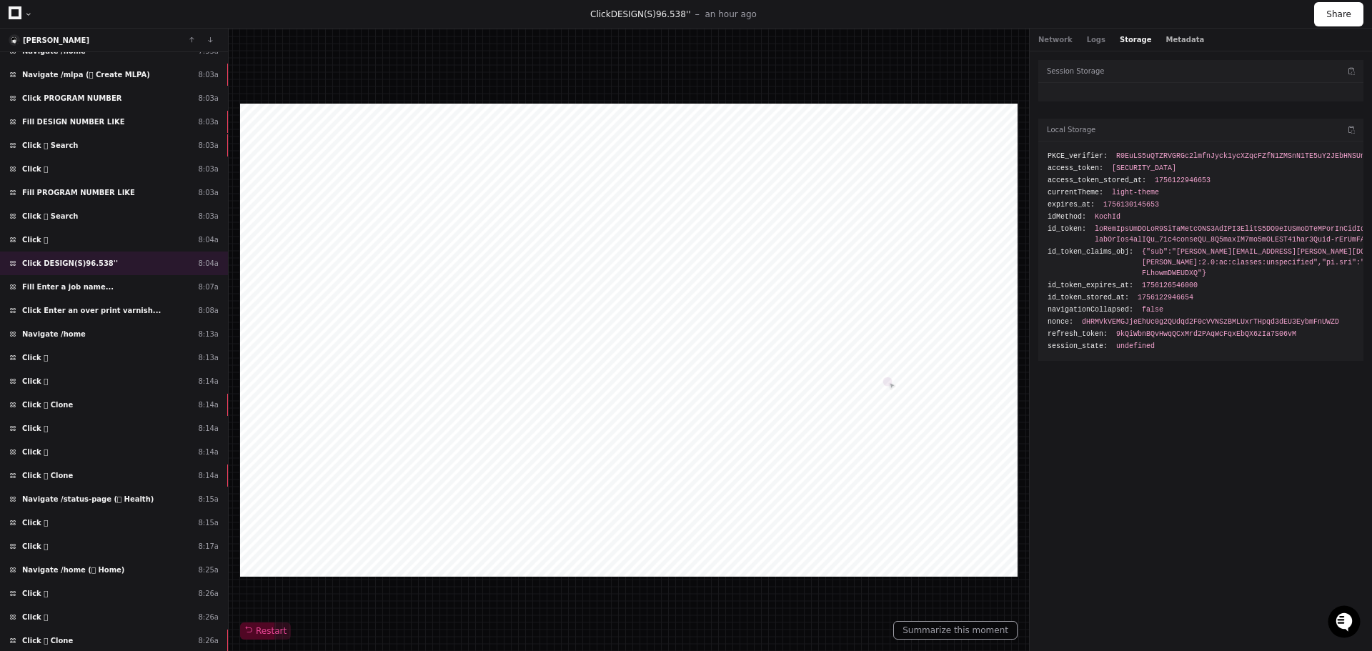
click at [1171, 36] on button "Metadata" at bounding box center [1185, 39] width 39 height 11
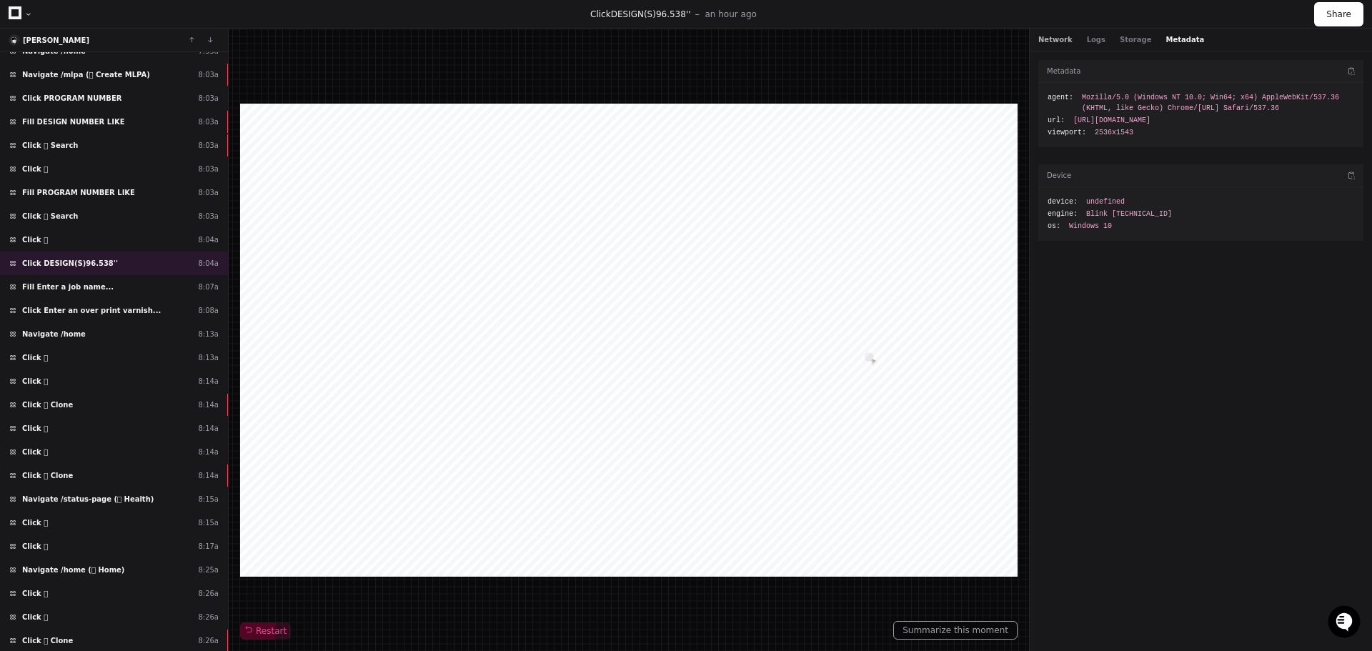
click at [1043, 37] on button "Network" at bounding box center [1055, 39] width 34 height 11
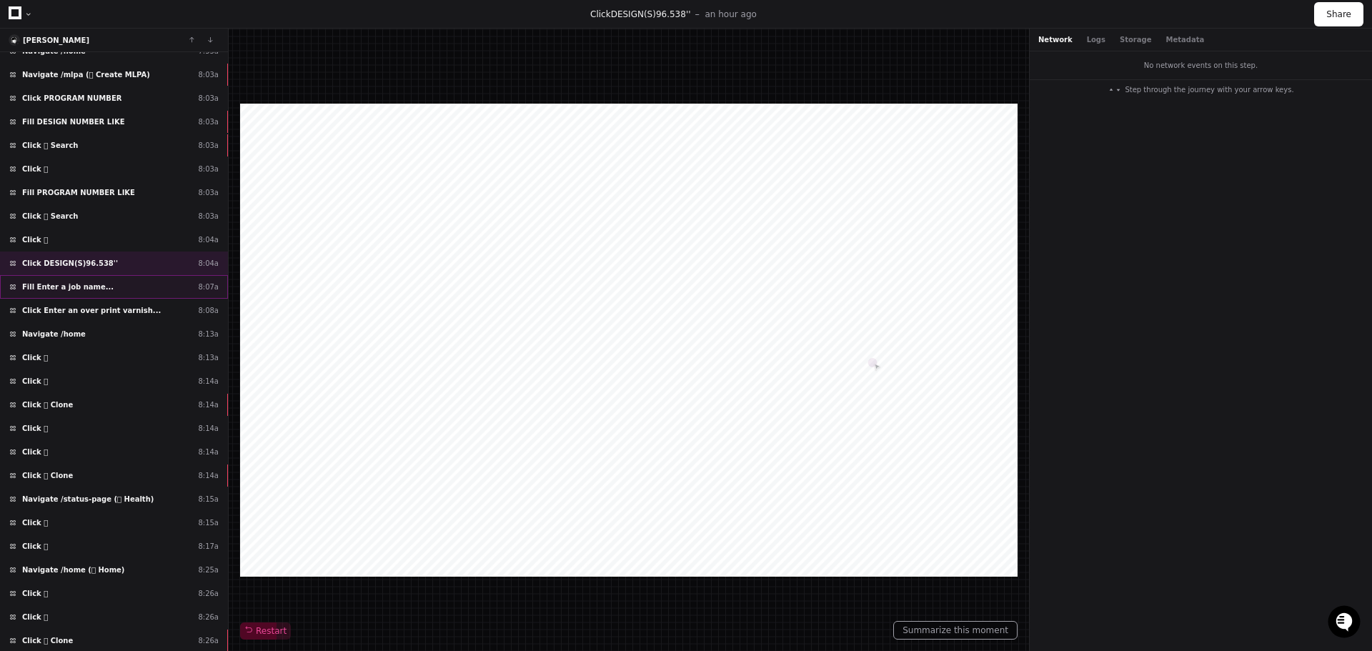
click at [84, 282] on span "Fill Enter a job name..." at bounding box center [67, 287] width 91 height 11
click at [97, 317] on div "Click Enter an over print varnish... 8:08a" at bounding box center [114, 311] width 228 height 24
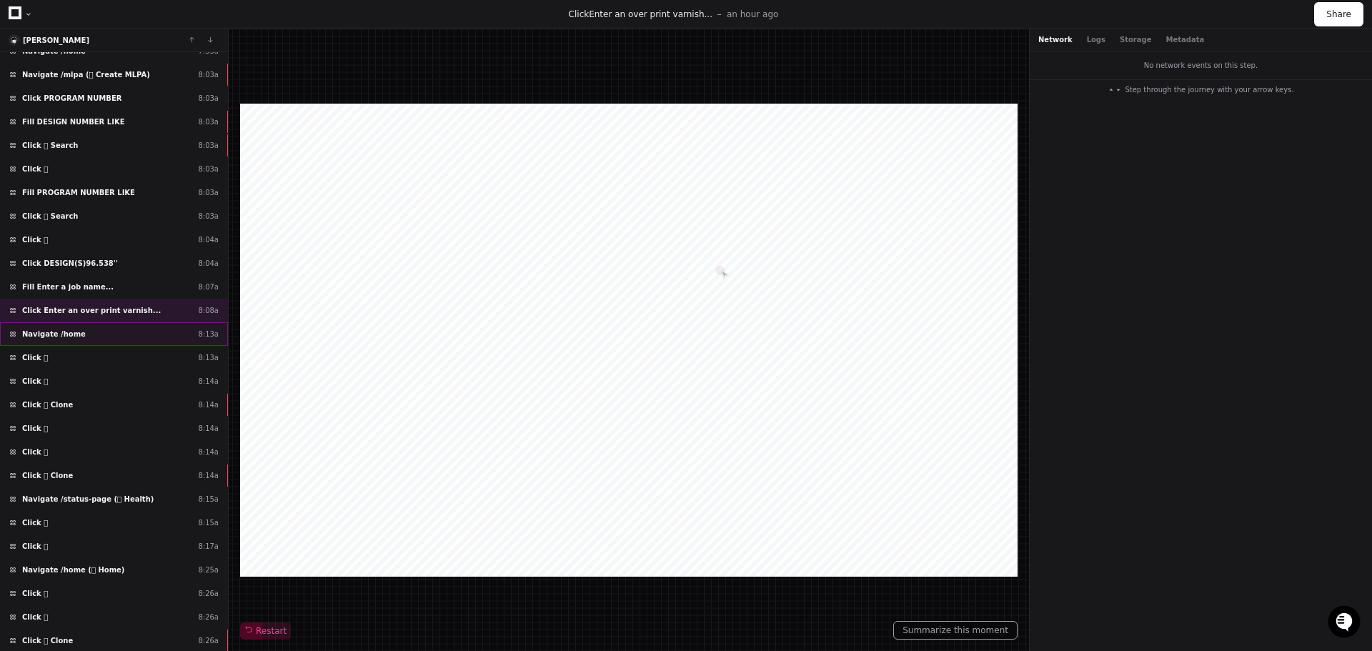
click at [142, 338] on div "Navigate /home 8:13a" at bounding box center [114, 334] width 228 height 24
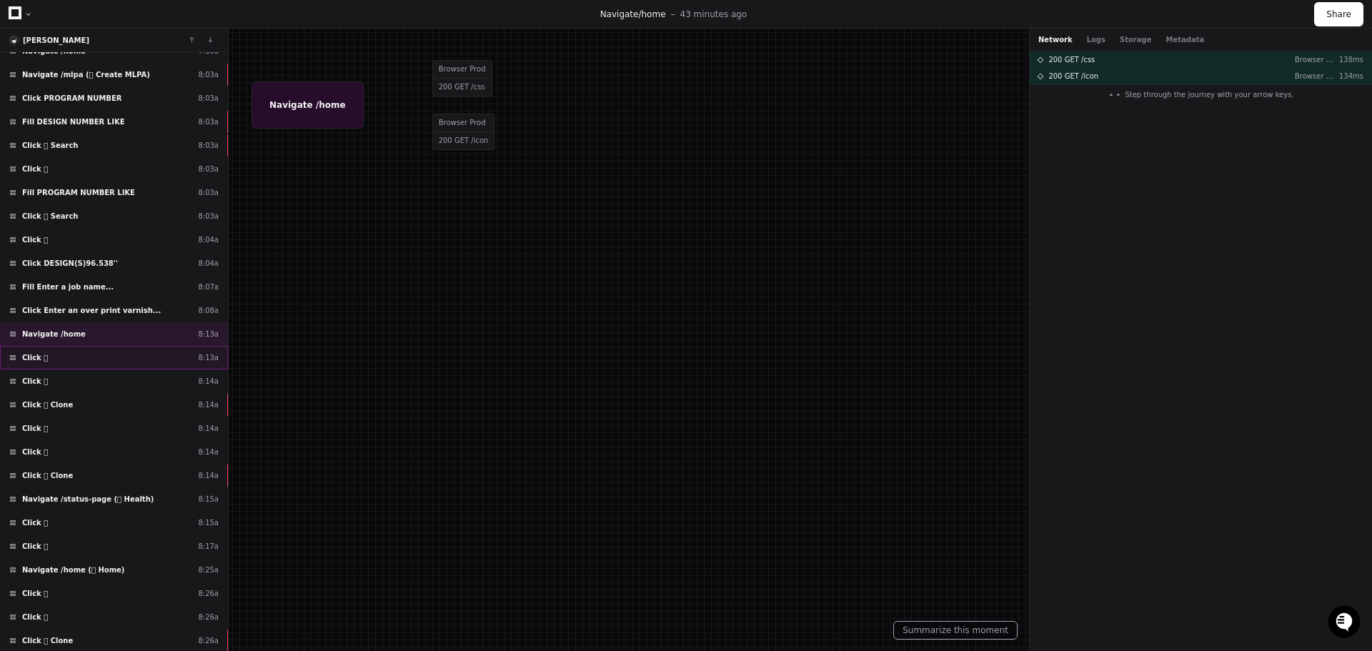
click at [149, 353] on div "Click  8:13a" at bounding box center [114, 358] width 228 height 24
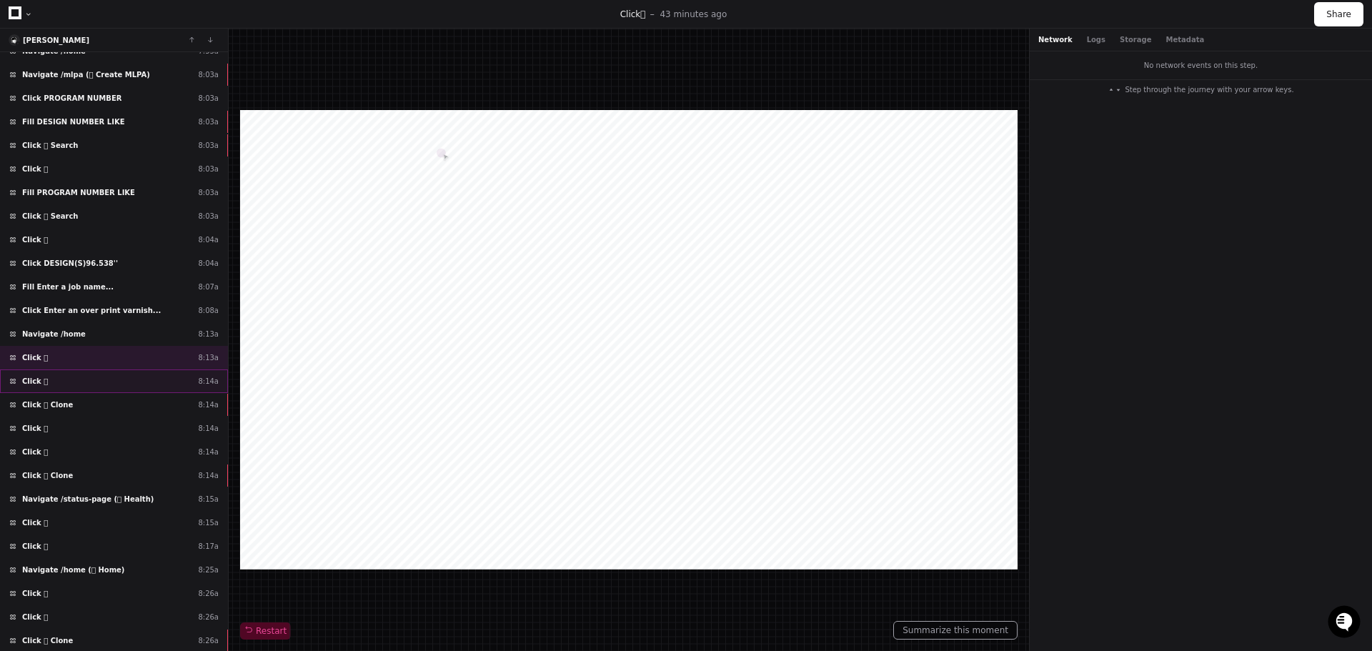
click at [114, 378] on div "Click  8:14a" at bounding box center [114, 381] width 228 height 24
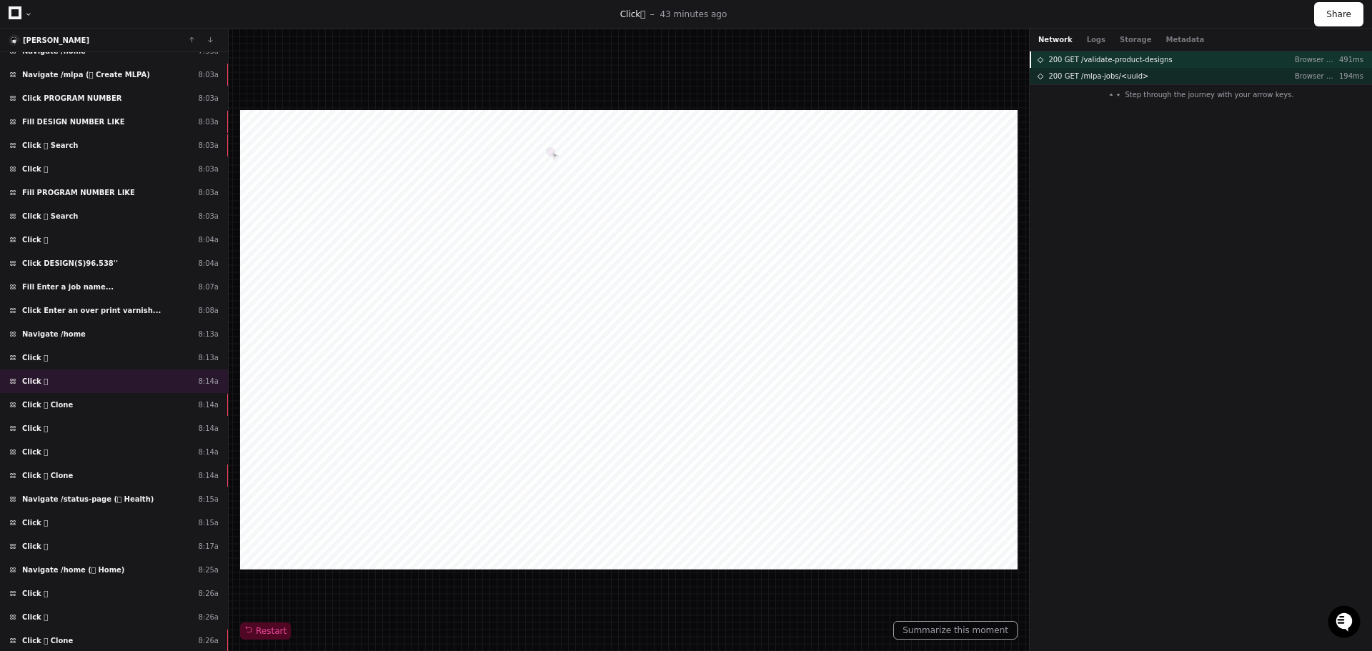
click at [1133, 61] on span "200 GET /validate-product-designs" at bounding box center [1110, 59] width 124 height 11
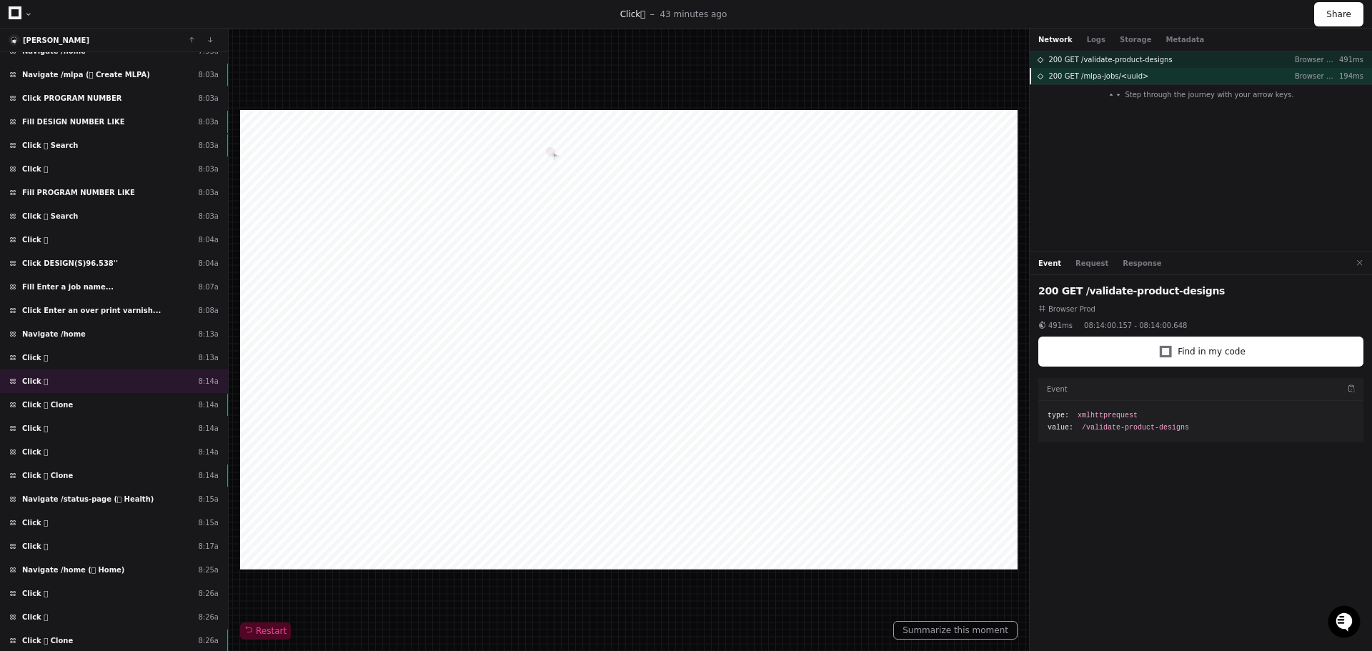
click at [1129, 84] on div "200 GET /mlpa-jobs/<uuid> Browser Prod 194ms" at bounding box center [1201, 76] width 342 height 16
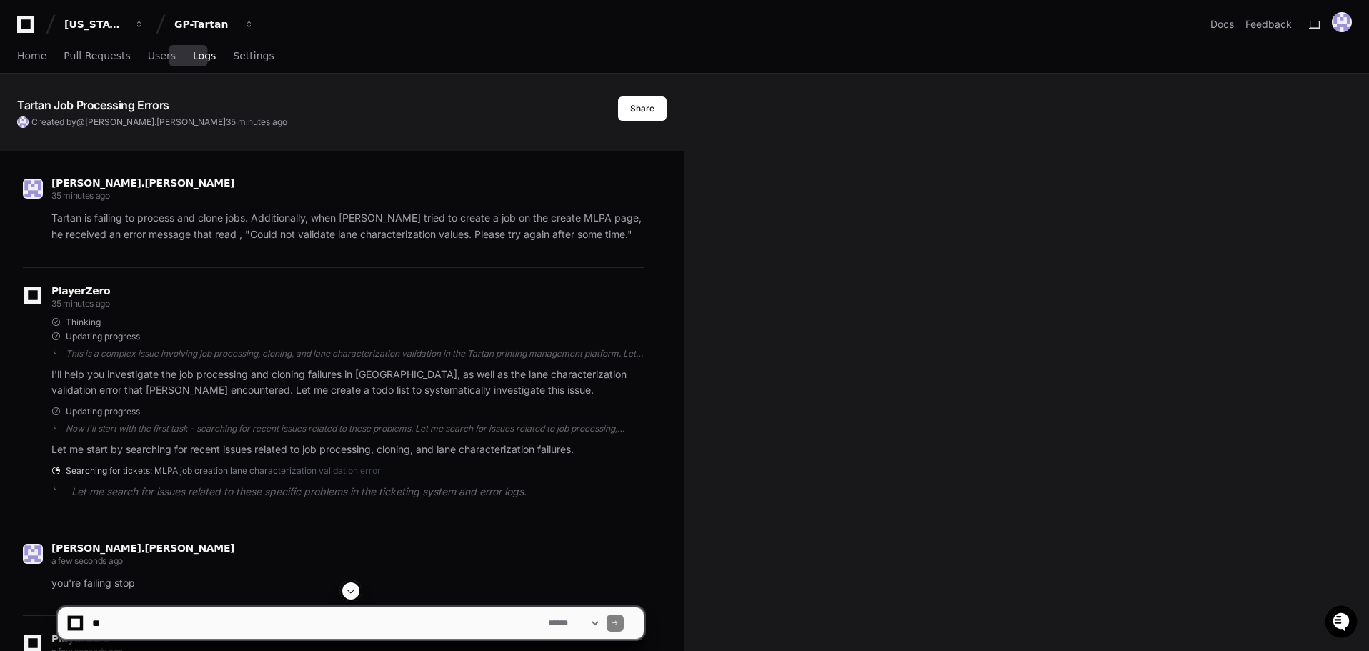
click at [193, 53] on span "Logs" at bounding box center [204, 55] width 23 height 9
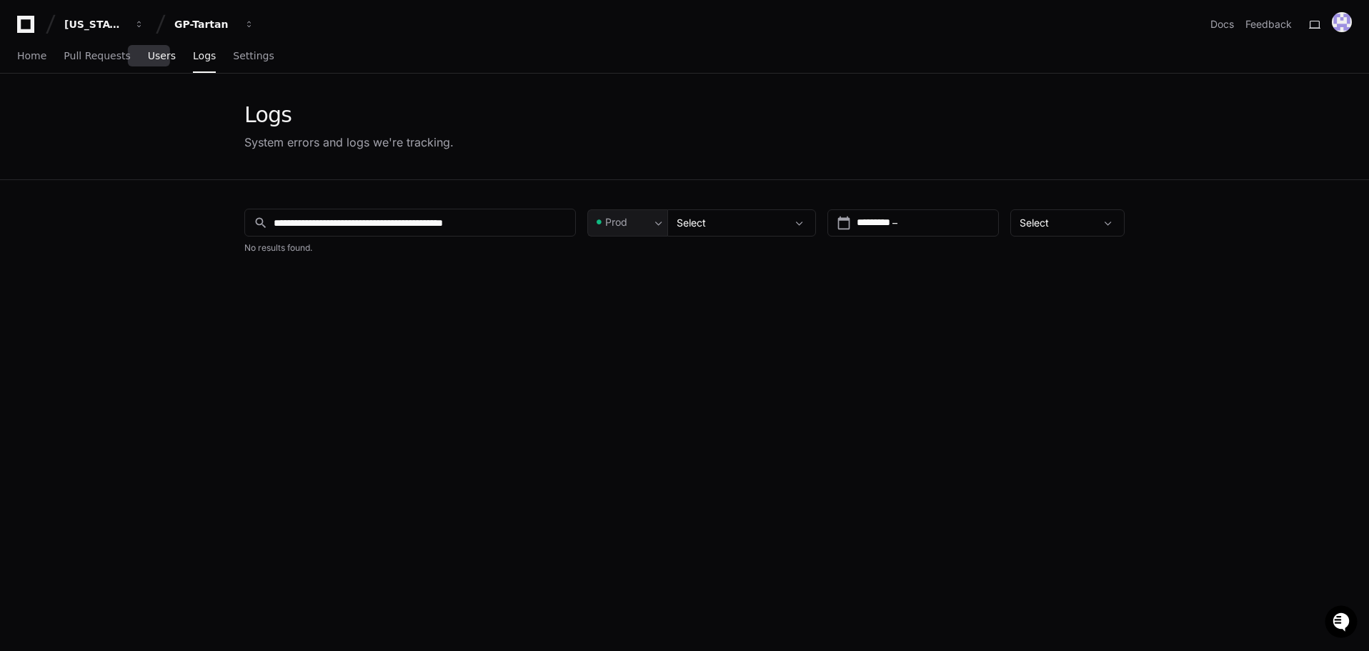
click at [150, 60] on span "Users" at bounding box center [162, 55] width 28 height 9
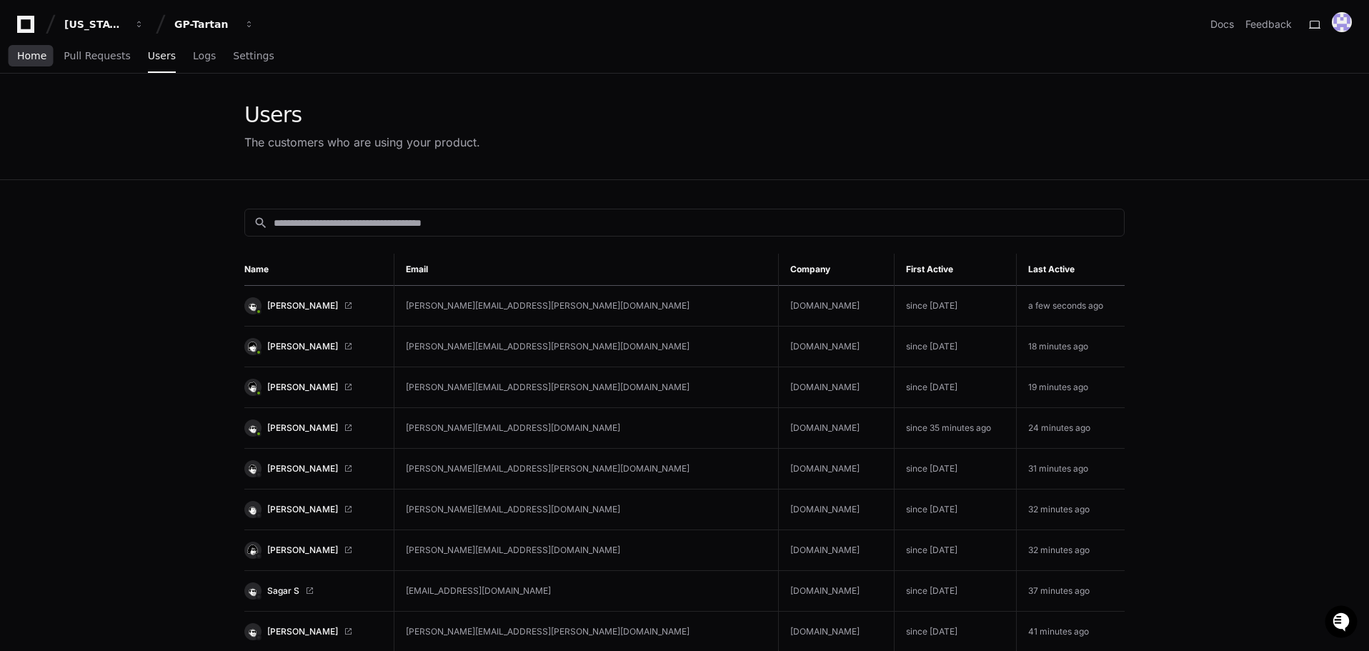
click at [38, 58] on span "Home" at bounding box center [31, 55] width 29 height 9
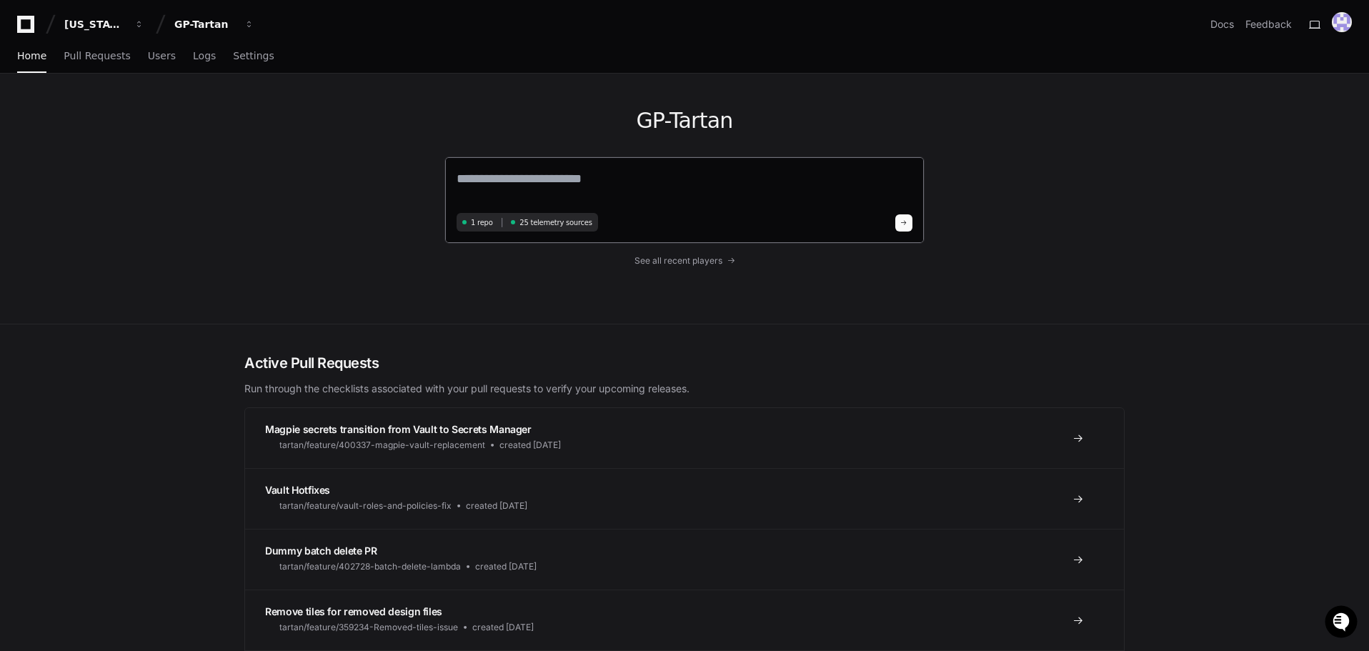
click at [523, 169] on textarea at bounding box center [685, 189] width 456 height 40
click at [578, 173] on textarea at bounding box center [685, 189] width 456 height 40
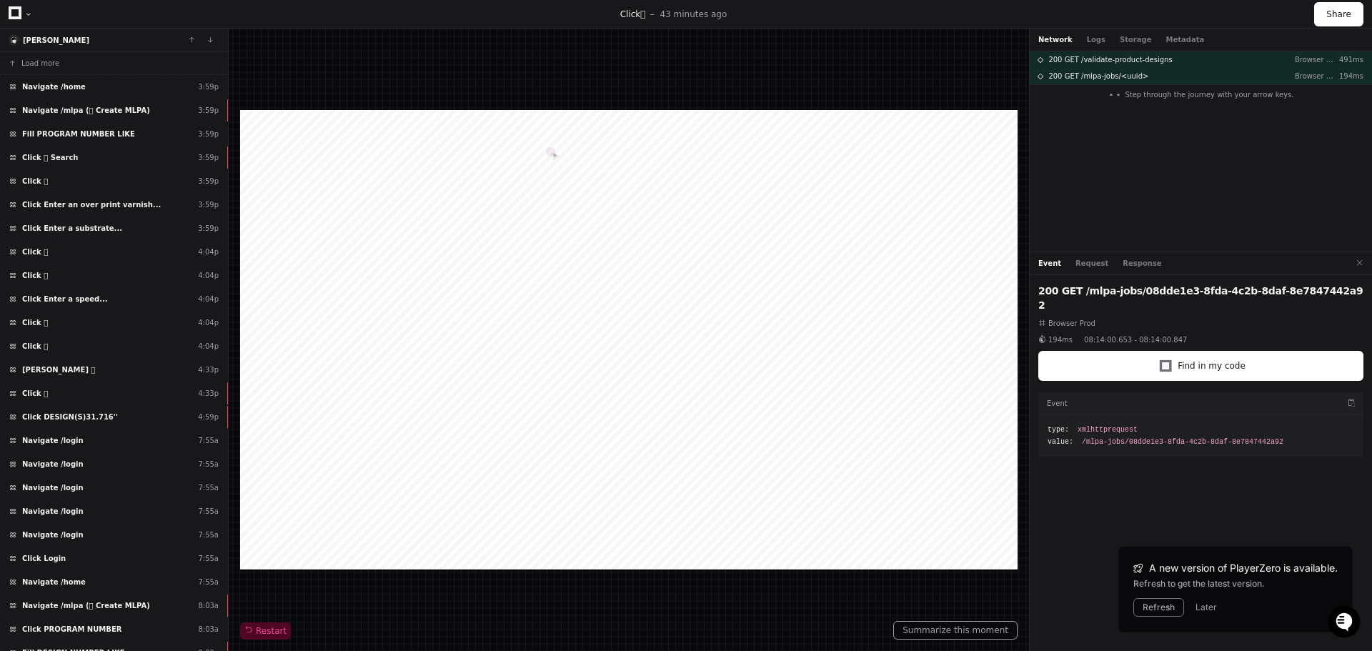
scroll to position [531, 0]
